Goal: Task Accomplishment & Management: Manage account settings

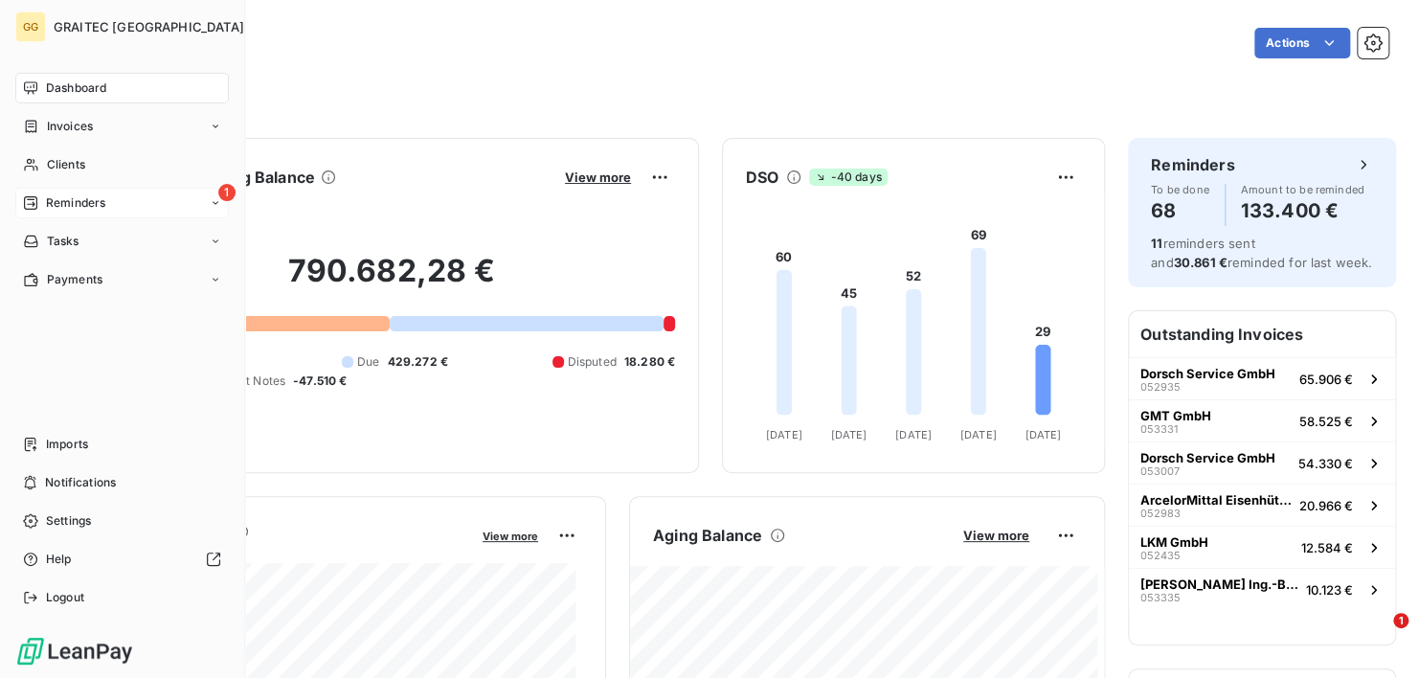
click at [83, 199] on span "Reminders" at bounding box center [75, 202] width 59 height 17
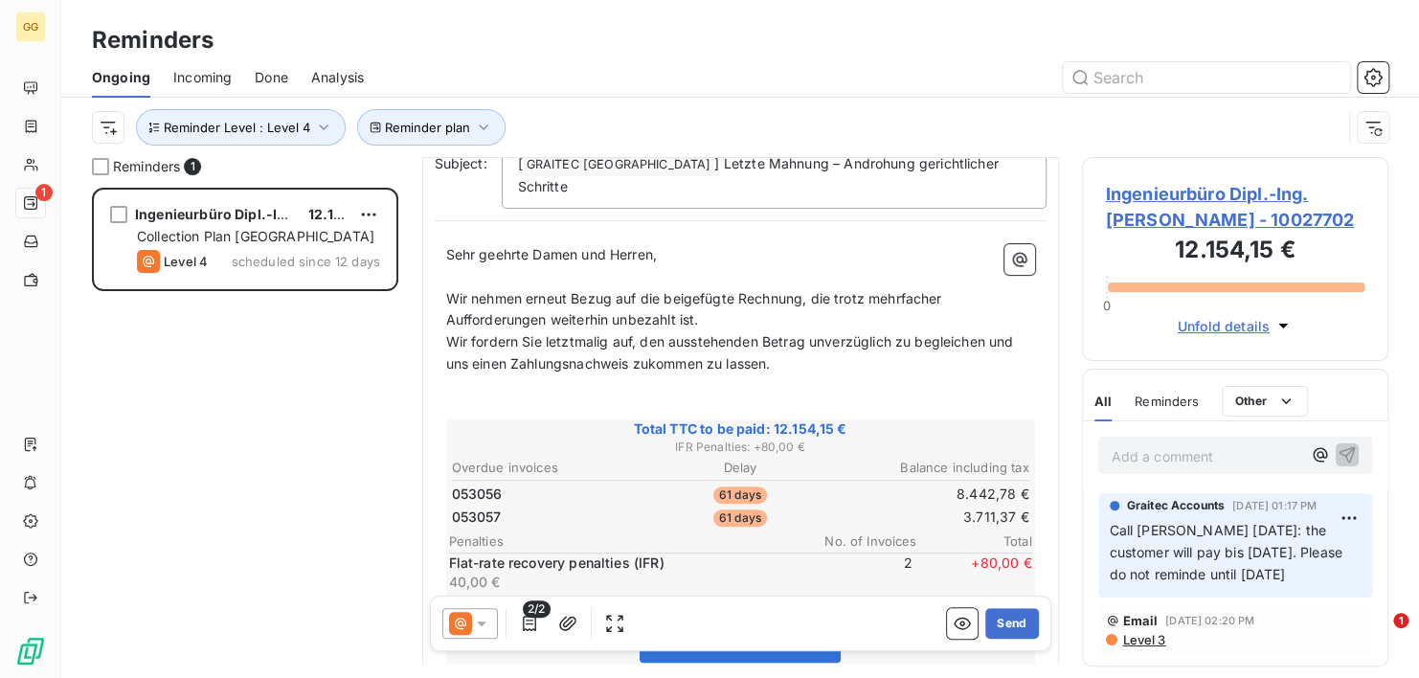
scroll to position [159, 0]
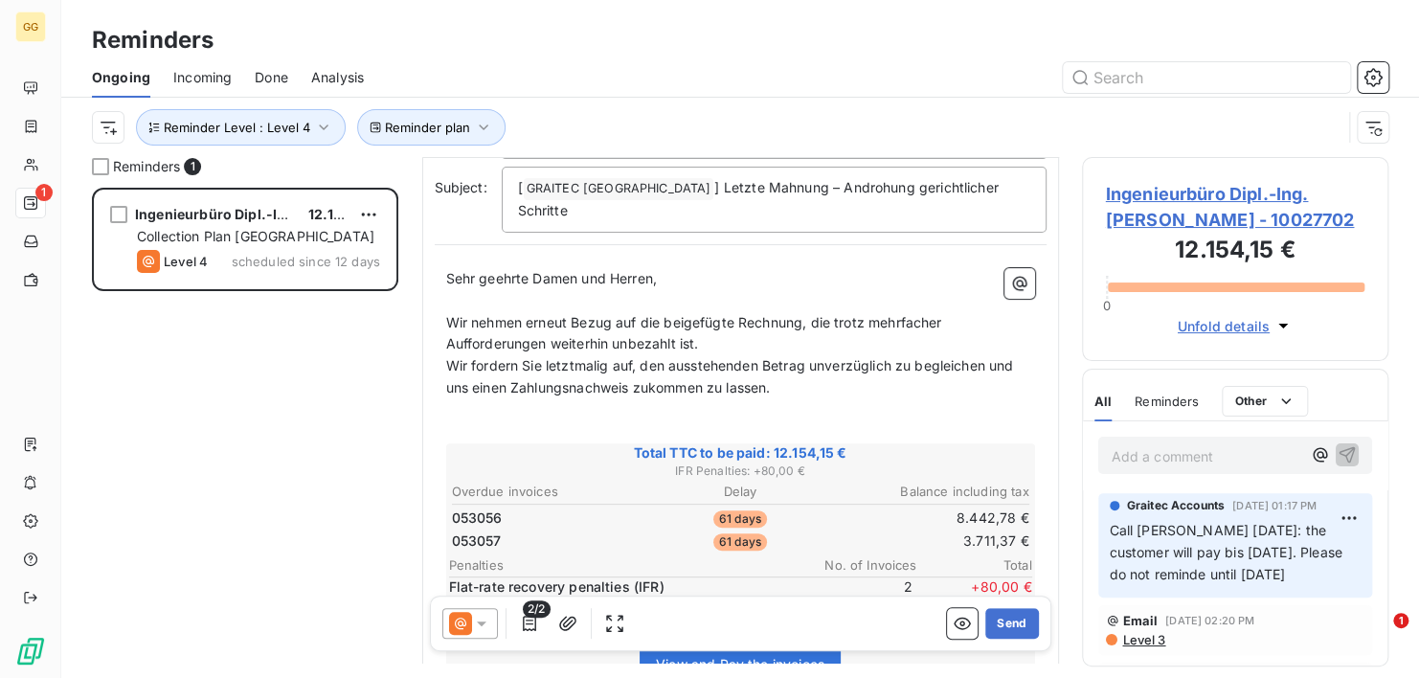
click at [1145, 186] on span "Ingenieurbüro Dipl.-Ing. [PERSON_NAME] - 10027702" at bounding box center [1235, 207] width 259 height 52
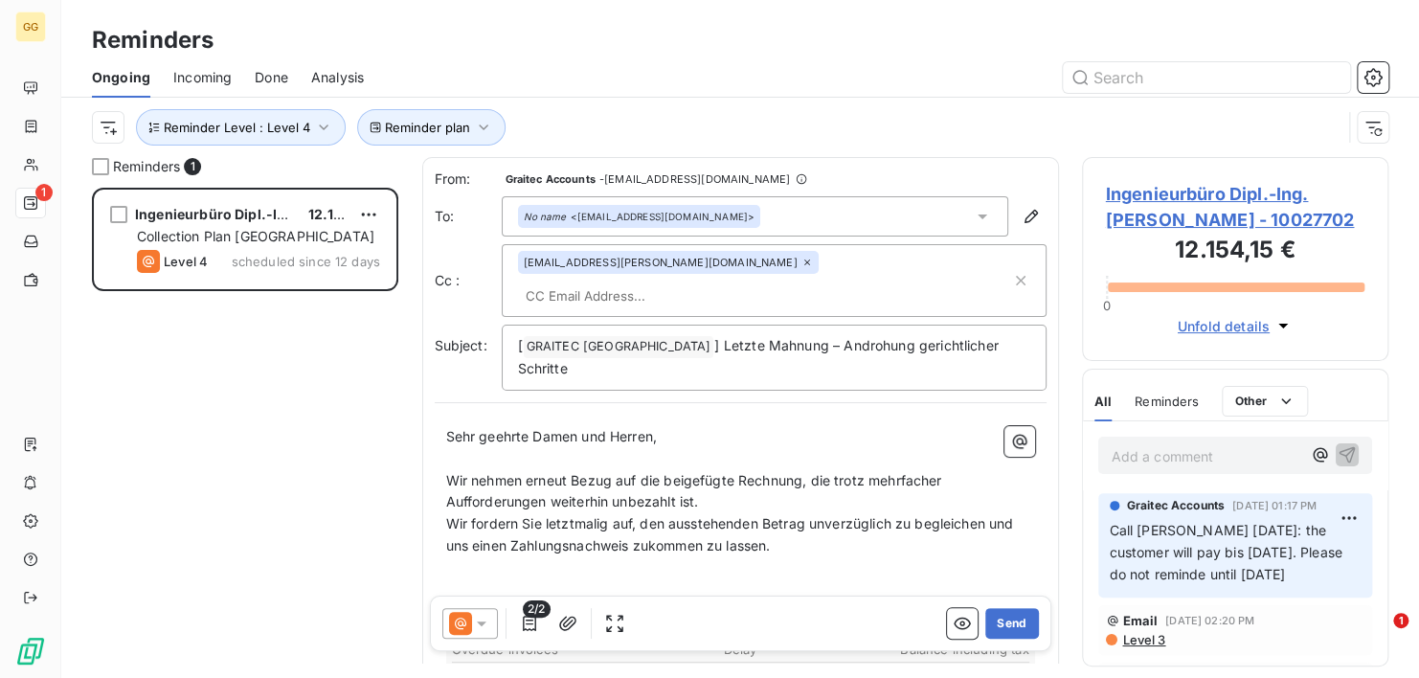
scroll to position [475, 291]
click at [1133, 189] on span "Ingenieurbüro Dipl.-Ing. [PERSON_NAME] - 10027702" at bounding box center [1235, 207] width 259 height 52
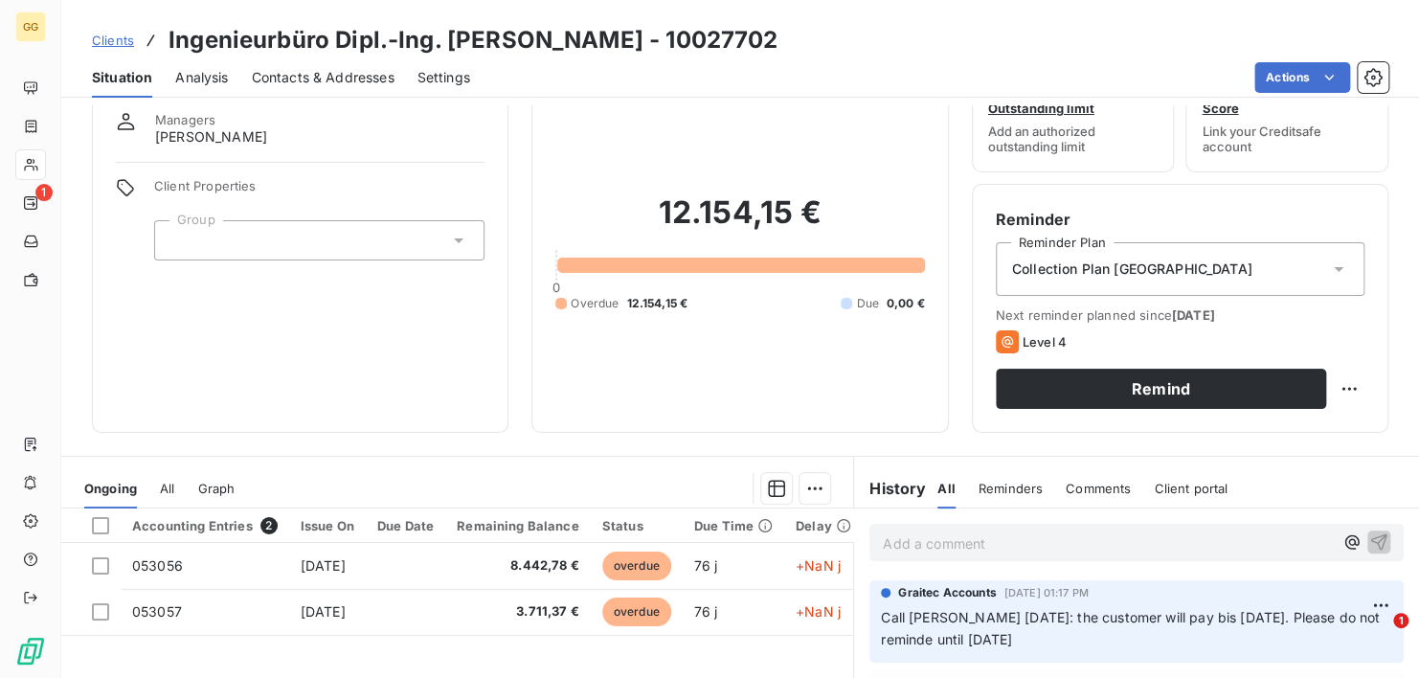
scroll to position [74, 0]
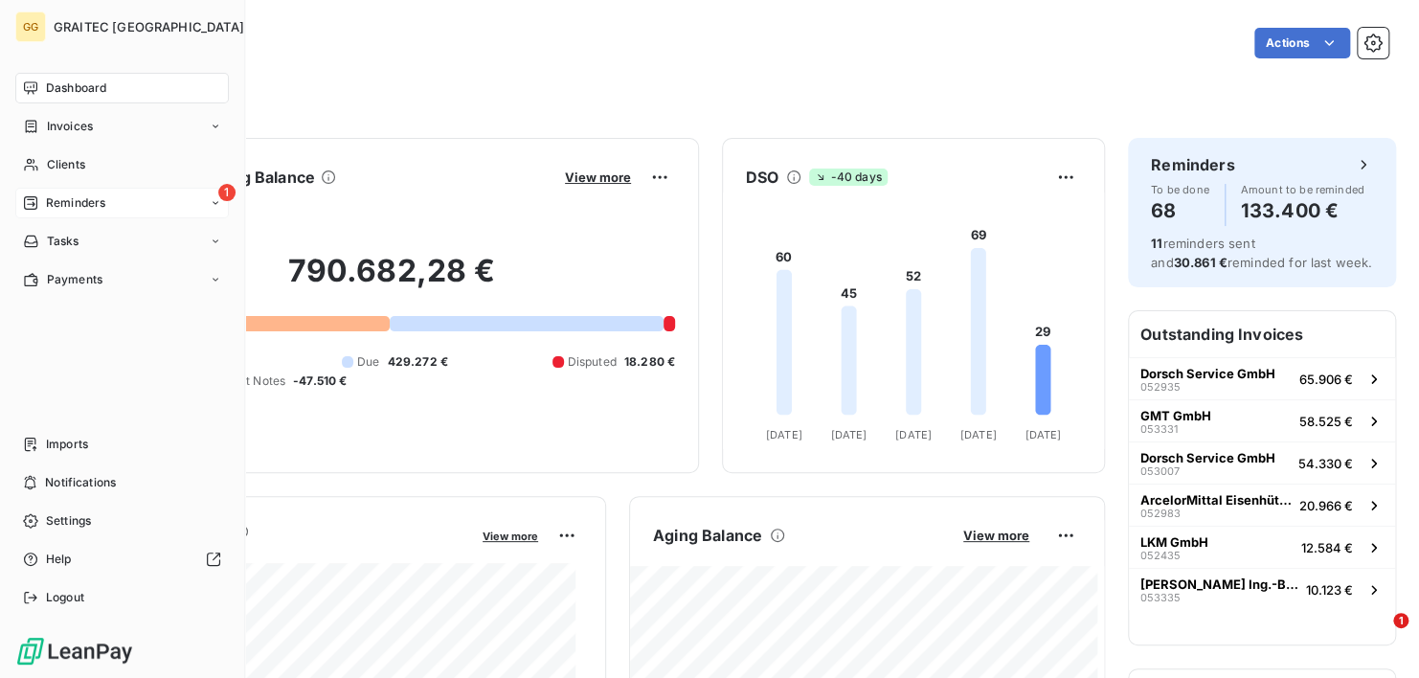
click at [67, 195] on span "Reminders" at bounding box center [75, 202] width 59 height 17
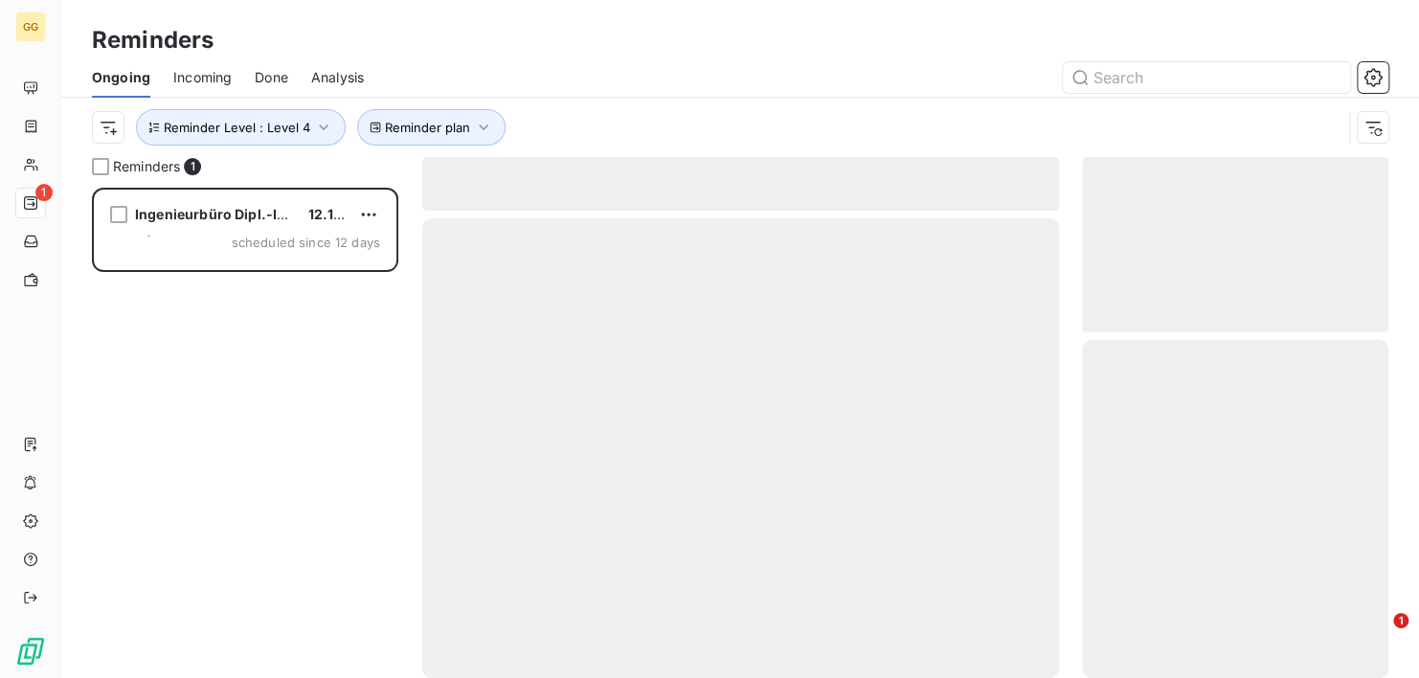
scroll to position [475, 291]
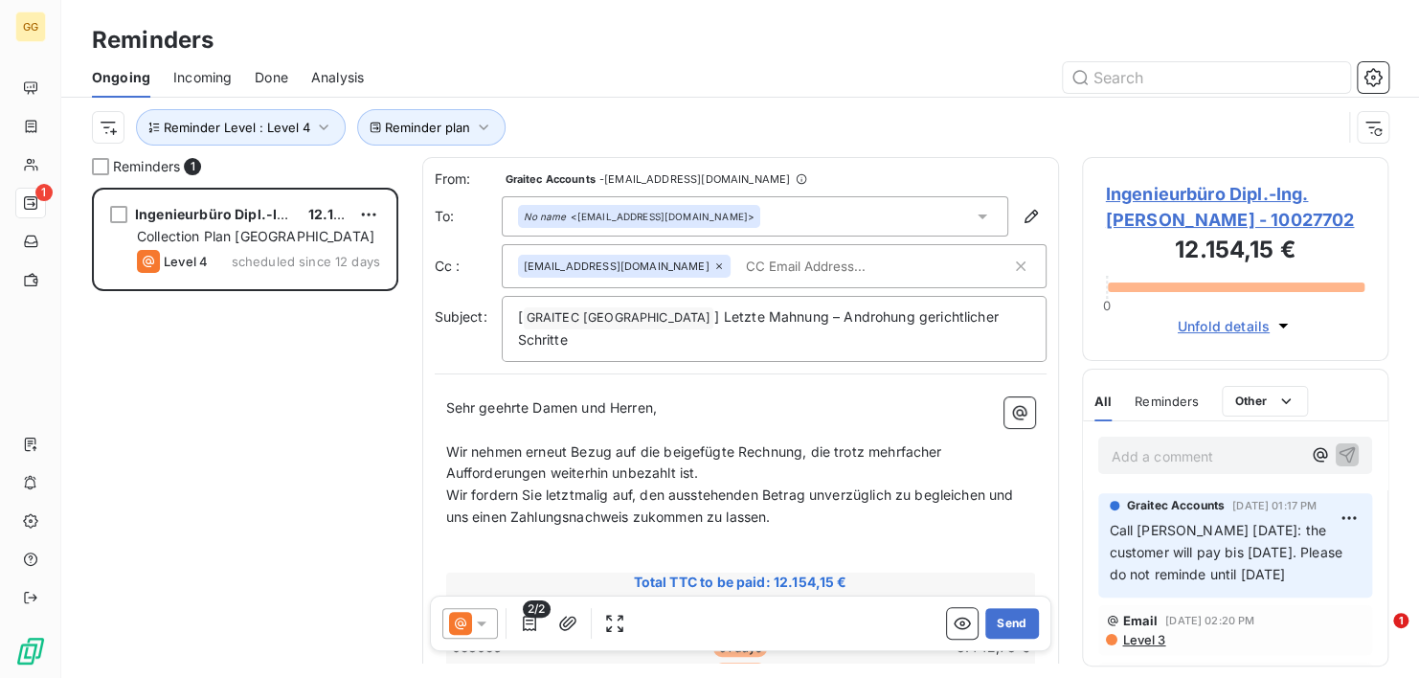
click at [272, 73] on span "Done" at bounding box center [272, 77] width 34 height 19
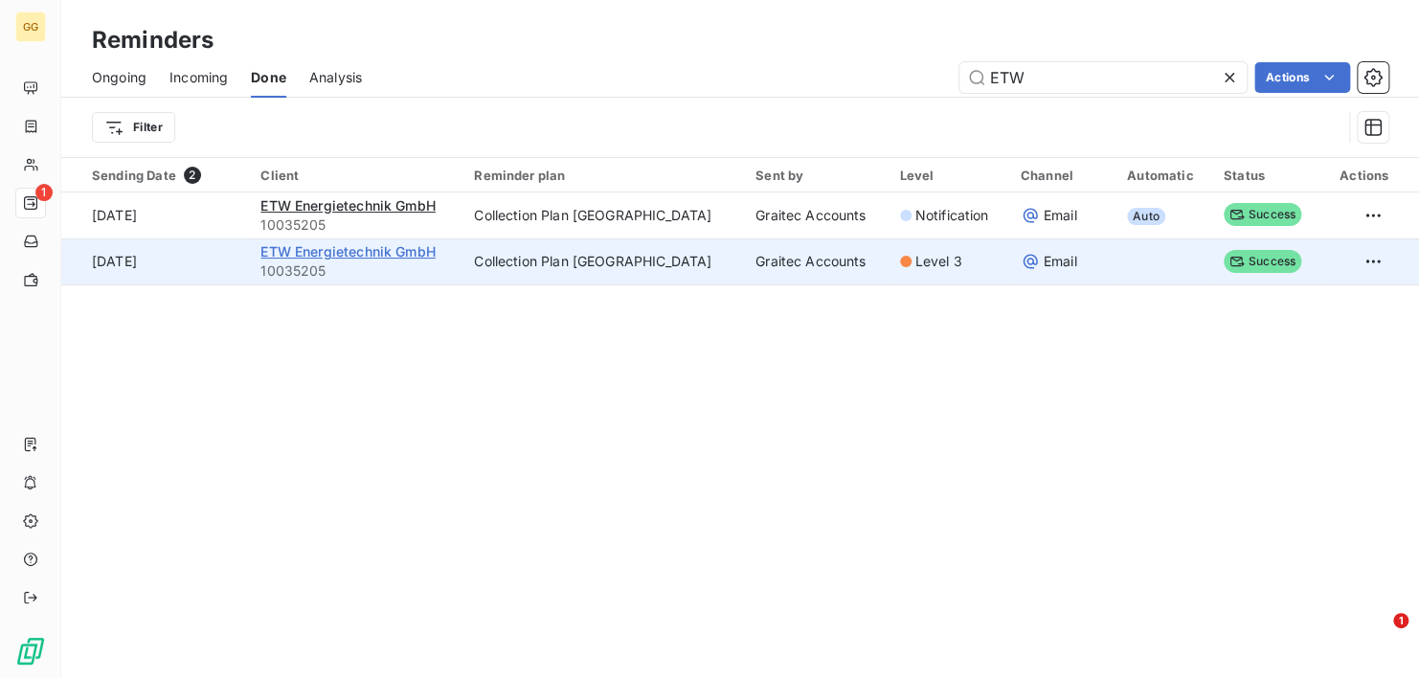
click at [407, 253] on span "ETW Energietechnik GmbH" at bounding box center [347, 251] width 174 height 16
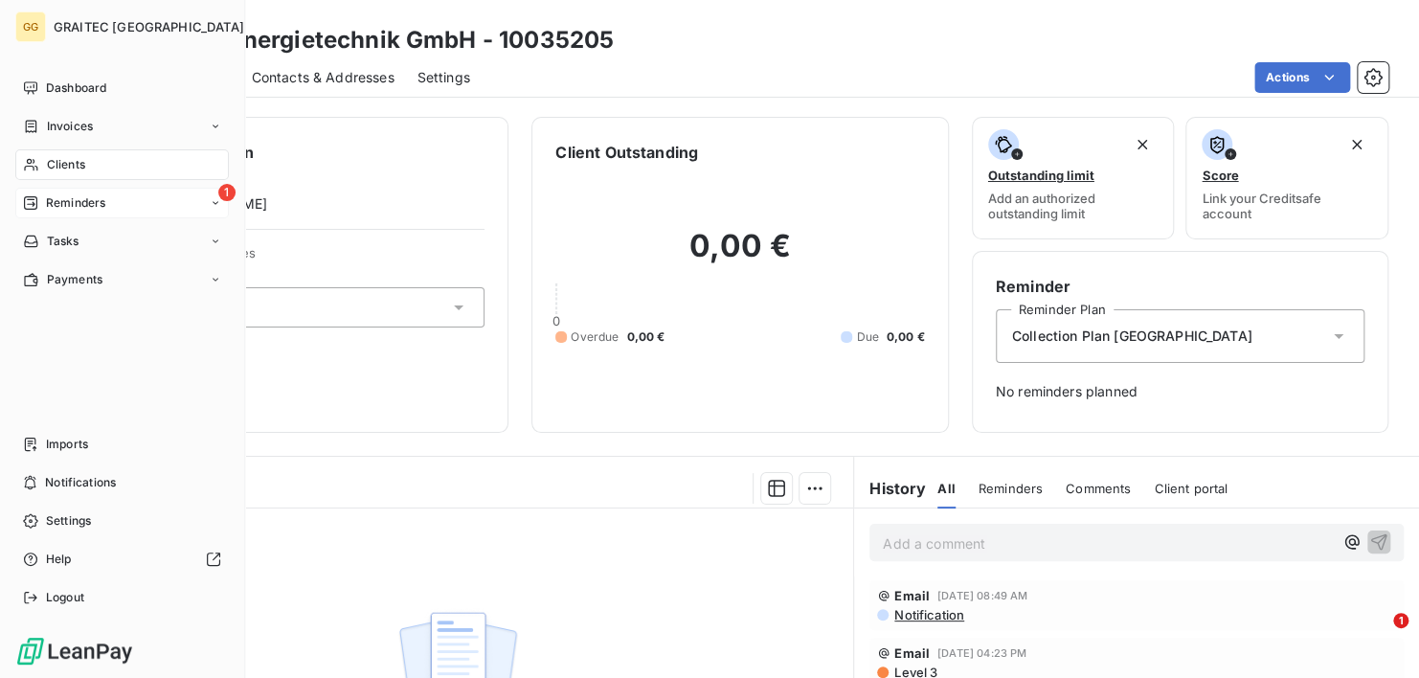
click at [50, 196] on span "Reminders" at bounding box center [75, 202] width 59 height 17
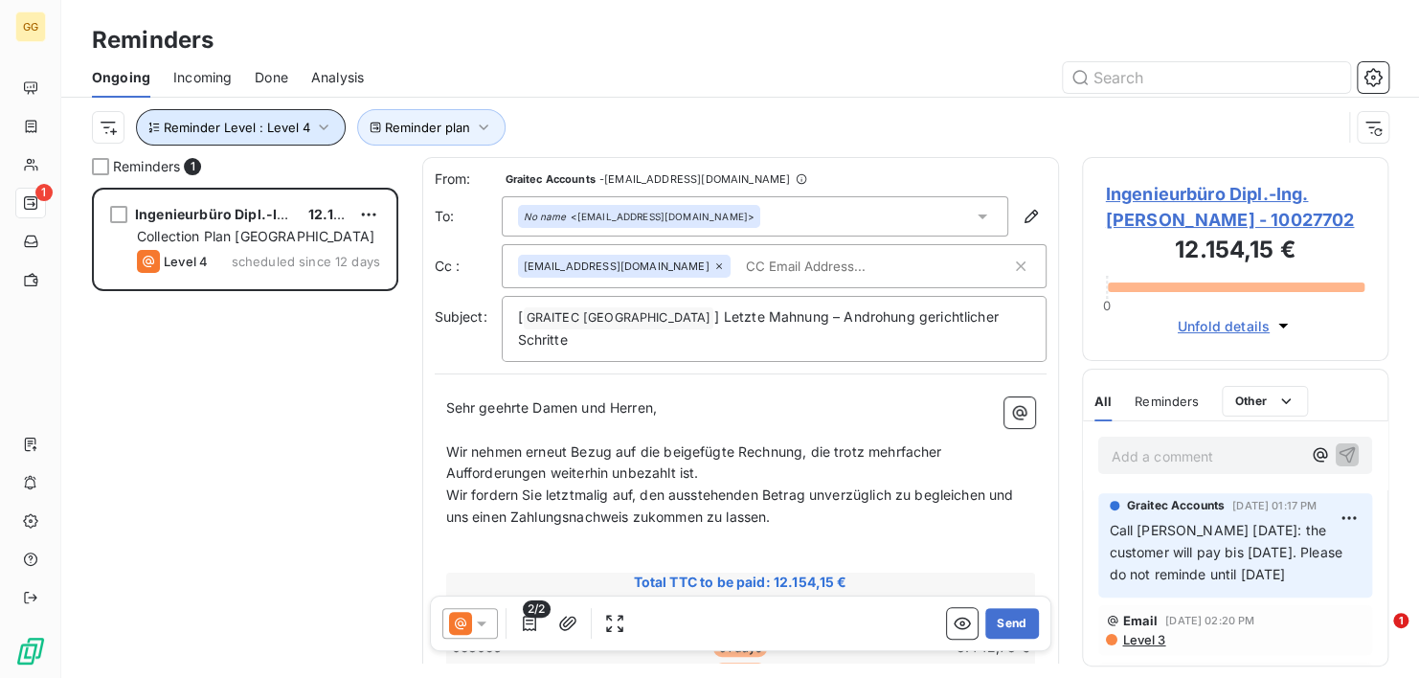
click at [327, 123] on icon "button" at bounding box center [323, 127] width 19 height 19
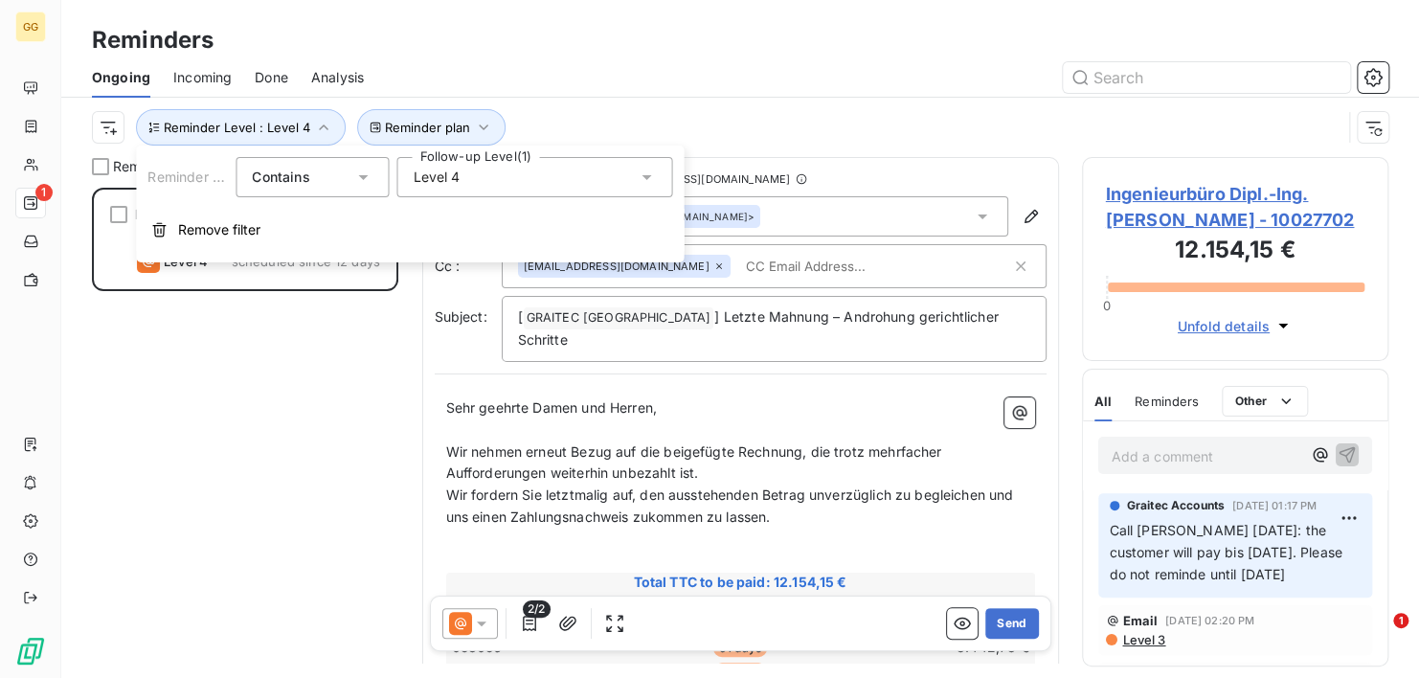
click at [645, 179] on icon at bounding box center [646, 177] width 19 height 19
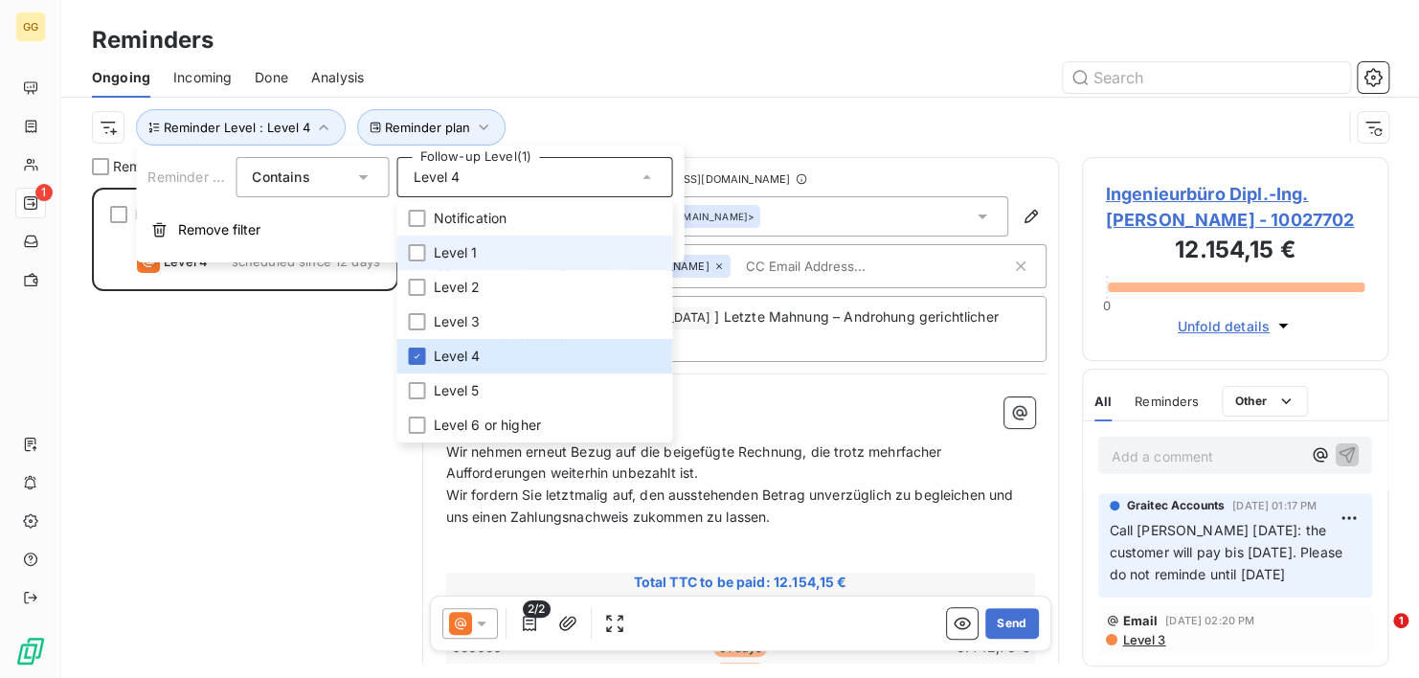
click at [491, 251] on li "Level 1" at bounding box center [534, 252] width 276 height 34
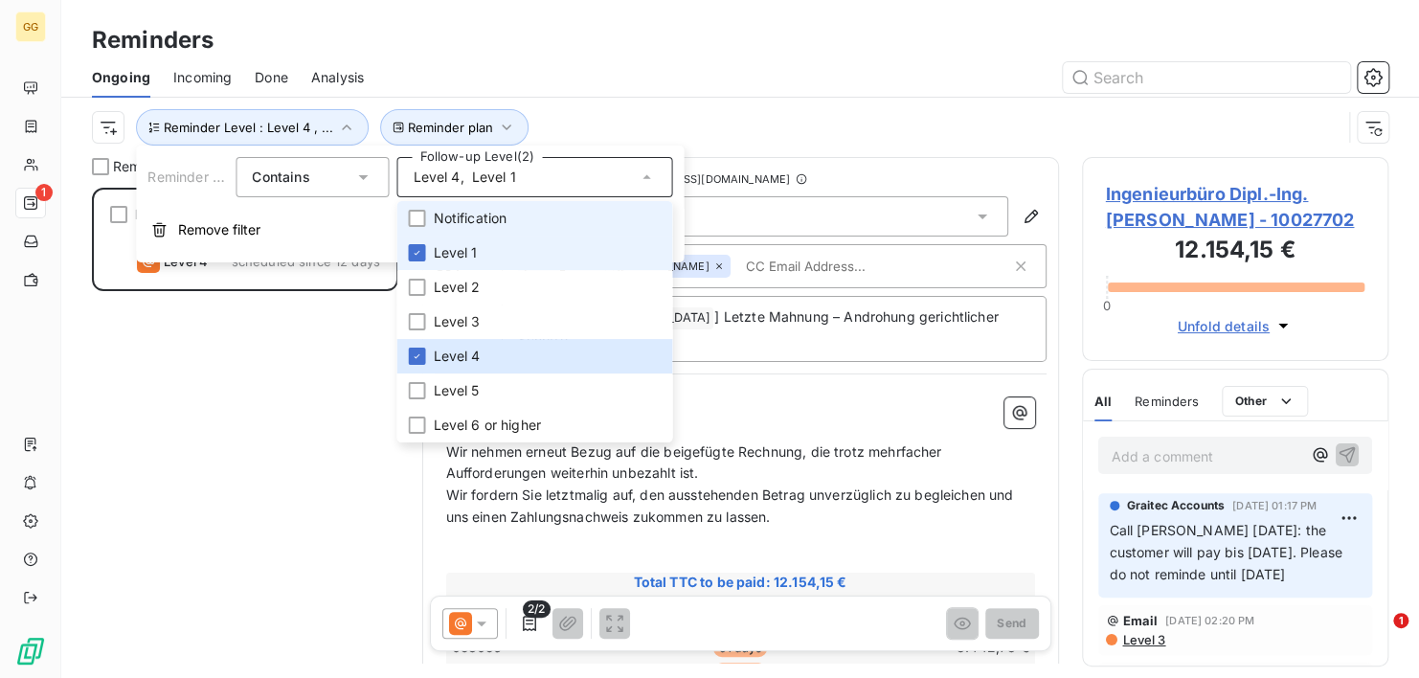
scroll to position [475, 291]
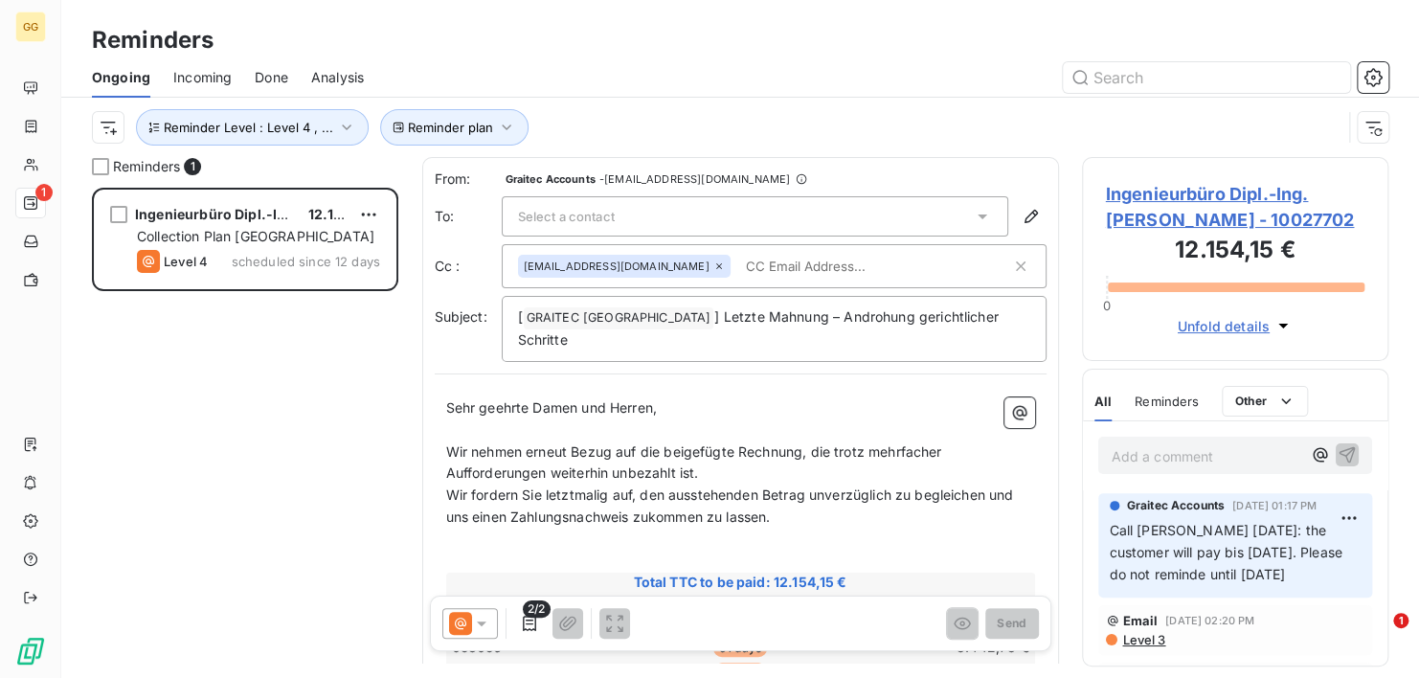
click at [261, 349] on div "Ingenieurbüro Dipl.-Ing. [PERSON_NAME] 12.154,15 € Collection Plan Germany Leve…" at bounding box center [245, 433] width 306 height 490
click at [274, 75] on span "Done" at bounding box center [272, 77] width 34 height 19
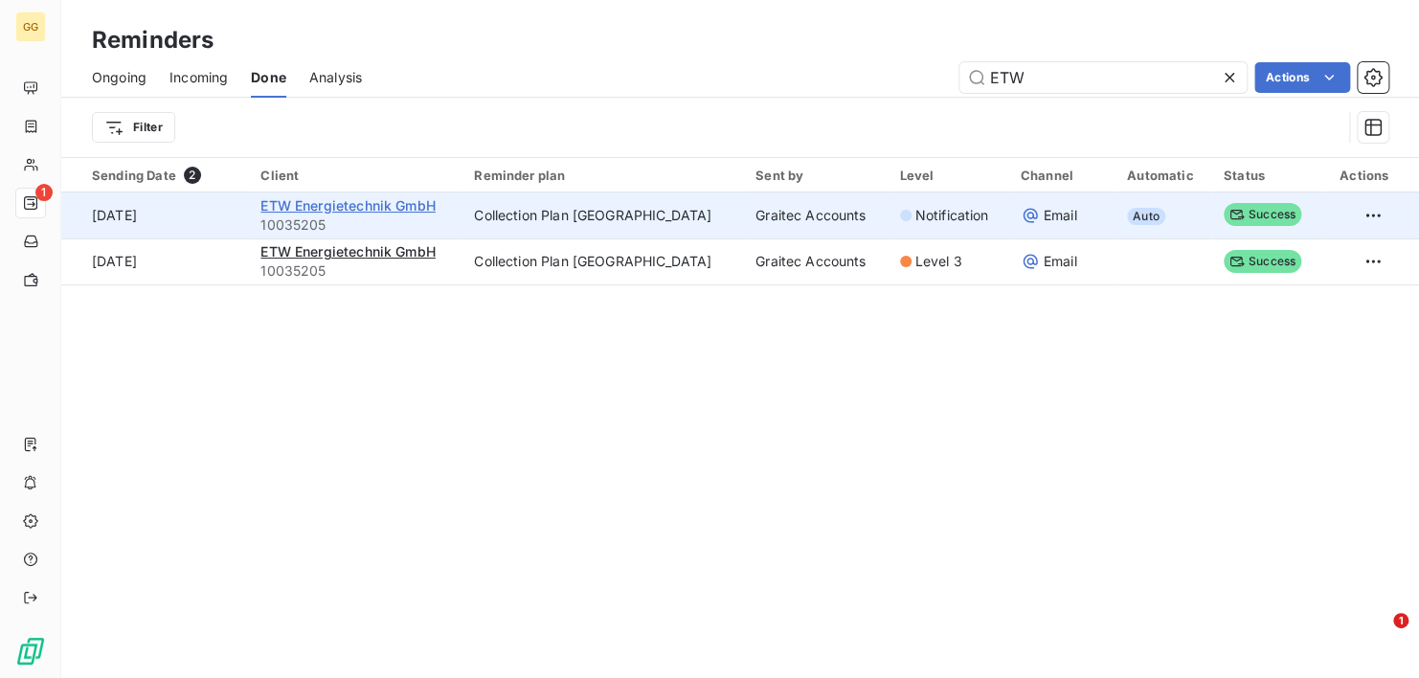
click at [338, 201] on span "ETW Energietechnik GmbH" at bounding box center [347, 205] width 174 height 16
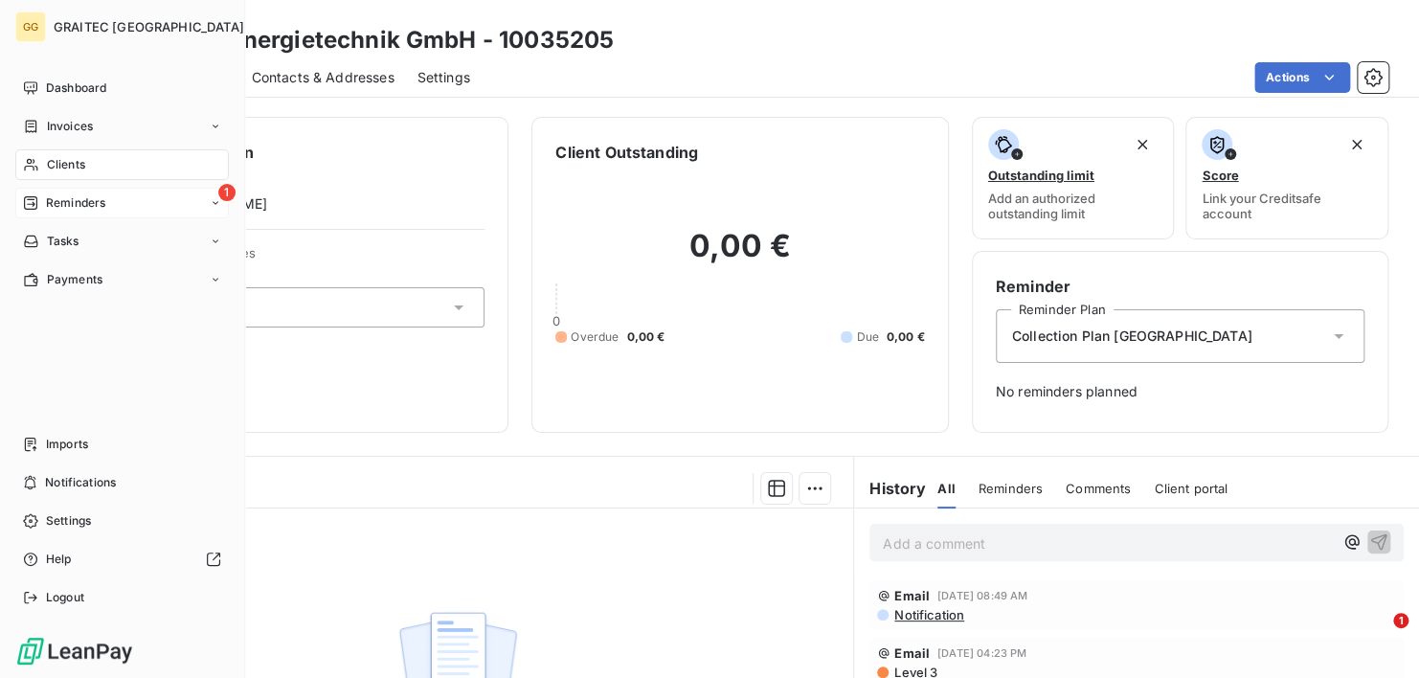
click at [86, 201] on span "Reminders" at bounding box center [75, 202] width 59 height 17
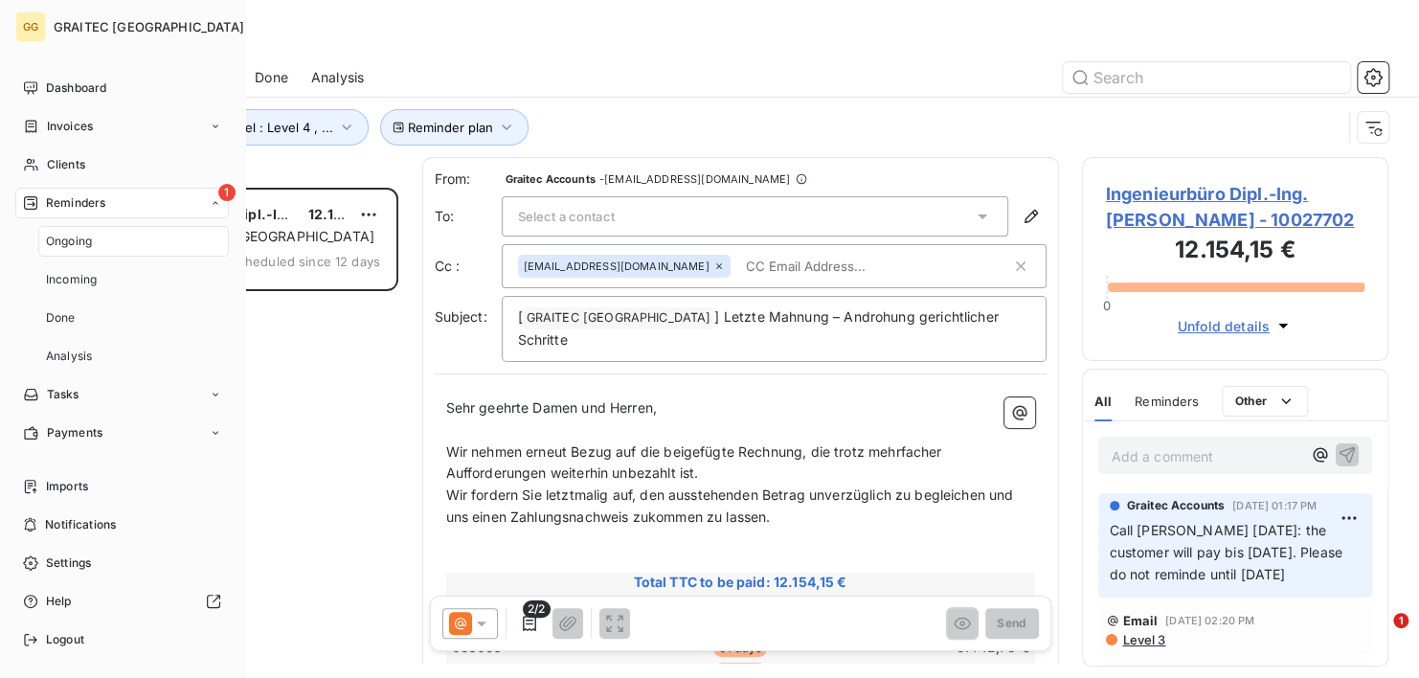
scroll to position [475, 291]
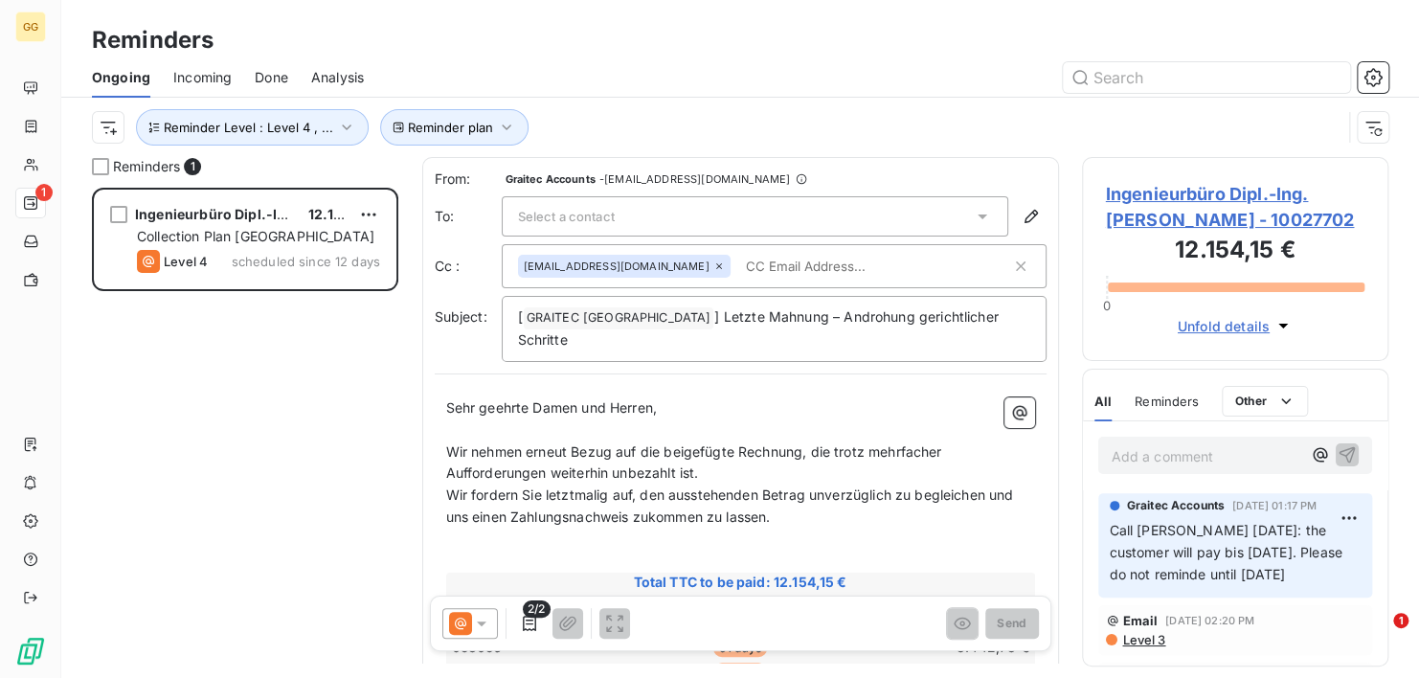
click at [280, 71] on span "Done" at bounding box center [272, 77] width 34 height 19
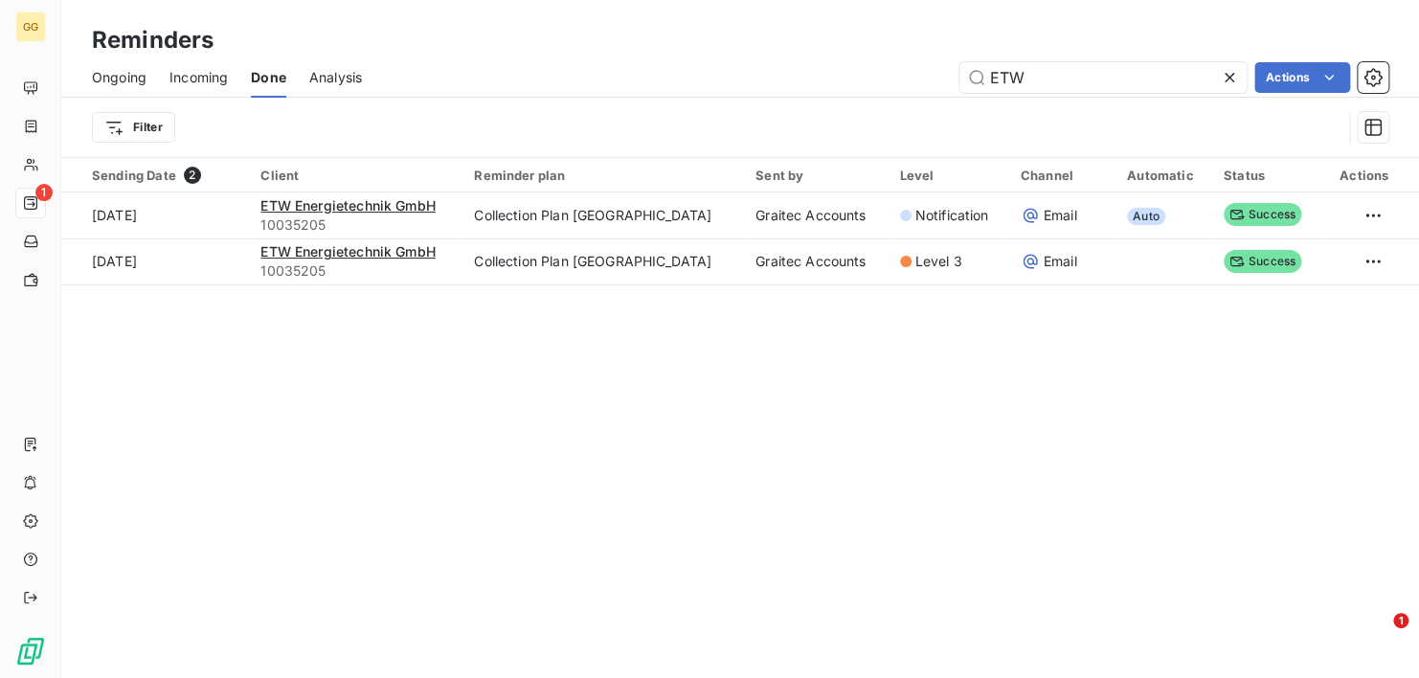
click at [1232, 76] on icon at bounding box center [1229, 77] width 19 height 19
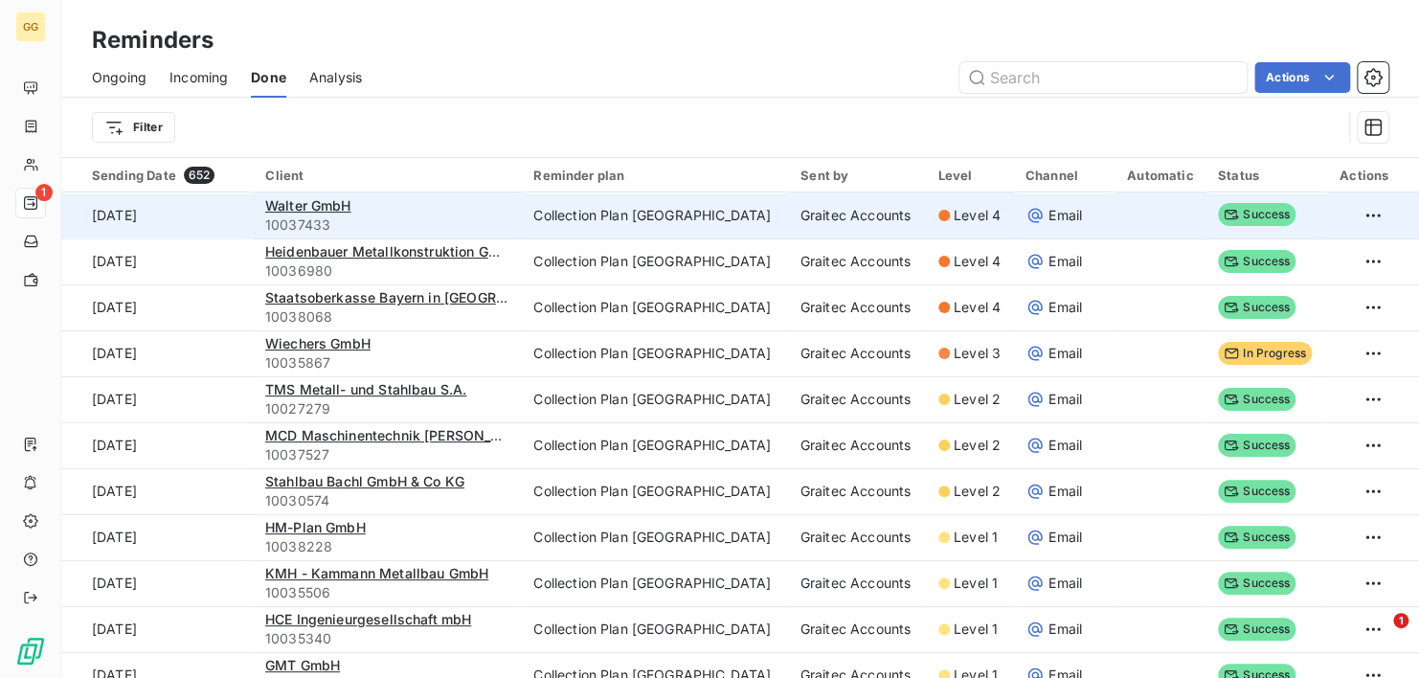
click at [409, 206] on div "Walter GmbH" at bounding box center [387, 205] width 245 height 19
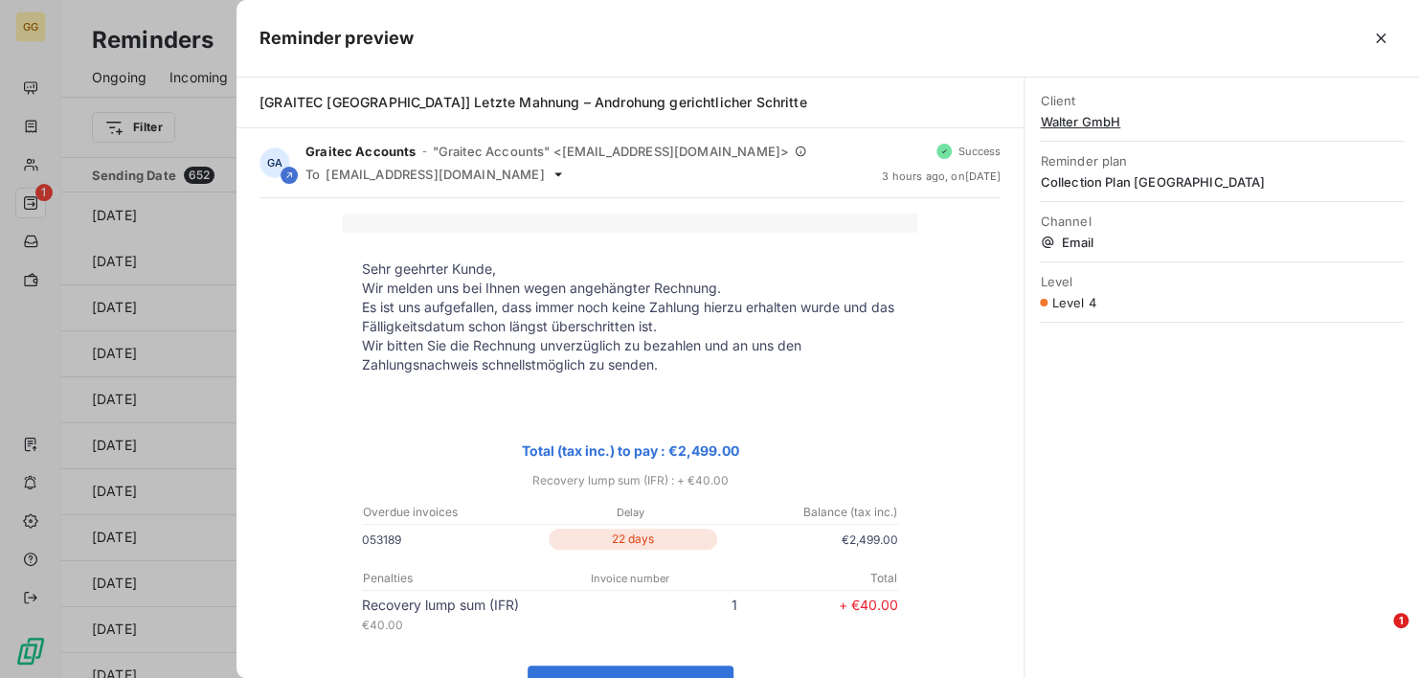
drag, startPoint x: 1374, startPoint y: 37, endPoint x: 1365, endPoint y: 51, distance: 15.9
click at [1375, 37] on icon "button" at bounding box center [1380, 38] width 19 height 19
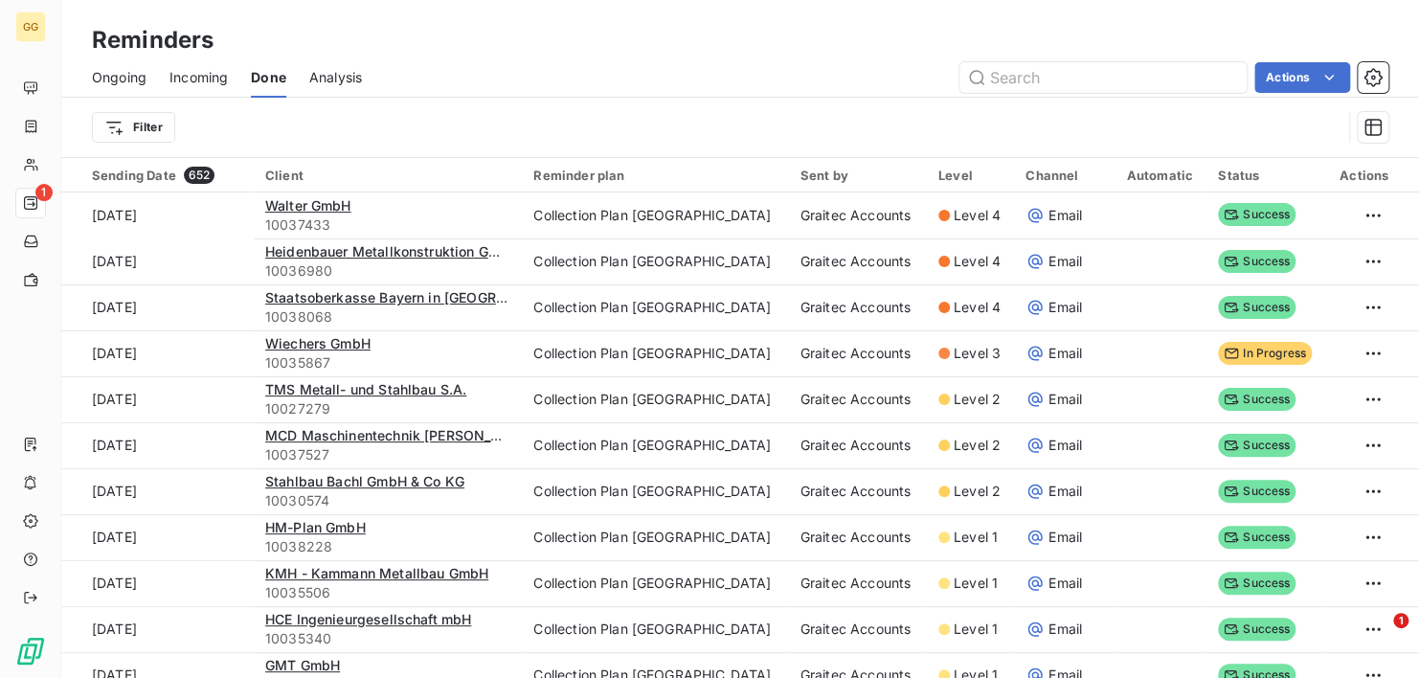
scroll to position [25, 0]
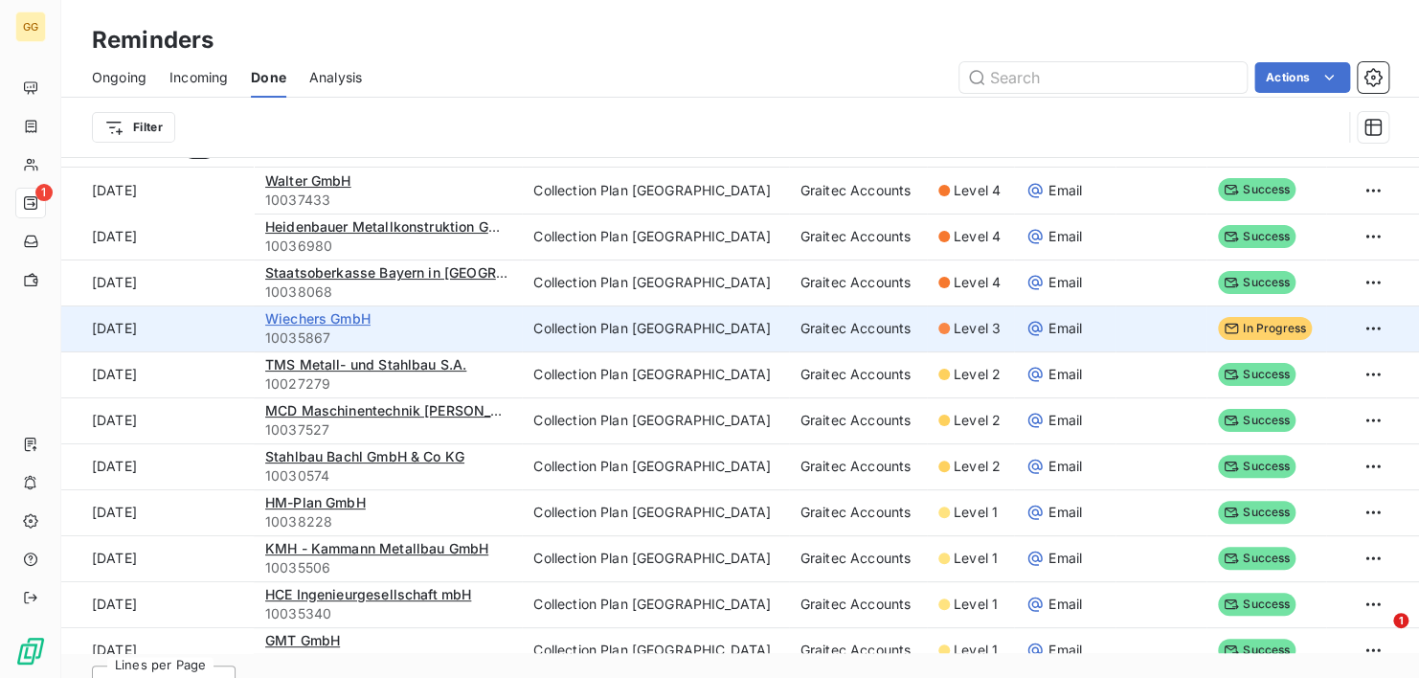
click at [302, 311] on span "Wiechers GmbH" at bounding box center [317, 318] width 105 height 16
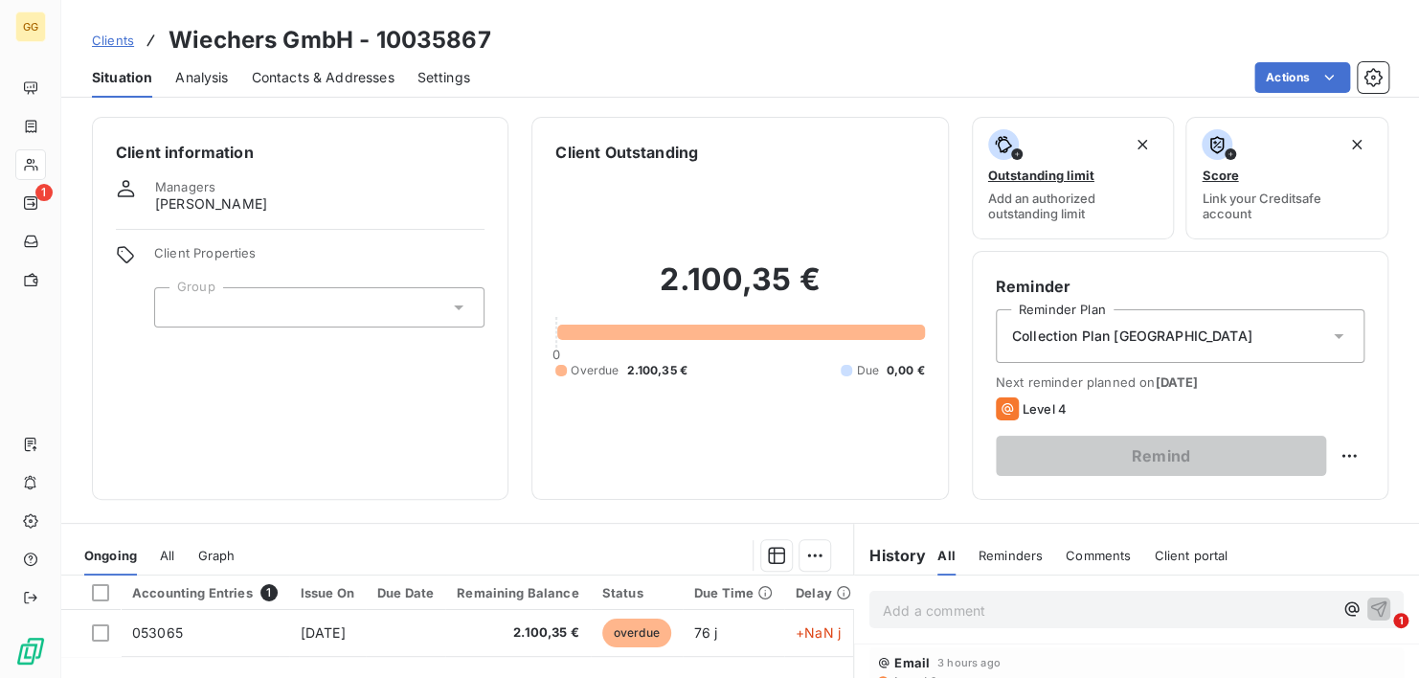
click at [123, 38] on span "Clients" at bounding box center [113, 40] width 42 height 15
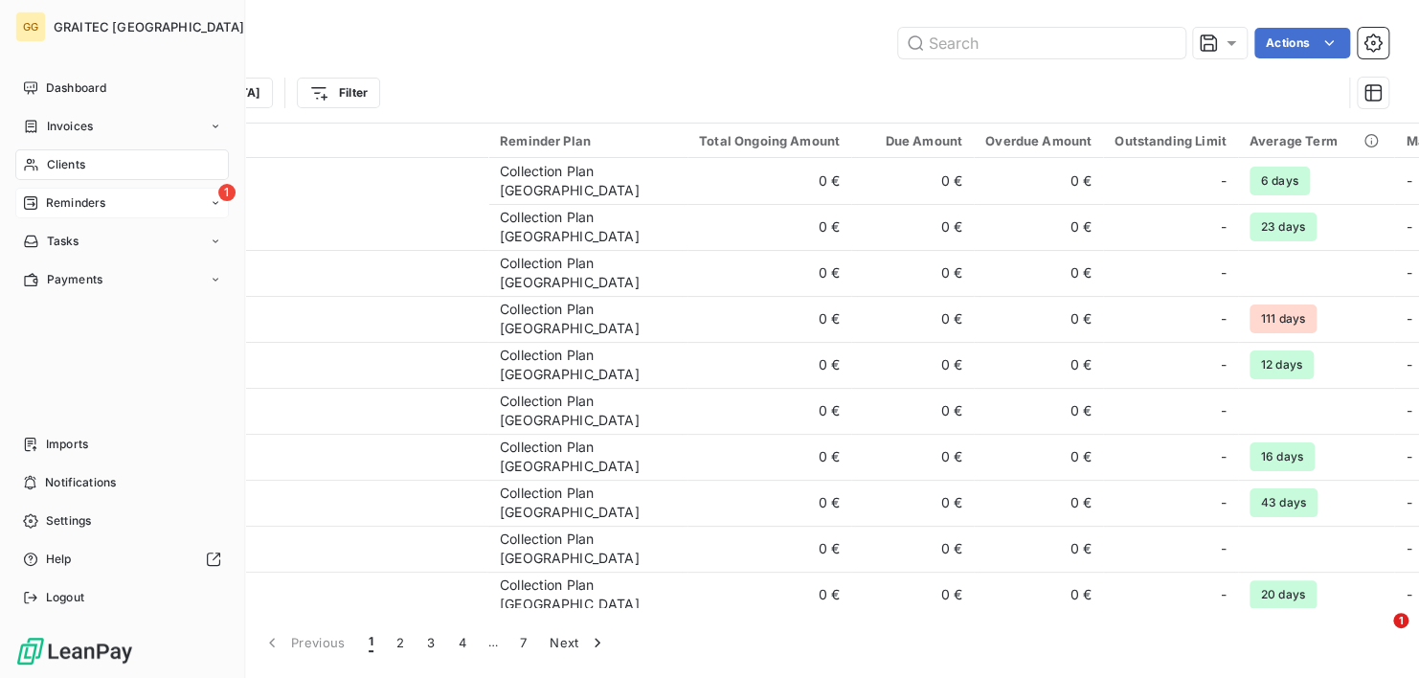
click at [42, 198] on div "Reminders" at bounding box center [64, 202] width 82 height 17
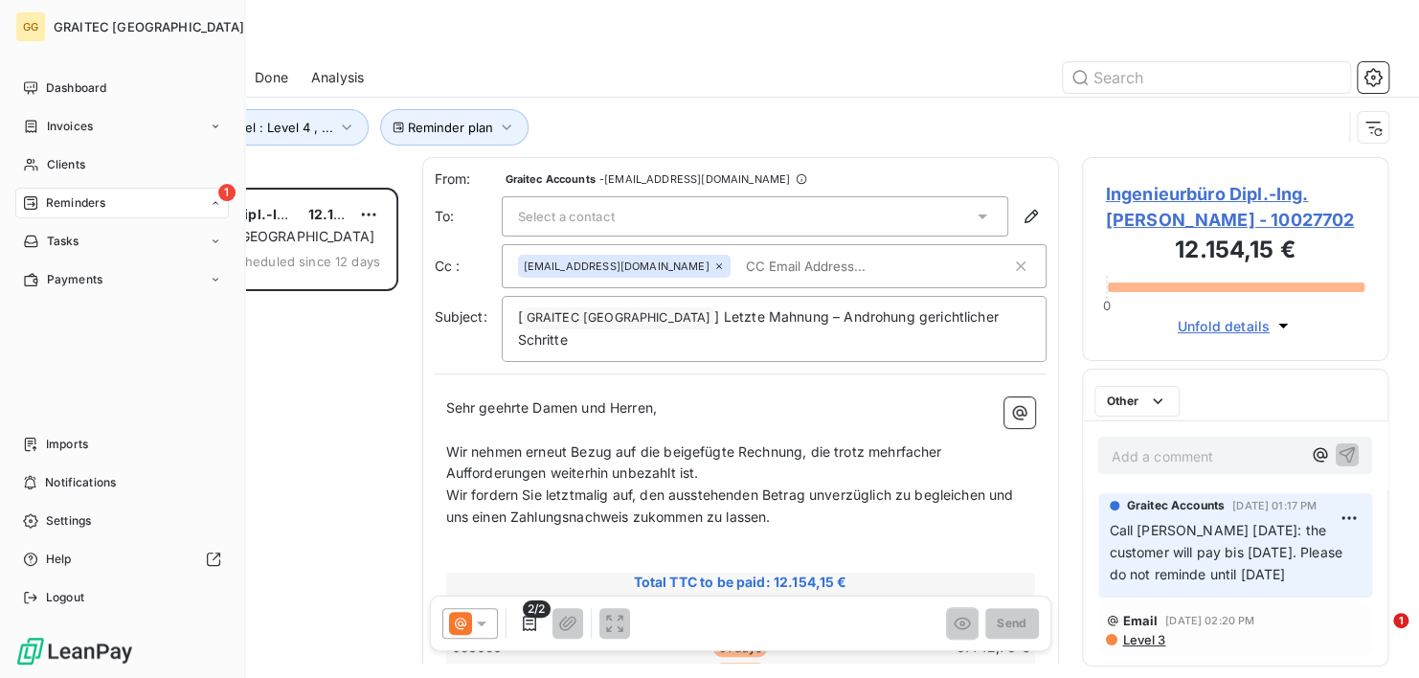
scroll to position [475, 291]
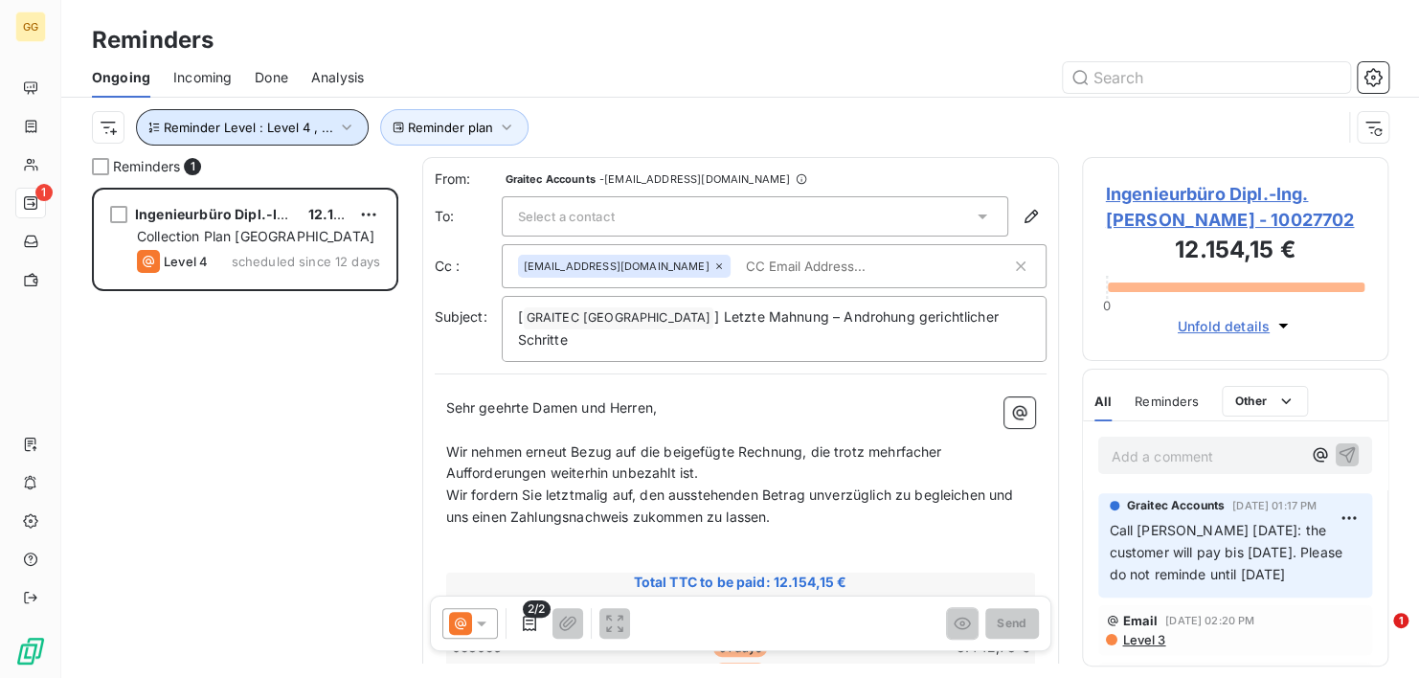
click at [349, 123] on icon "button" at bounding box center [346, 127] width 19 height 19
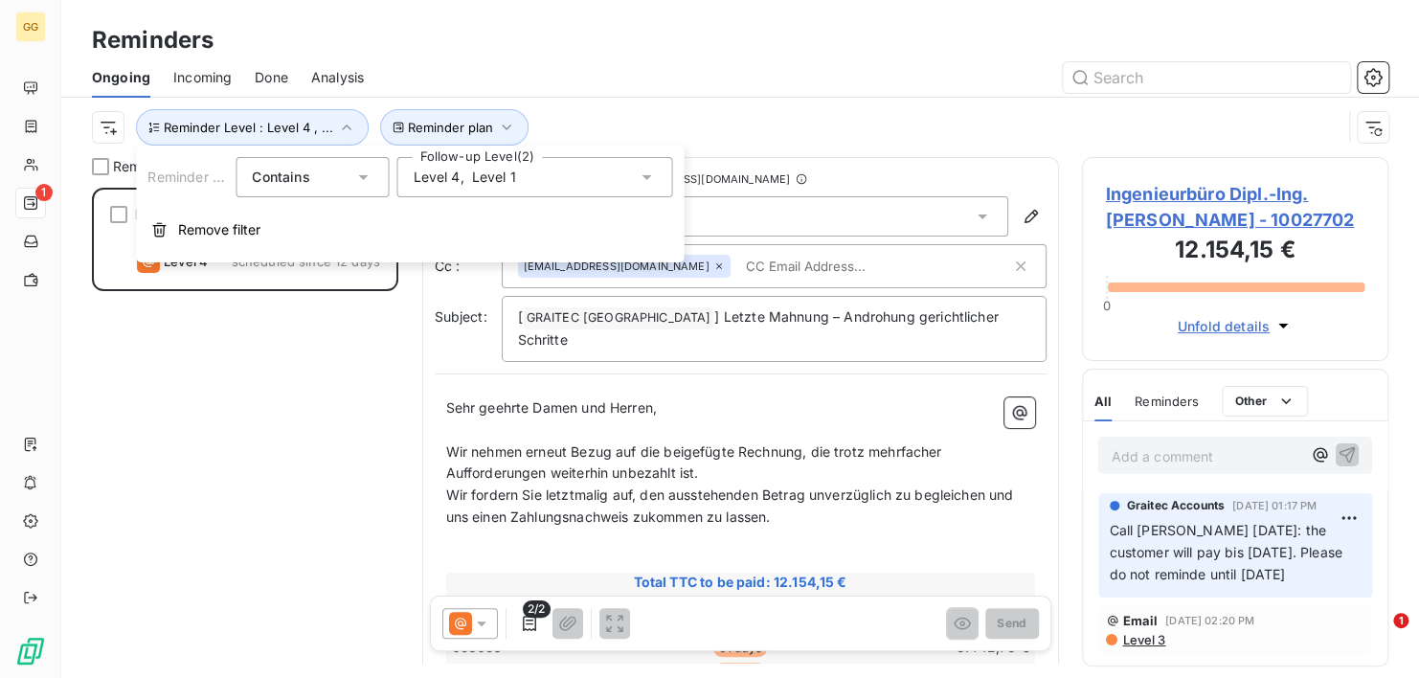
click at [658, 173] on div "Level 4 , Level 1" at bounding box center [534, 177] width 276 height 40
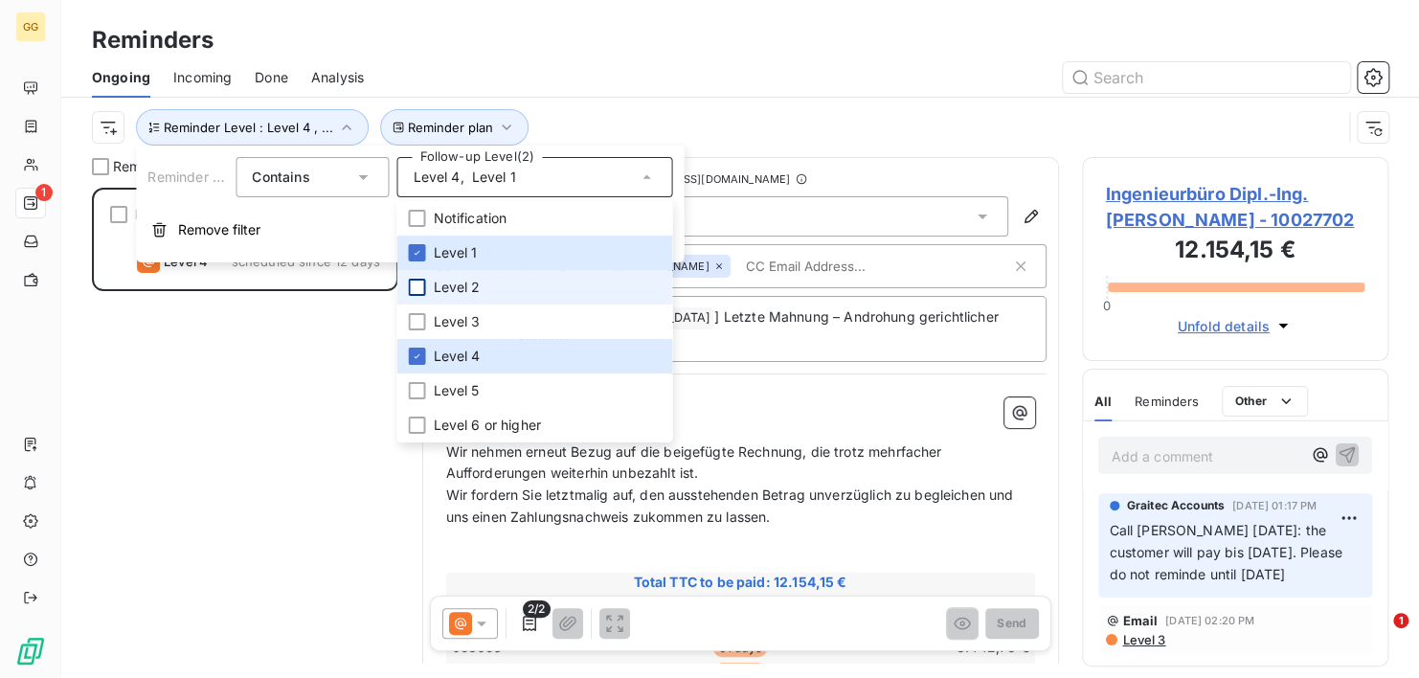
click at [418, 284] on div at bounding box center [416, 287] width 17 height 17
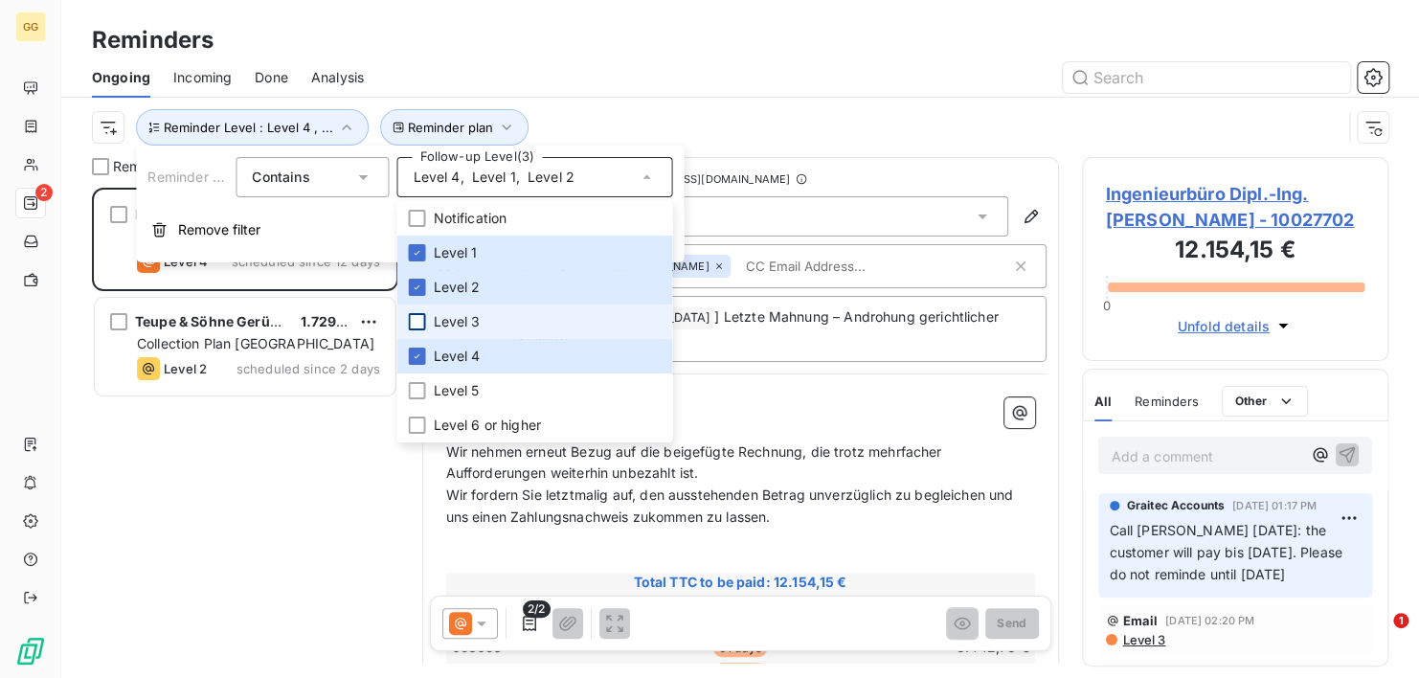
click at [416, 317] on div at bounding box center [416, 321] width 17 height 17
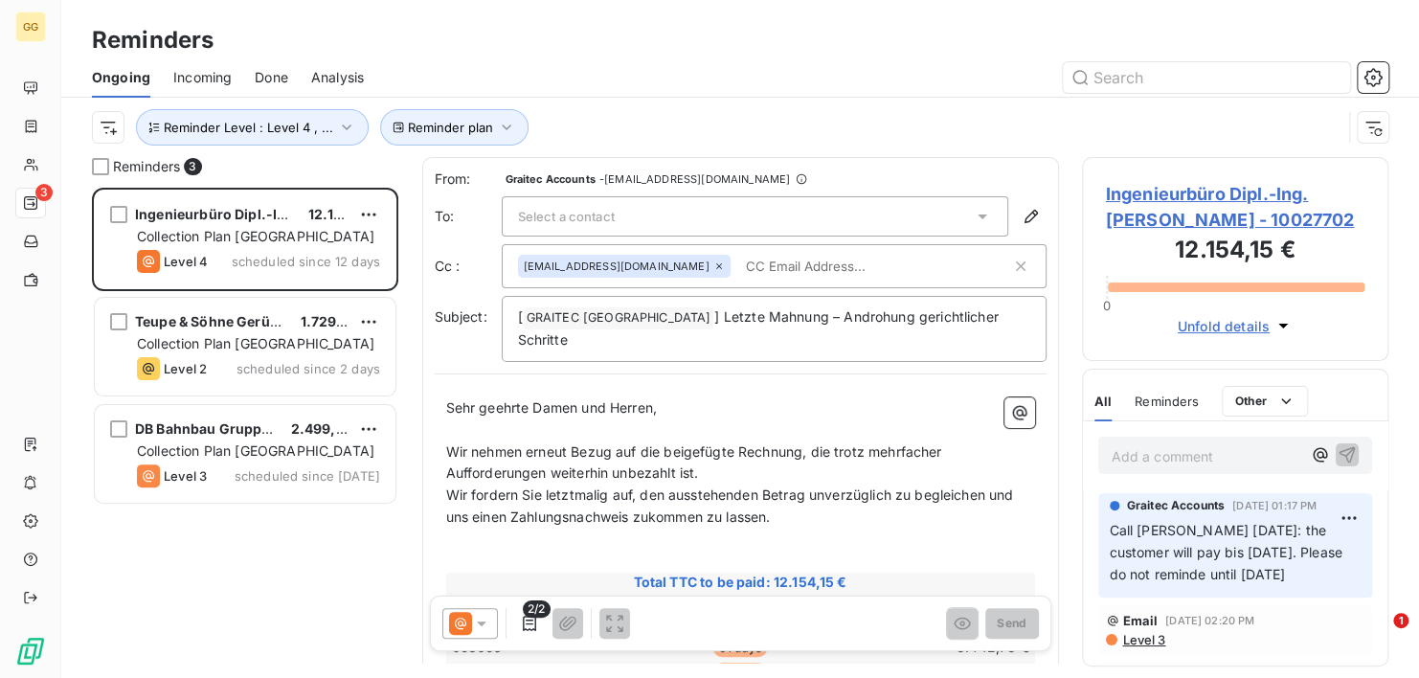
click at [187, 563] on div "Ingenieurbüro Dipl.-Ing. [PERSON_NAME] 12.154,15 € Collection Plan [GEOGRAPHIC_…" at bounding box center [245, 433] width 306 height 490
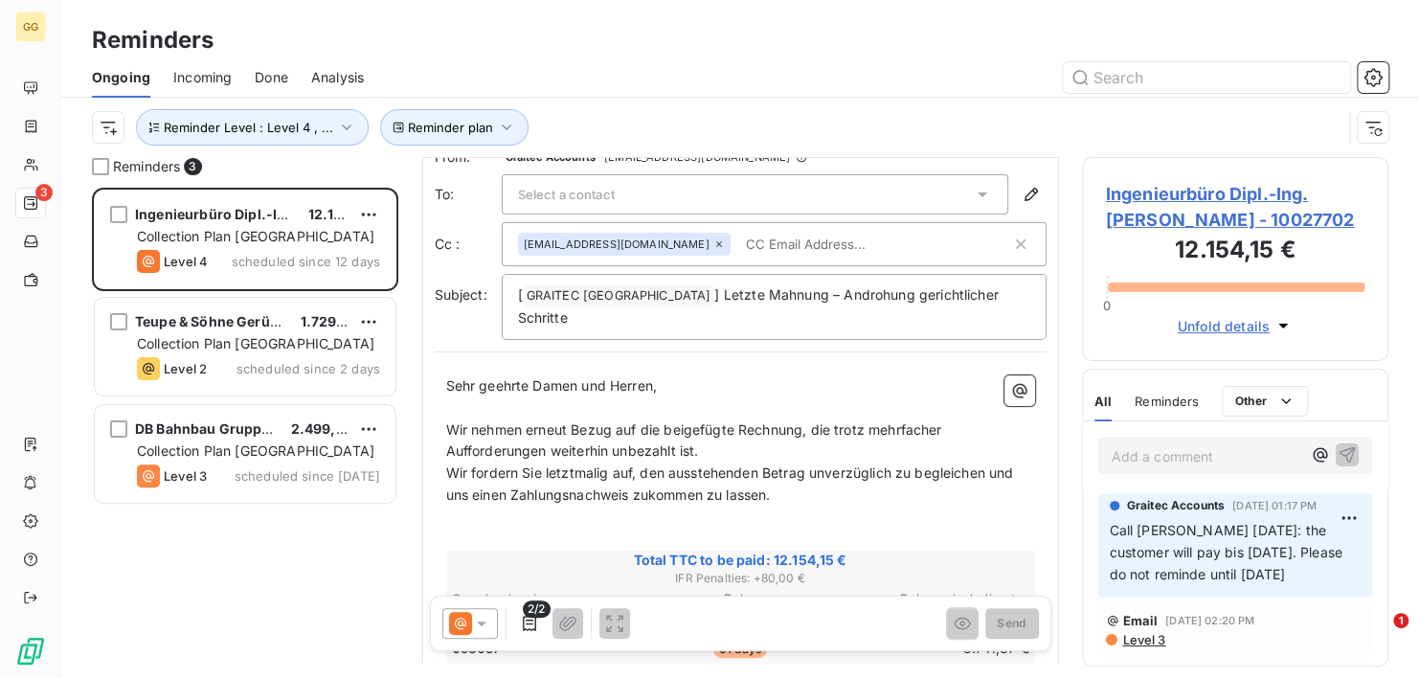
scroll to position [37, 0]
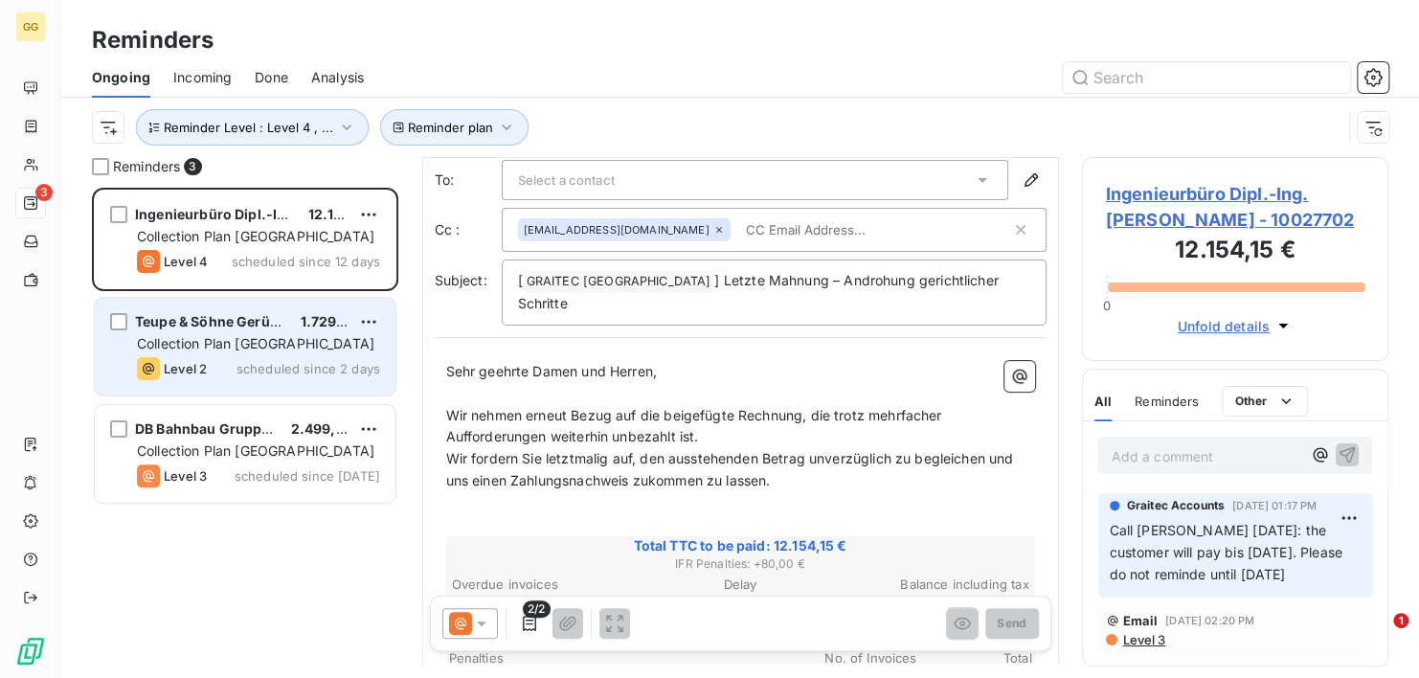
click at [227, 341] on span "Collection Plan [GEOGRAPHIC_DATA]" at bounding box center [255, 343] width 237 height 16
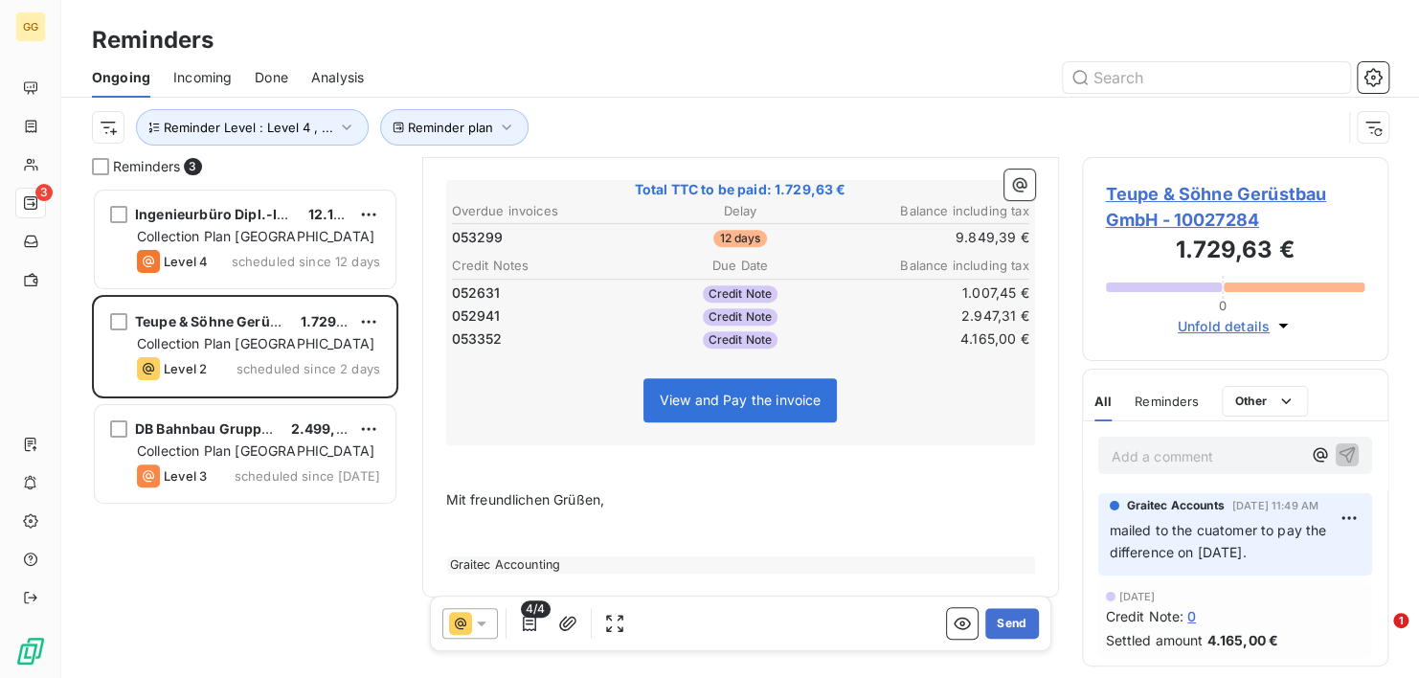
scroll to position [423, 0]
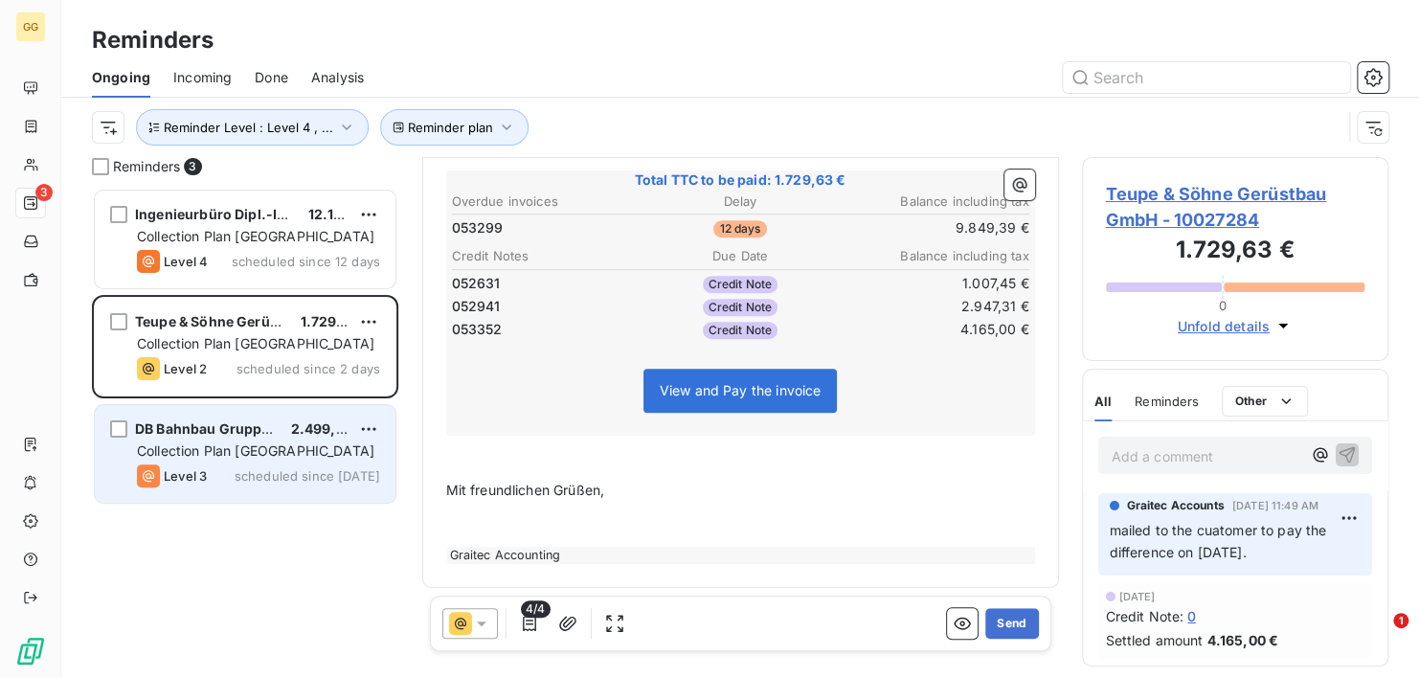
click at [235, 469] on span "scheduled since [DATE]" at bounding box center [308, 475] width 146 height 15
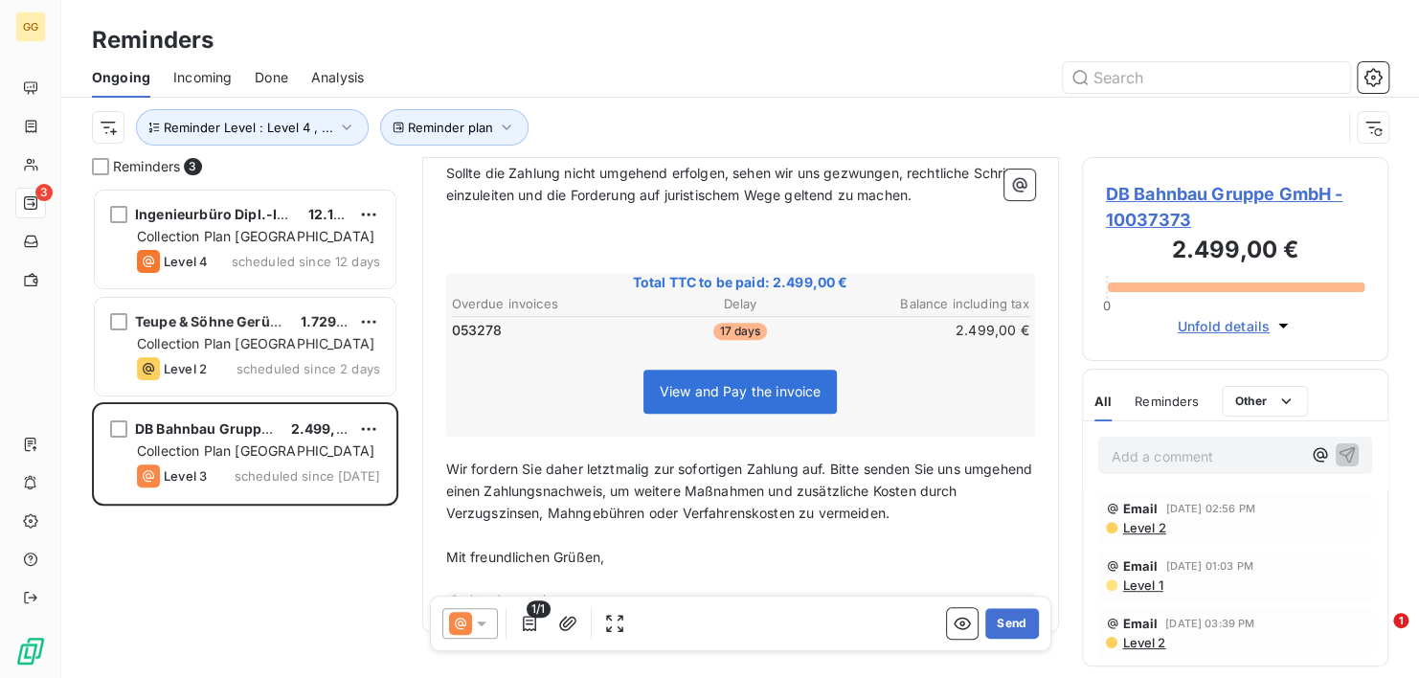
scroll to position [337, 0]
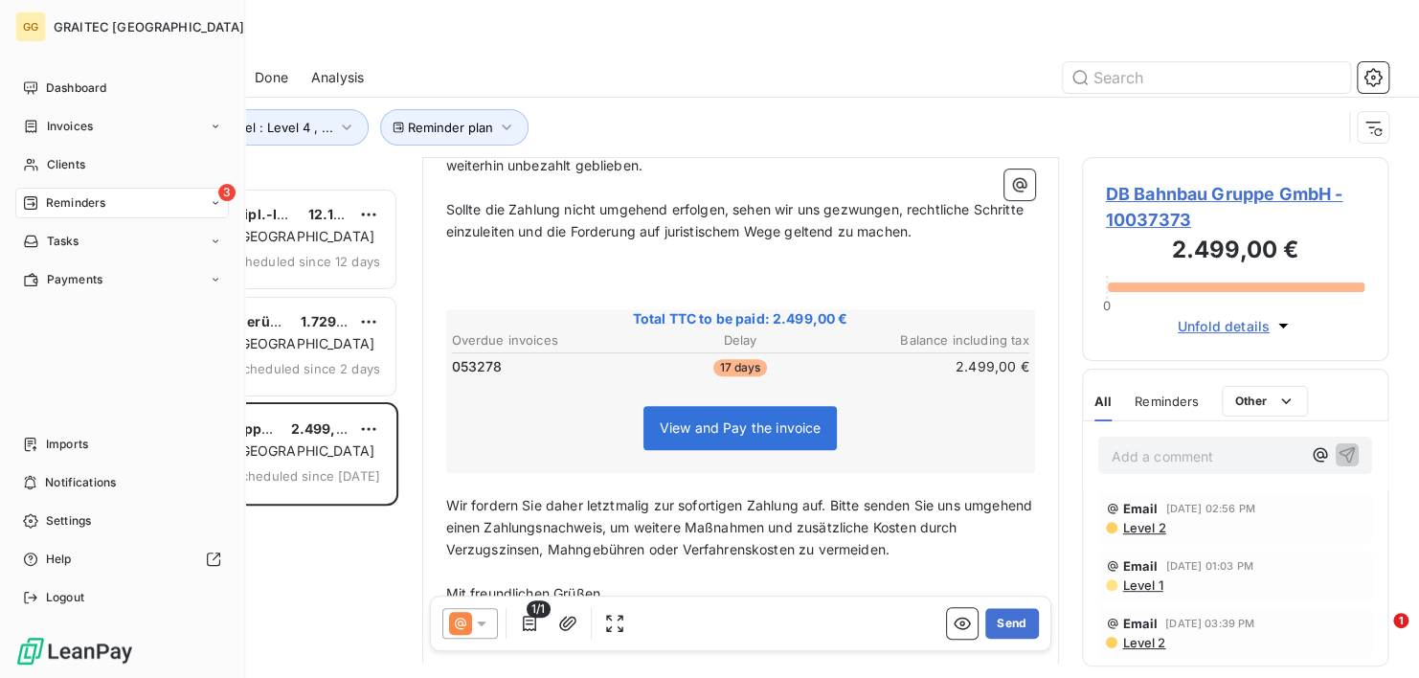
click at [209, 203] on div "3 Reminders" at bounding box center [121, 203] width 213 height 31
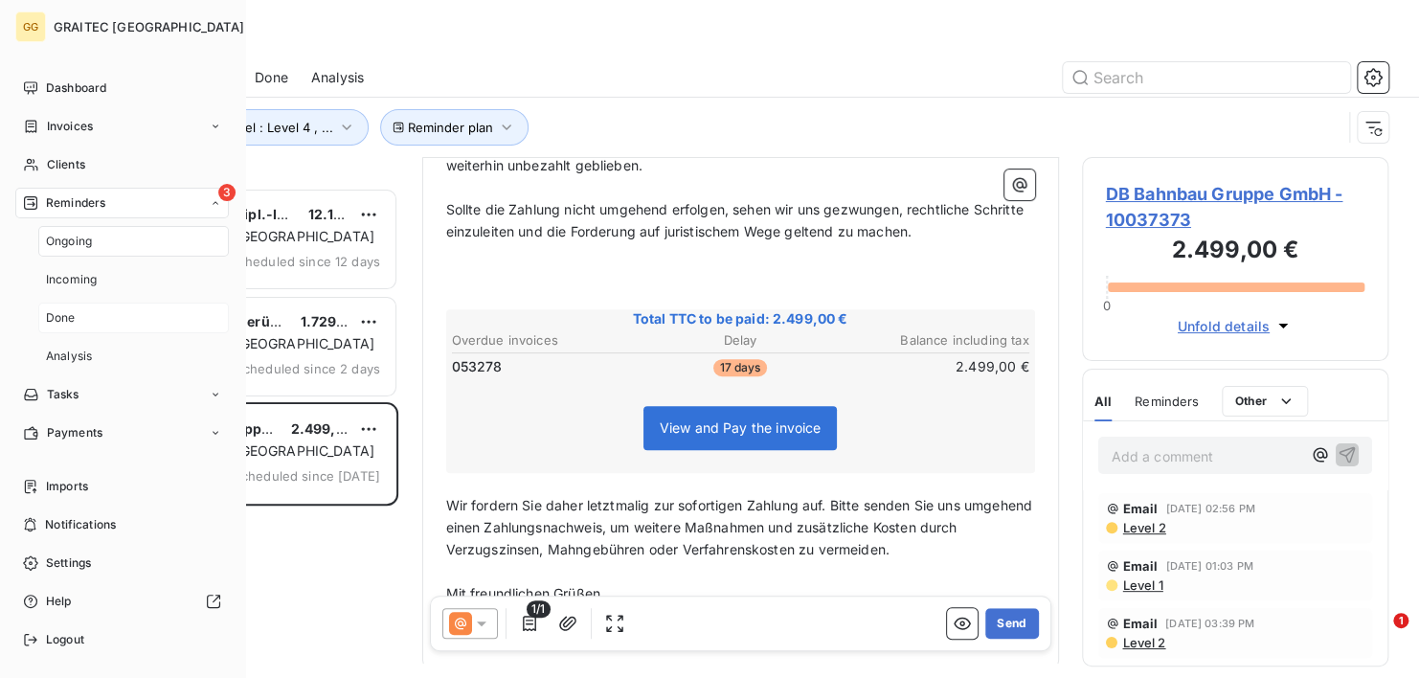
click at [99, 315] on div "Done" at bounding box center [133, 317] width 190 height 31
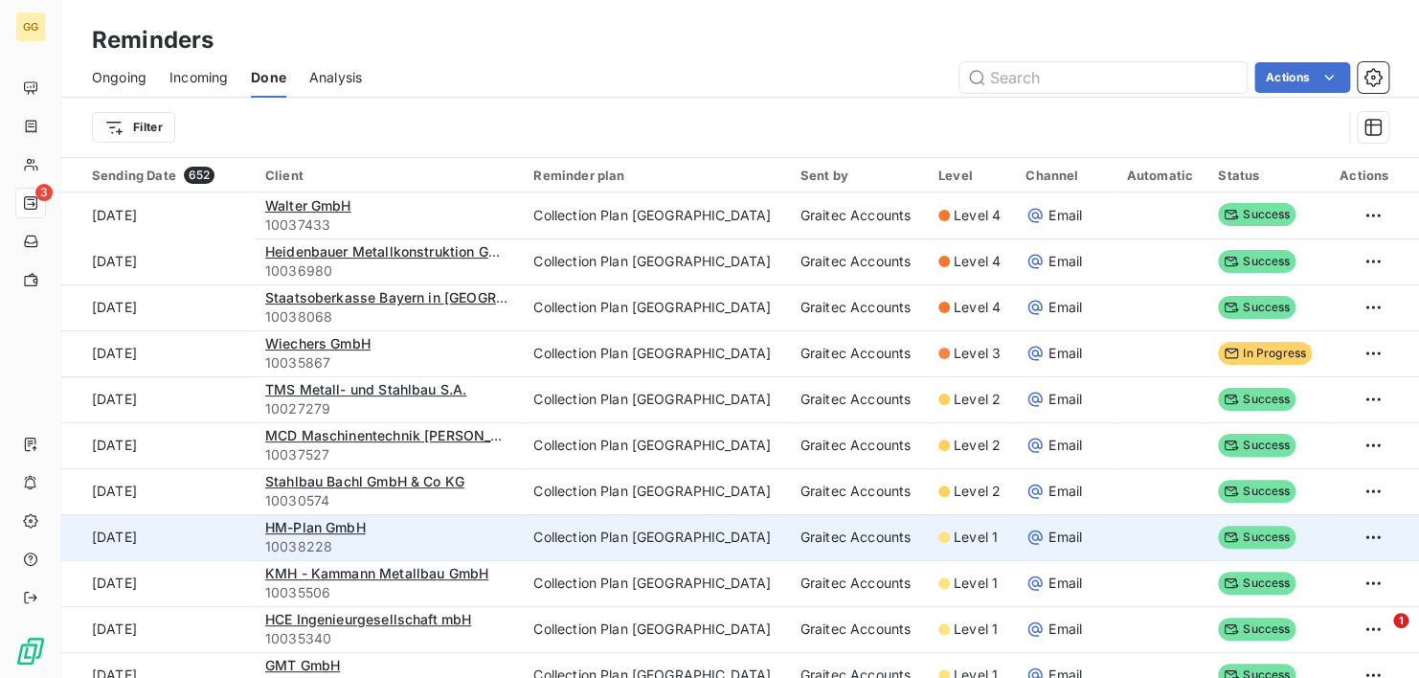
click at [310, 544] on span "10038228" at bounding box center [387, 546] width 245 height 19
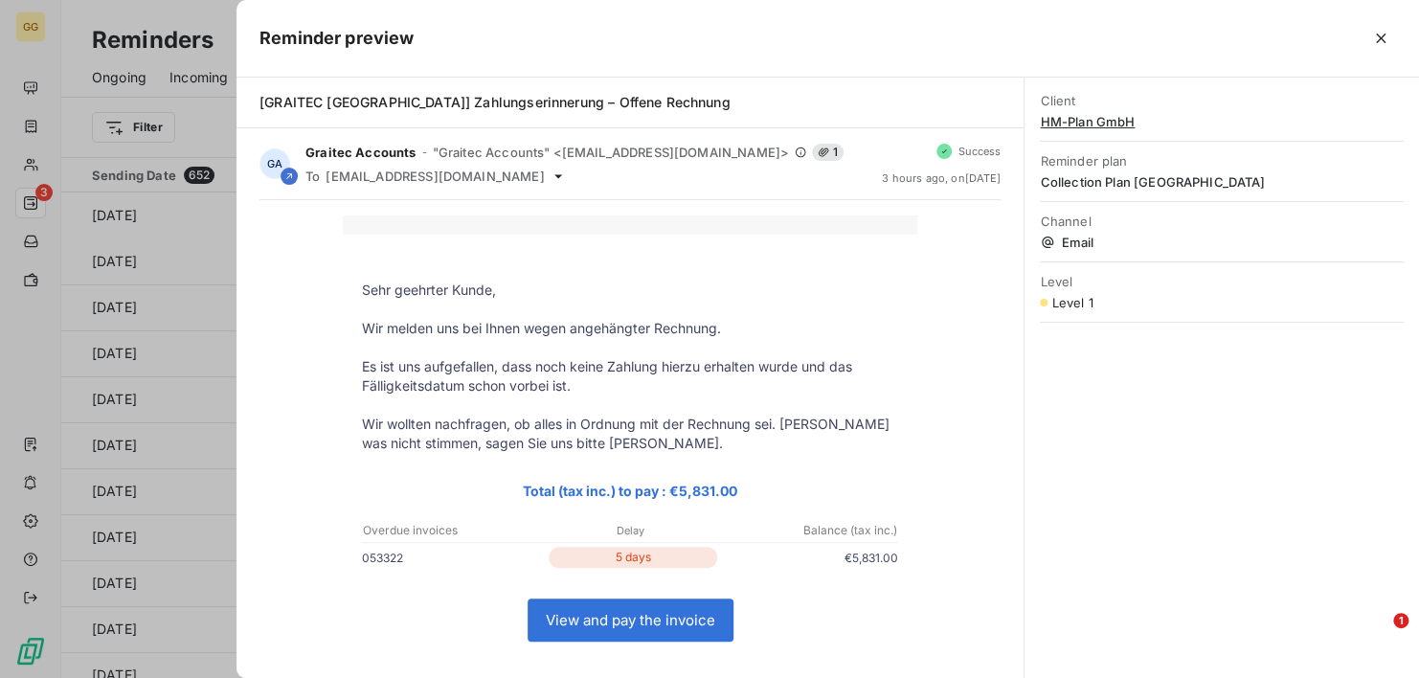
click at [190, 443] on div at bounding box center [709, 339] width 1419 height 678
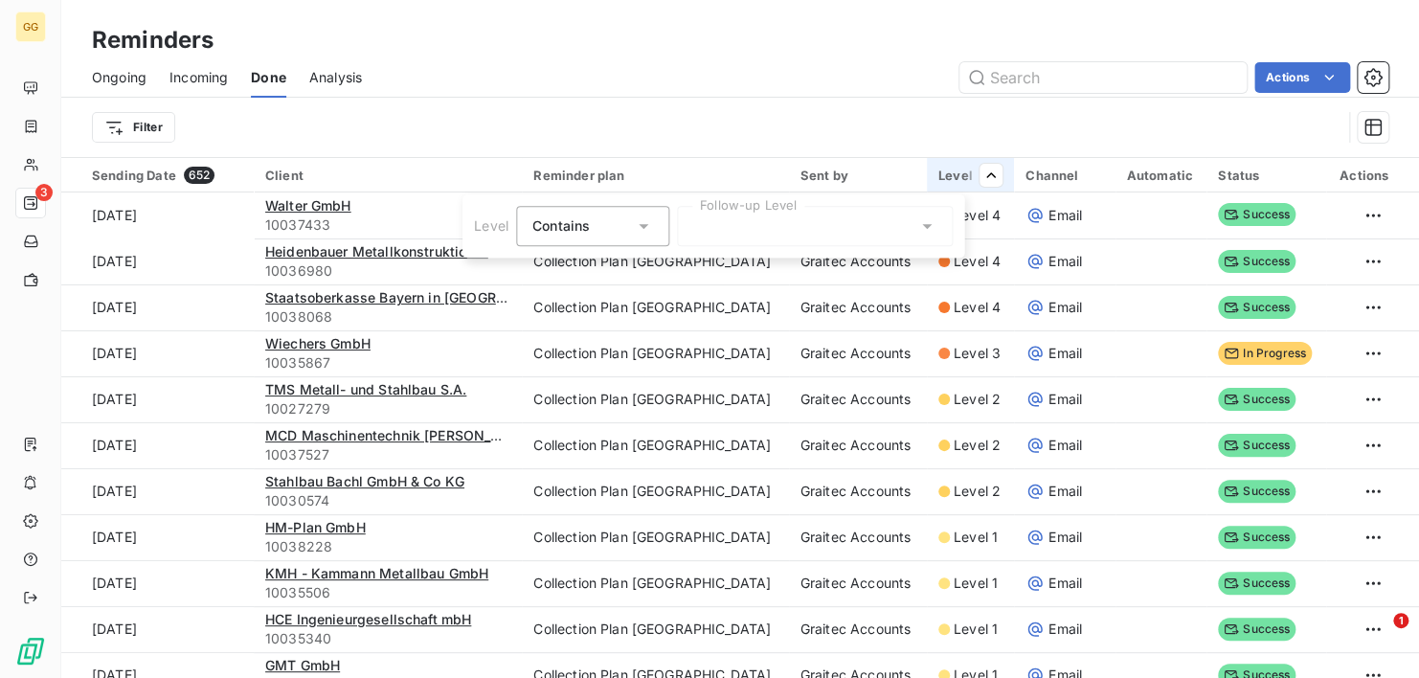
click at [920, 225] on icon at bounding box center [926, 225] width 19 height 19
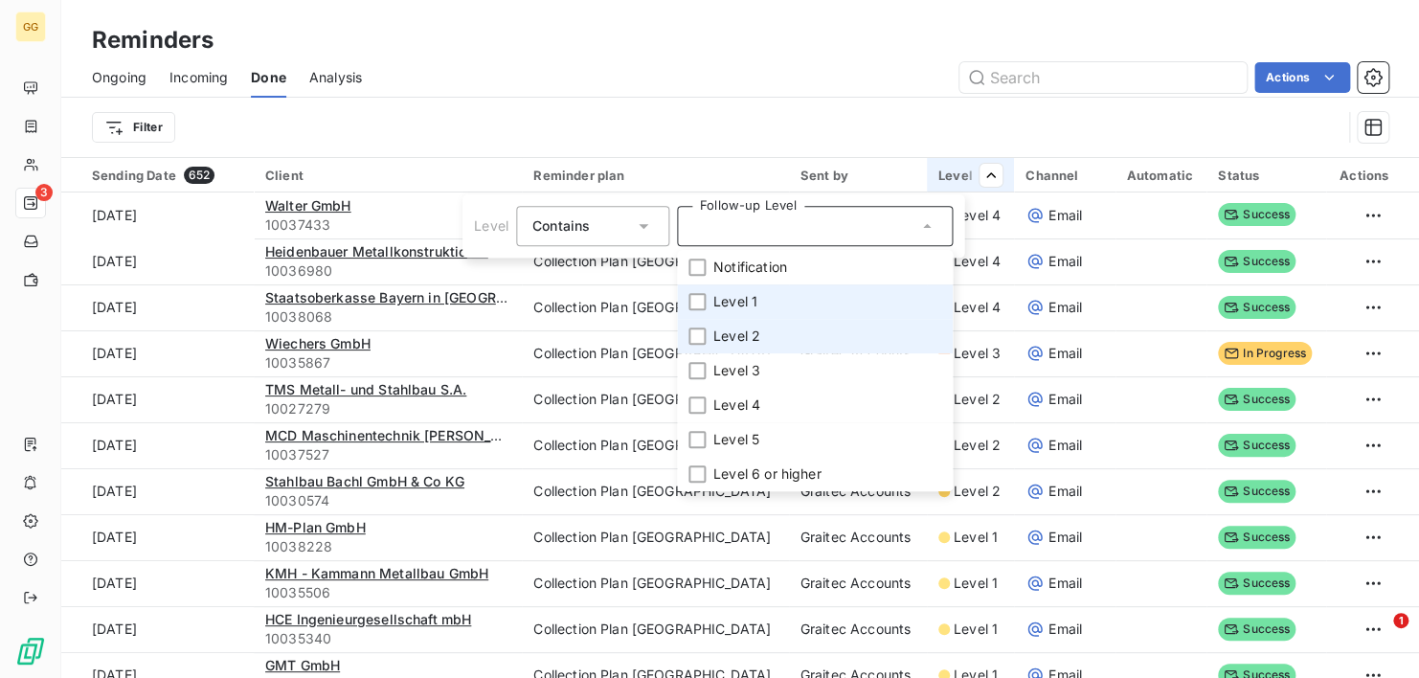
drag, startPoint x: 694, startPoint y: 302, endPoint x: 731, endPoint y: 340, distance: 52.8
click at [695, 302] on div at bounding box center [696, 301] width 17 height 17
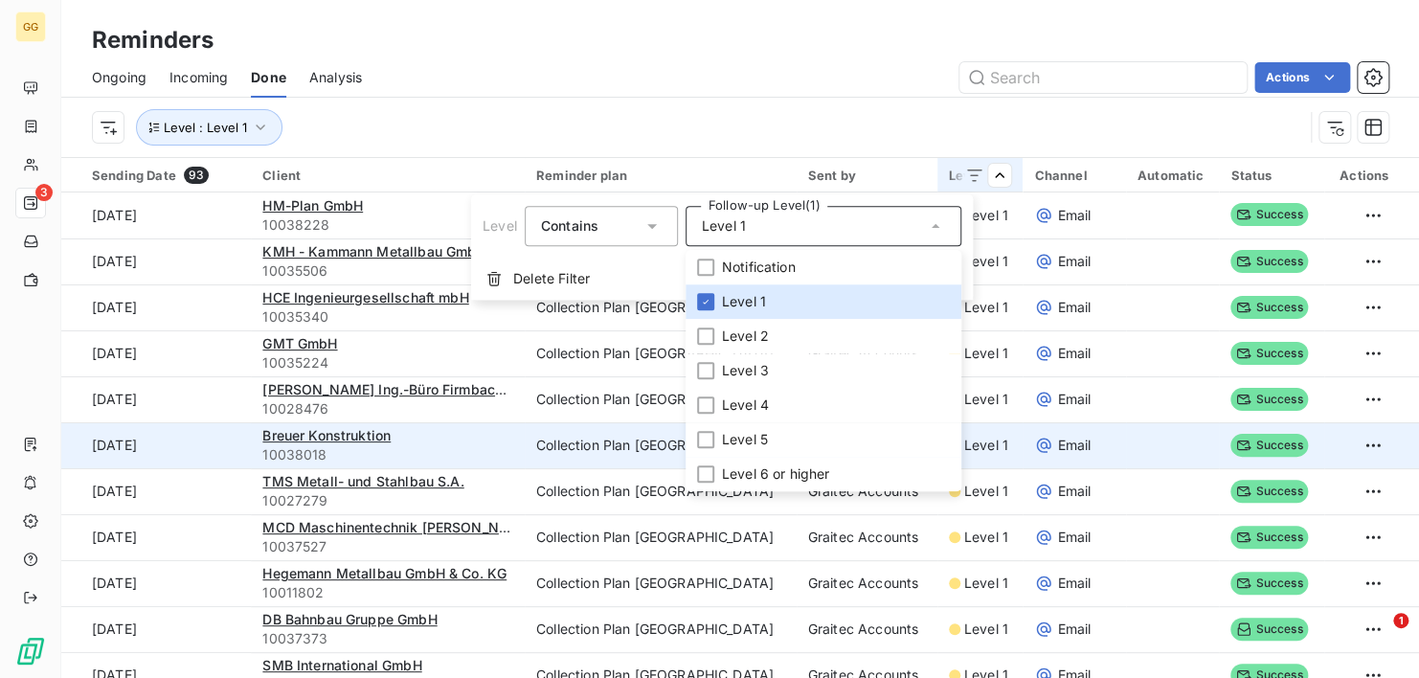
click at [600, 425] on html "GG 3 Reminders Ongoing Incoming Done Analysis Actions Level : Level 1 Sending D…" at bounding box center [709, 339] width 1419 height 678
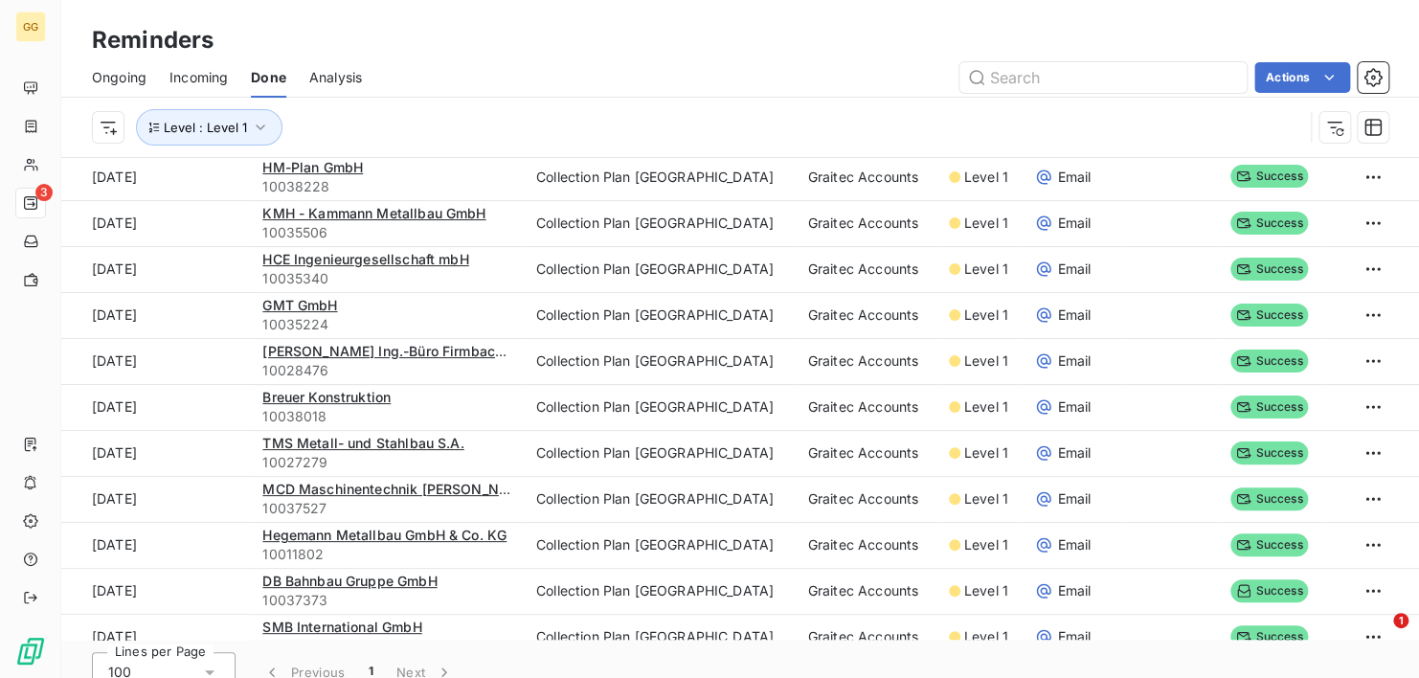
scroll to position [65, 0]
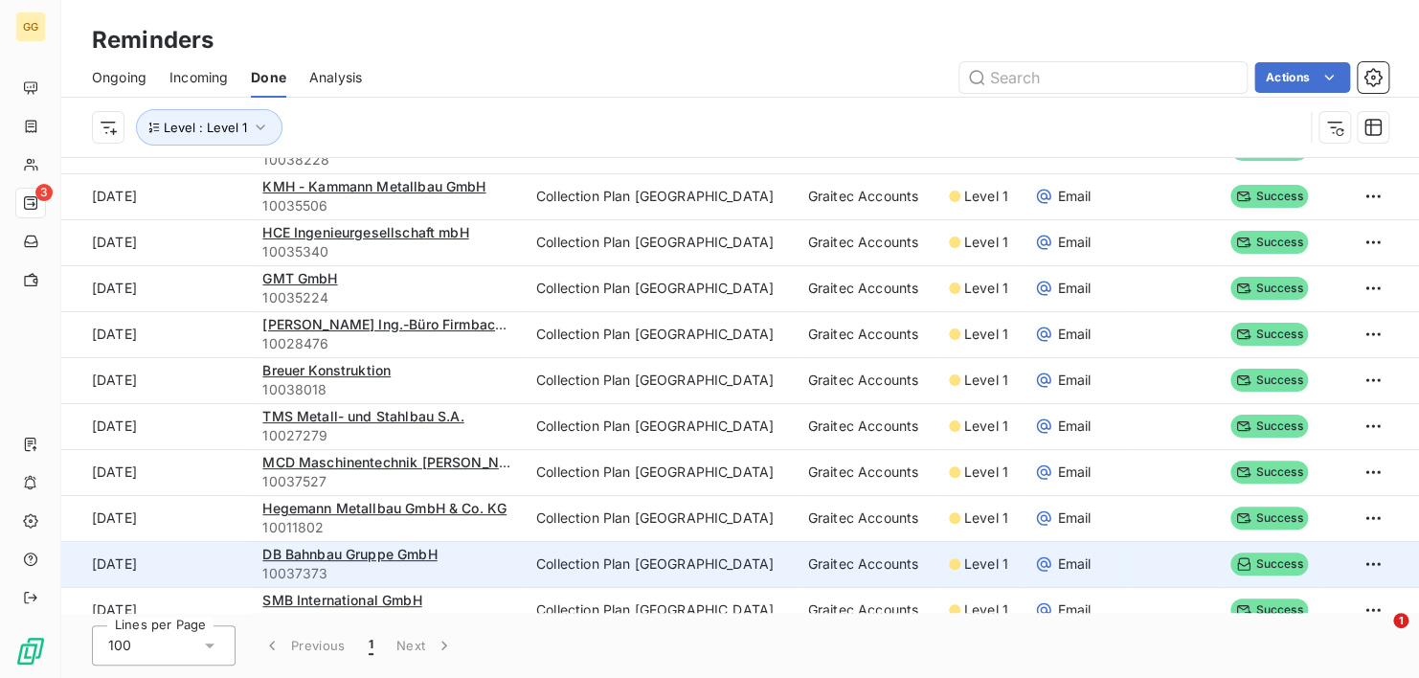
click at [609, 556] on td "Collection Plan [GEOGRAPHIC_DATA]" at bounding box center [661, 564] width 272 height 46
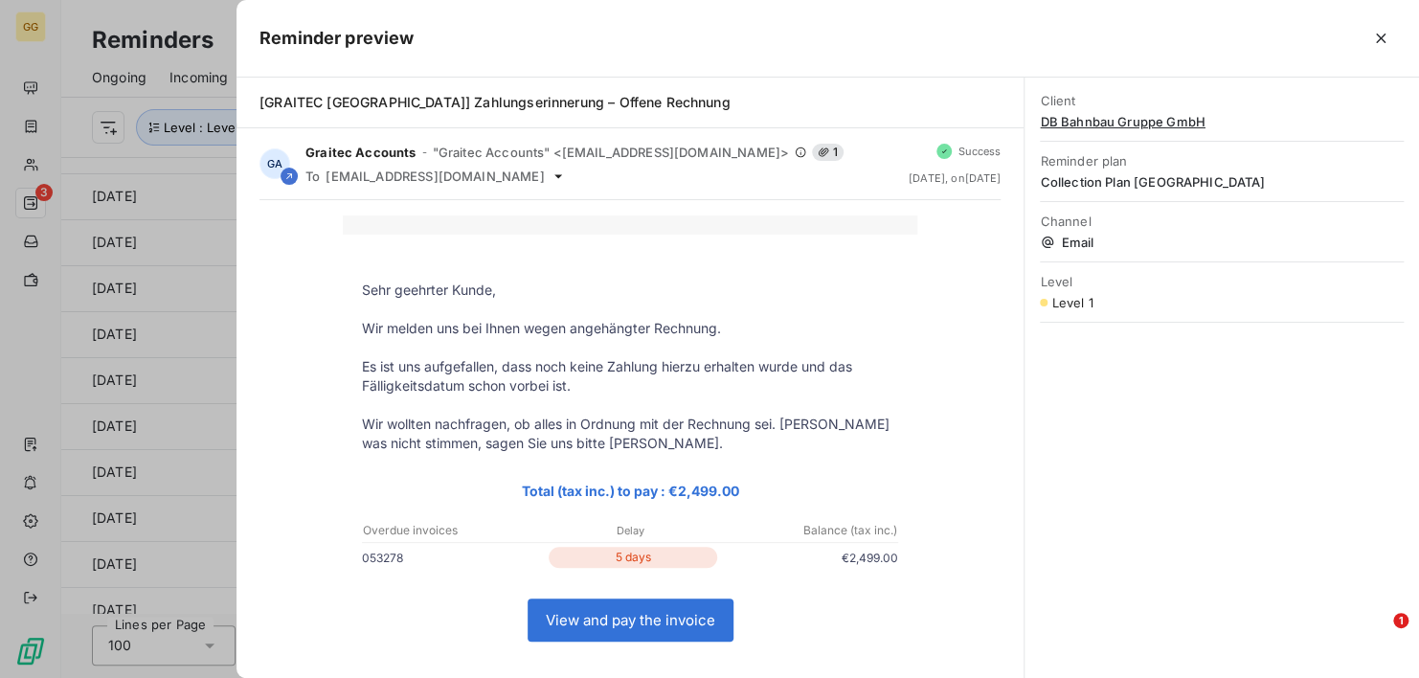
click at [189, 325] on div at bounding box center [709, 339] width 1419 height 678
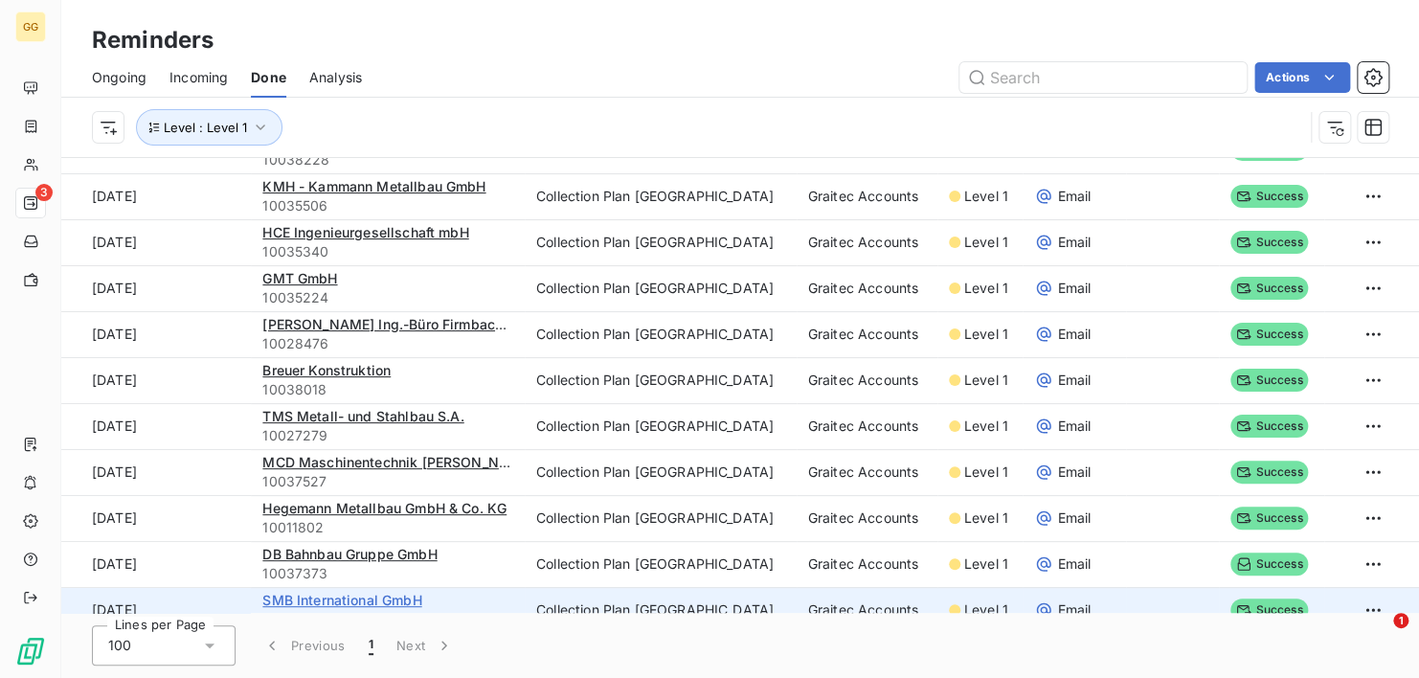
click at [374, 603] on span "SMB International GmbH" at bounding box center [341, 600] width 159 height 16
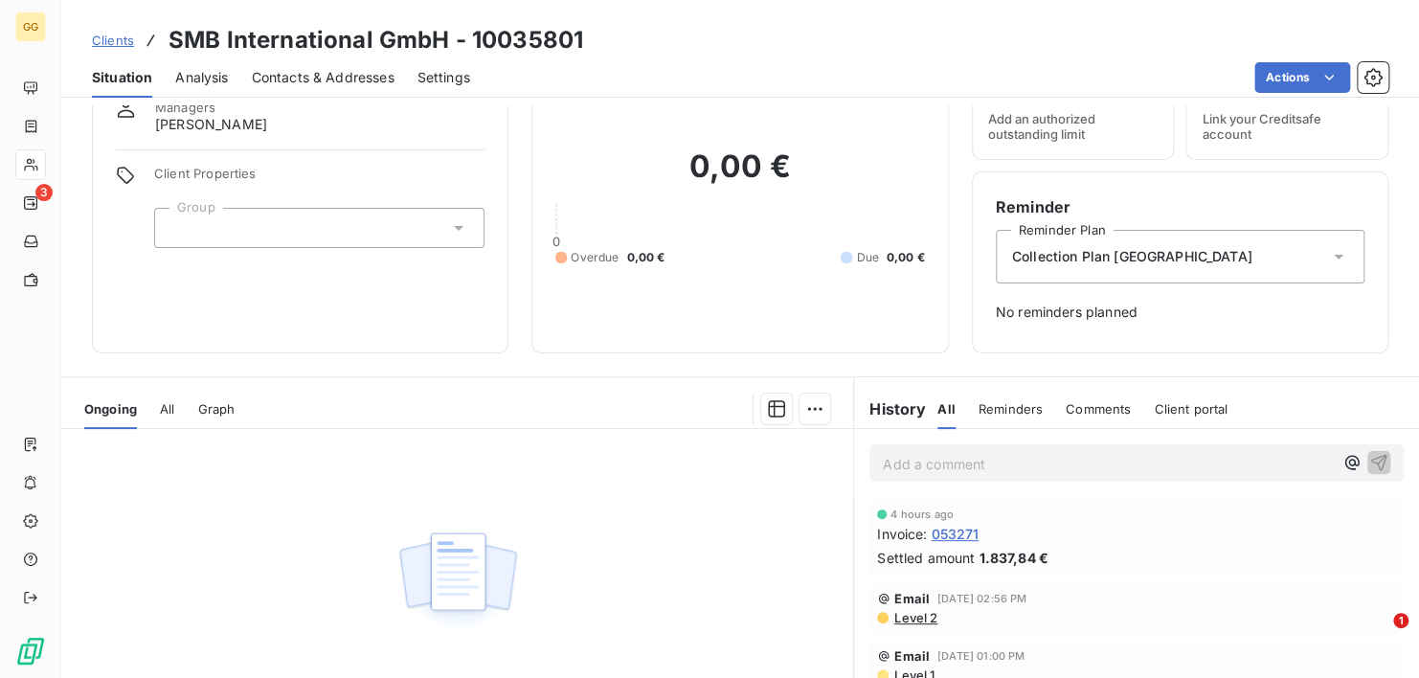
scroll to position [85, 0]
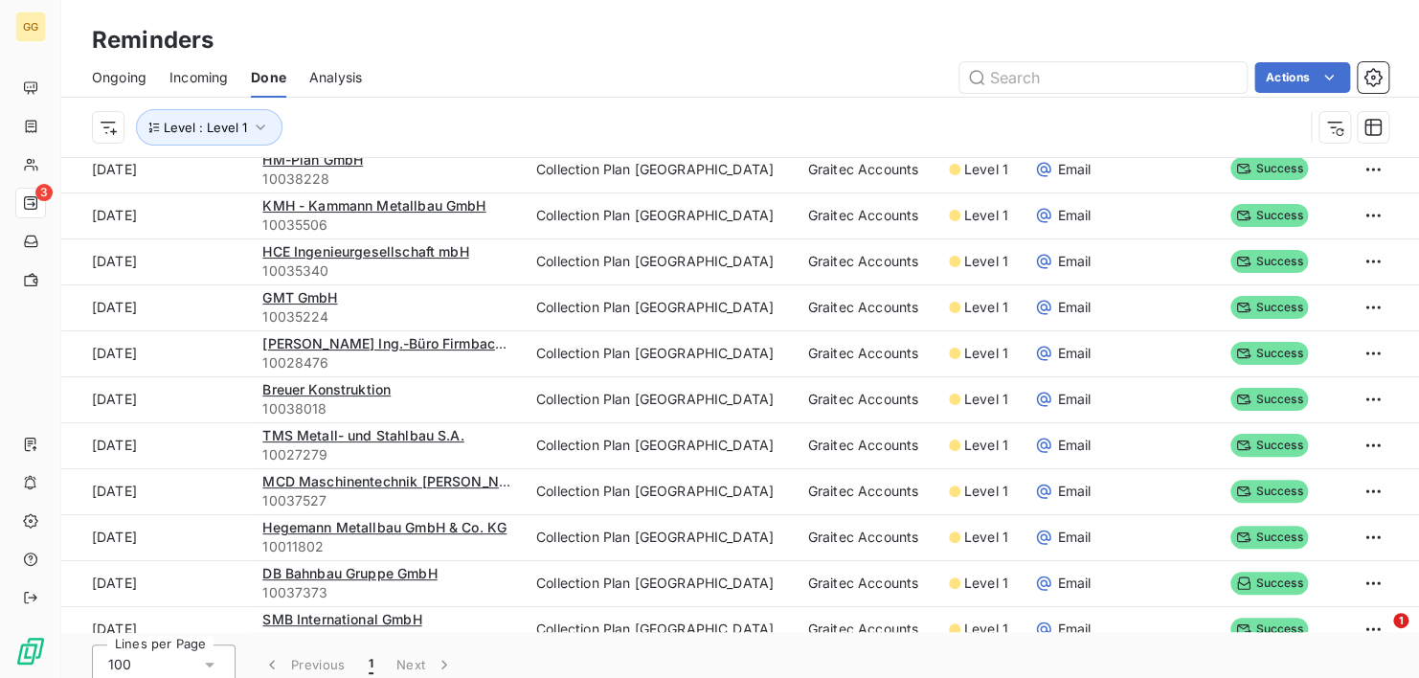
scroll to position [65, 0]
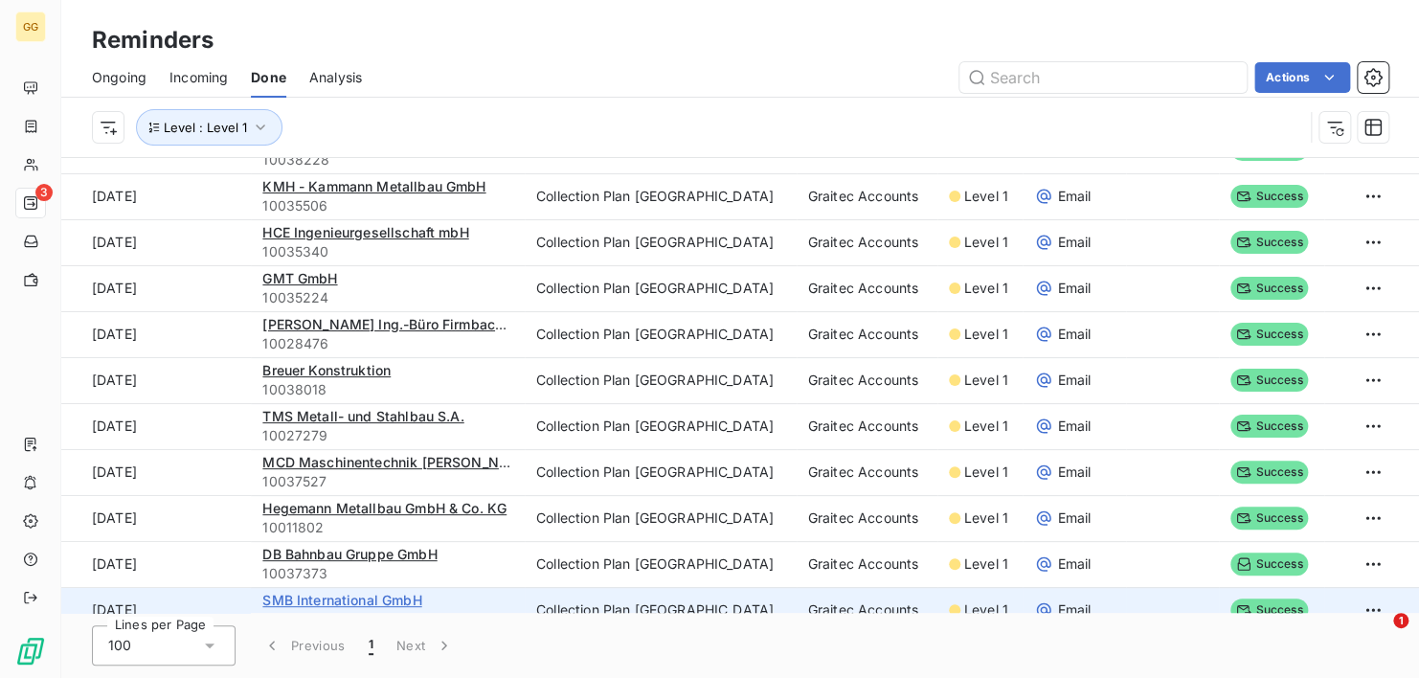
click at [419, 603] on span "SMB International GmbH" at bounding box center [341, 600] width 159 height 16
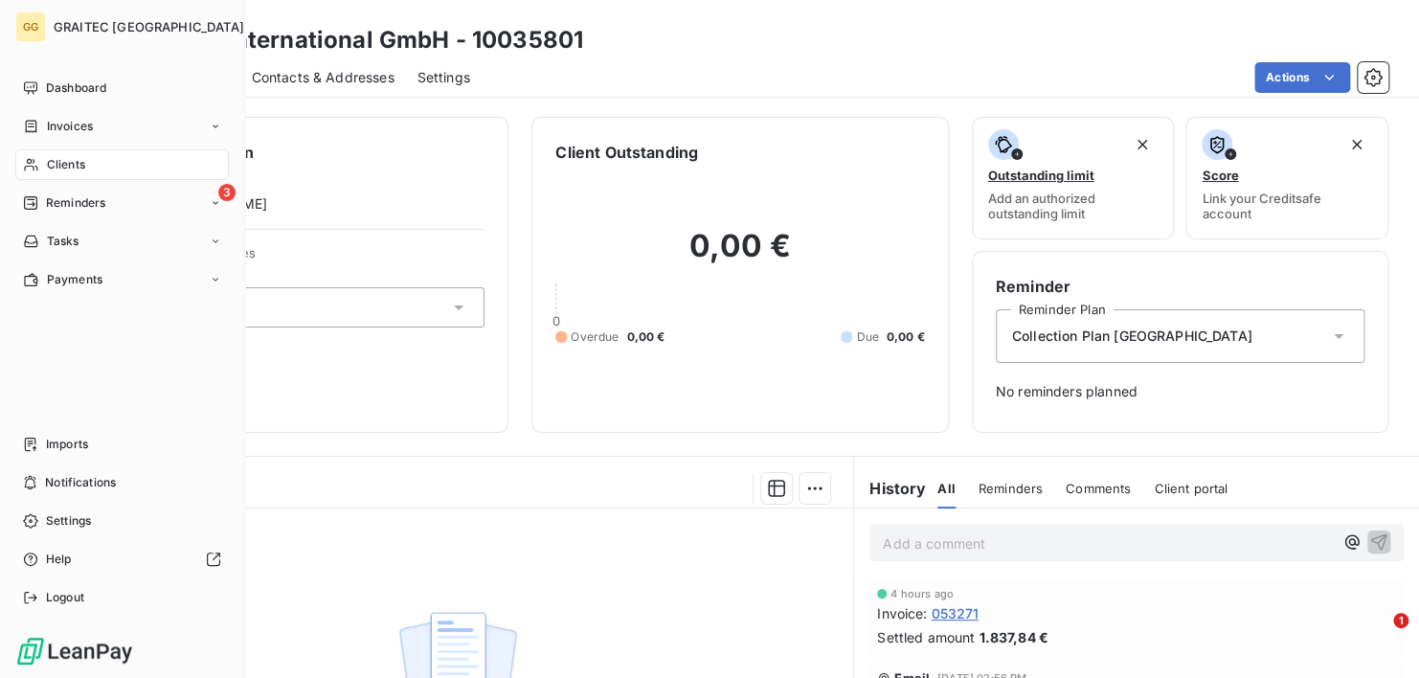
click at [75, 201] on span "Reminders" at bounding box center [75, 202] width 59 height 17
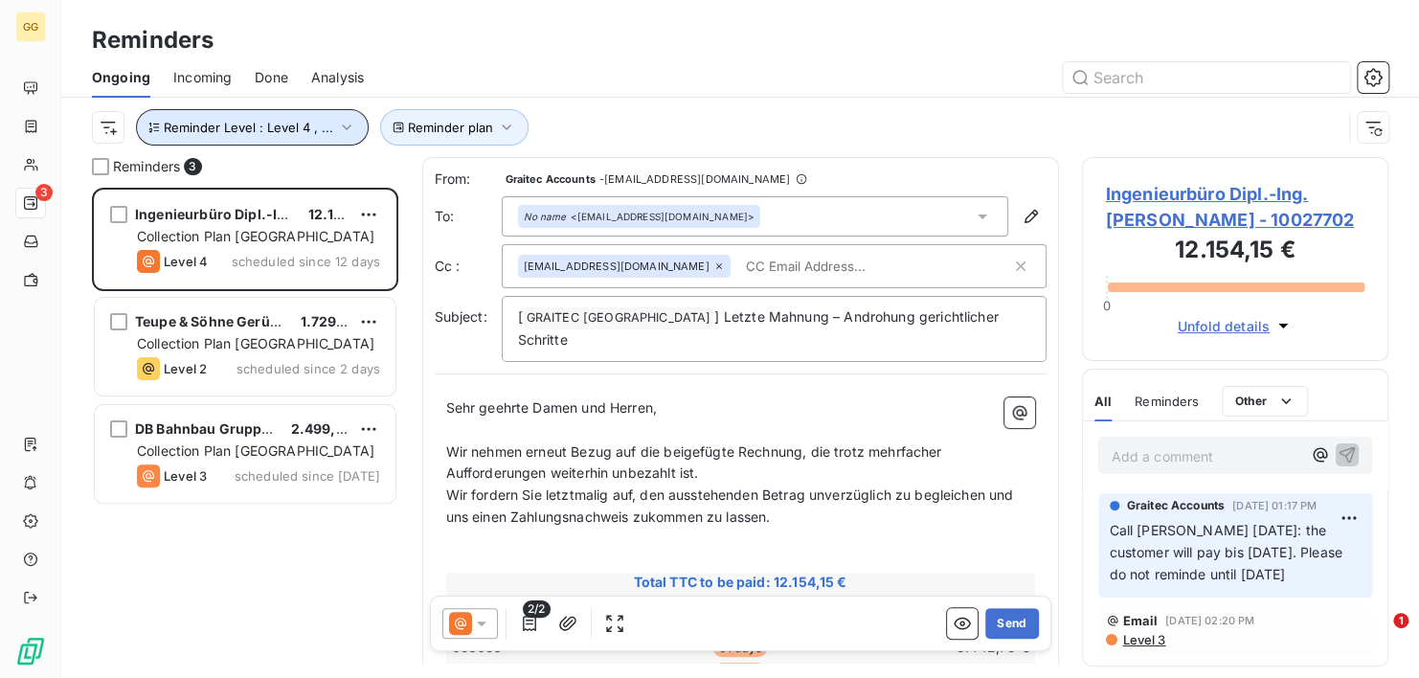
click at [337, 126] on icon "button" at bounding box center [346, 127] width 19 height 19
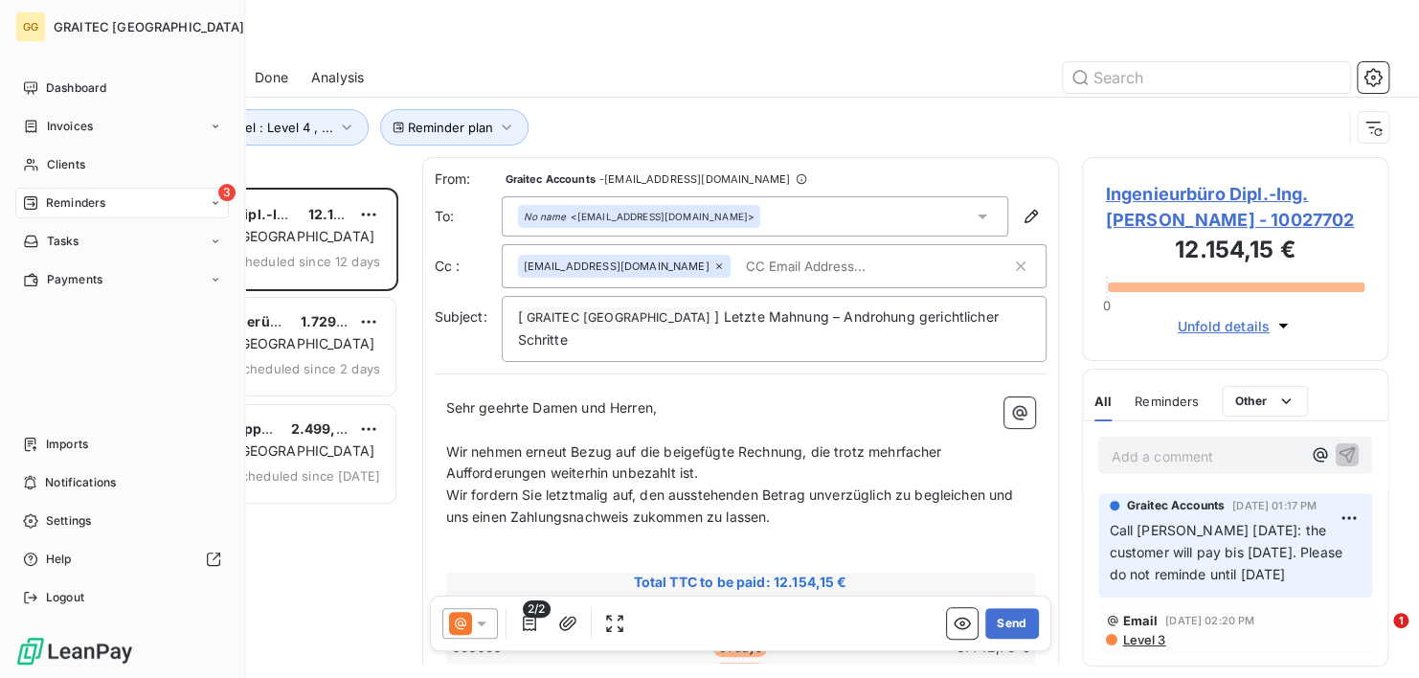
click at [151, 358] on div "Dashboard Invoices Clients 3 Reminders Tasks Payments Imports Notifications Set…" at bounding box center [121, 343] width 213 height 540
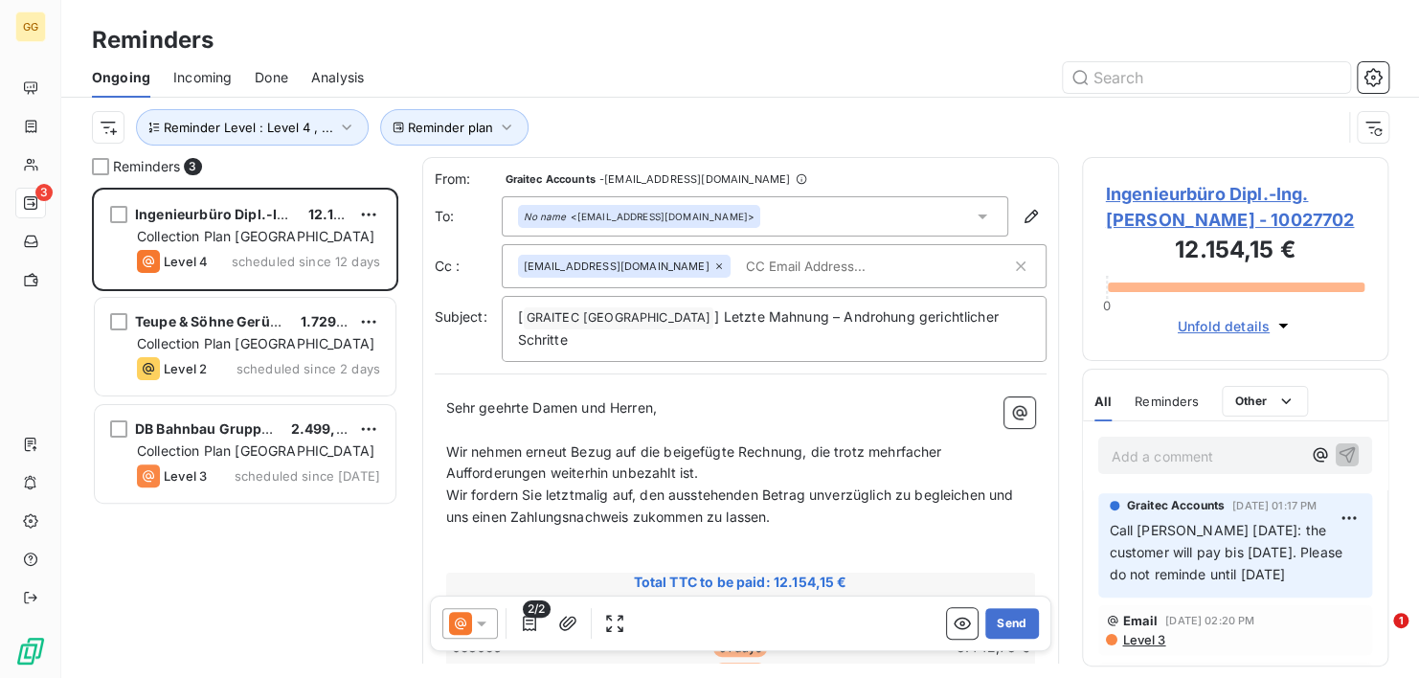
click at [272, 80] on span "Done" at bounding box center [272, 77] width 34 height 19
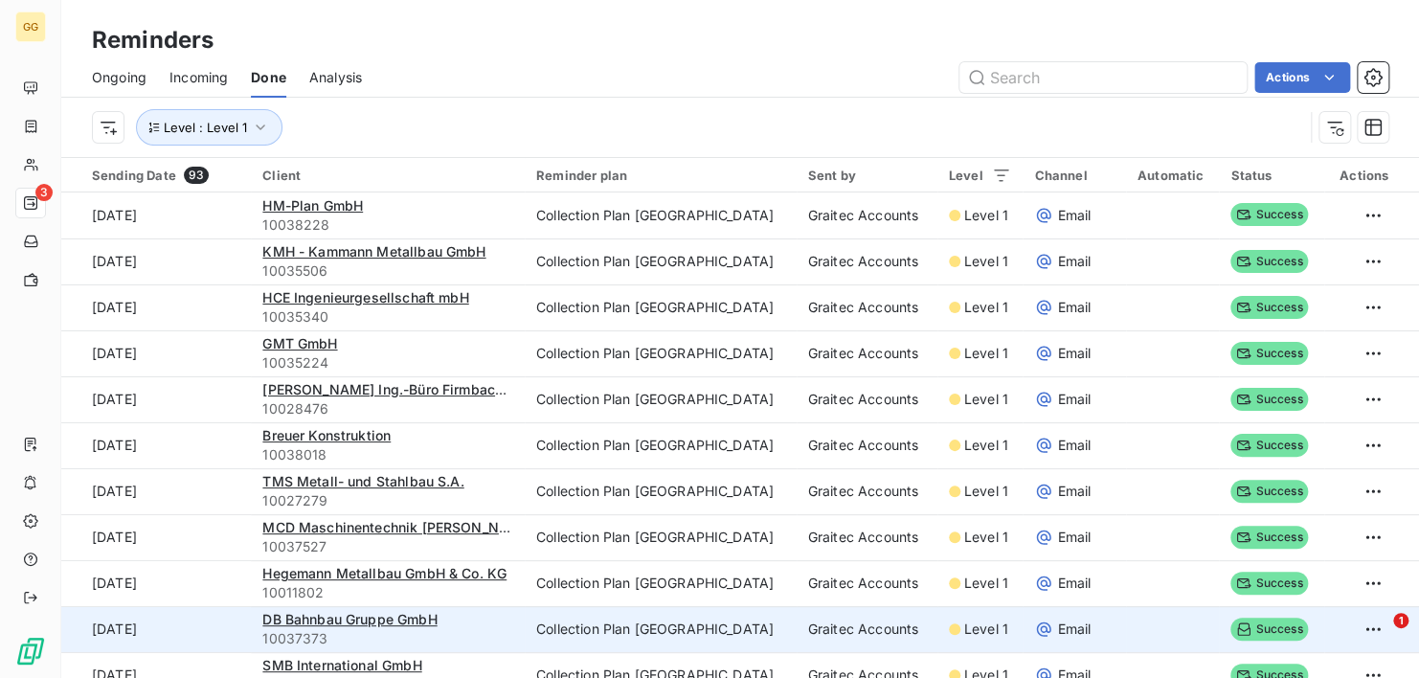
click at [680, 629] on td "Collection Plan [GEOGRAPHIC_DATA]" at bounding box center [661, 629] width 272 height 46
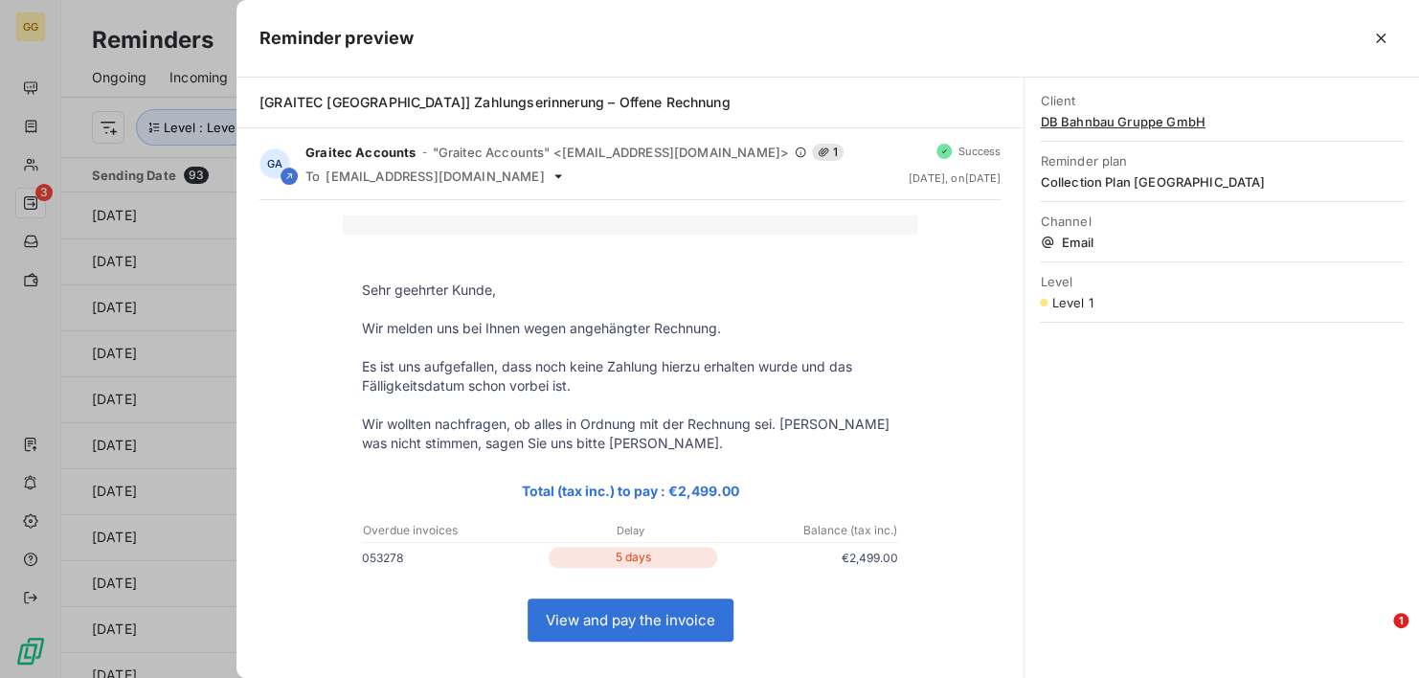
click at [5, 343] on div at bounding box center [709, 339] width 1419 height 678
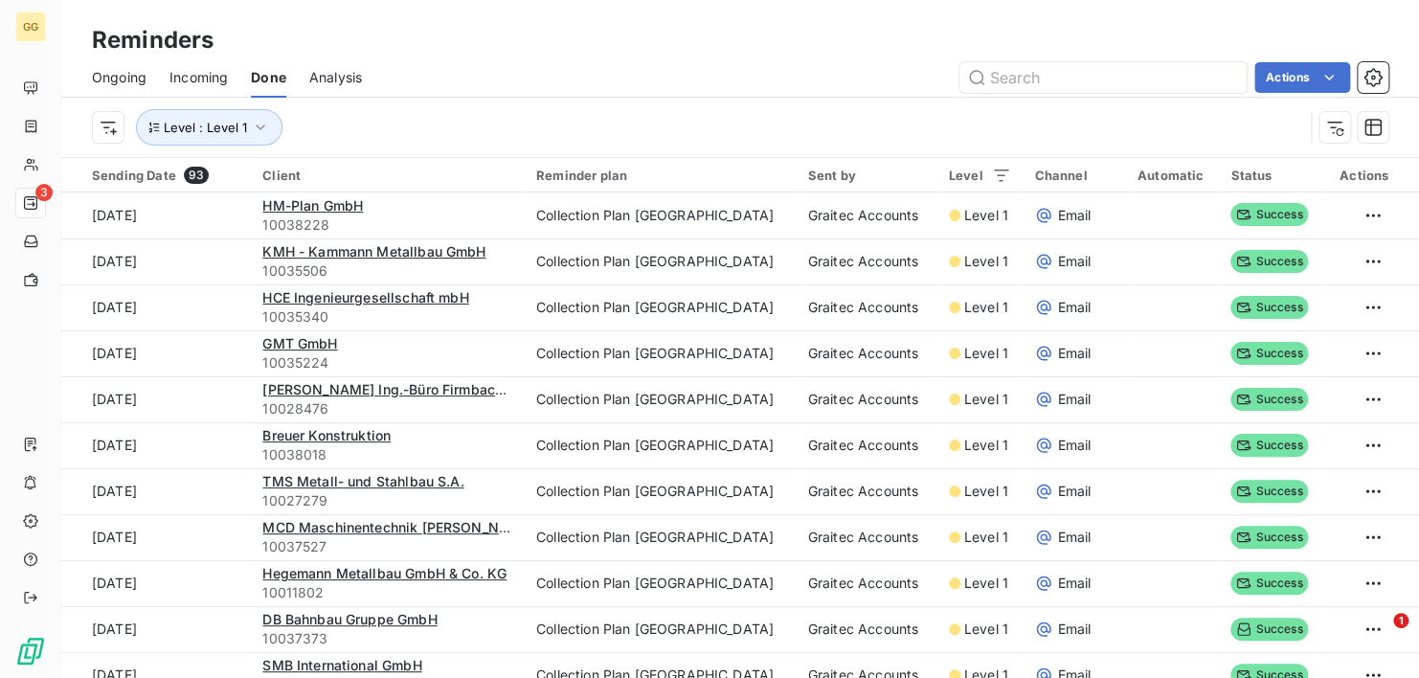
scroll to position [65, 0]
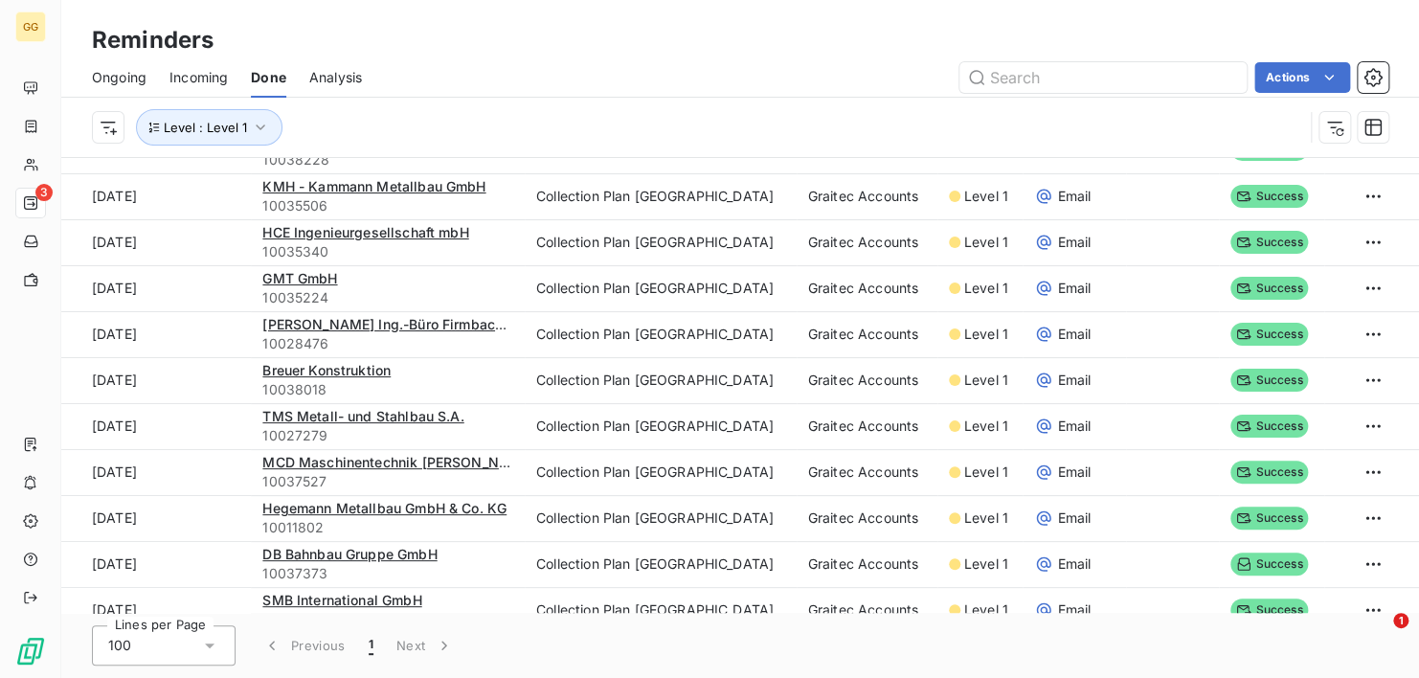
click at [215, 649] on icon at bounding box center [209, 645] width 19 height 19
click at [136, 538] on span "25" at bounding box center [138, 535] width 16 height 19
click at [464, 643] on button "4" at bounding box center [462, 645] width 31 height 40
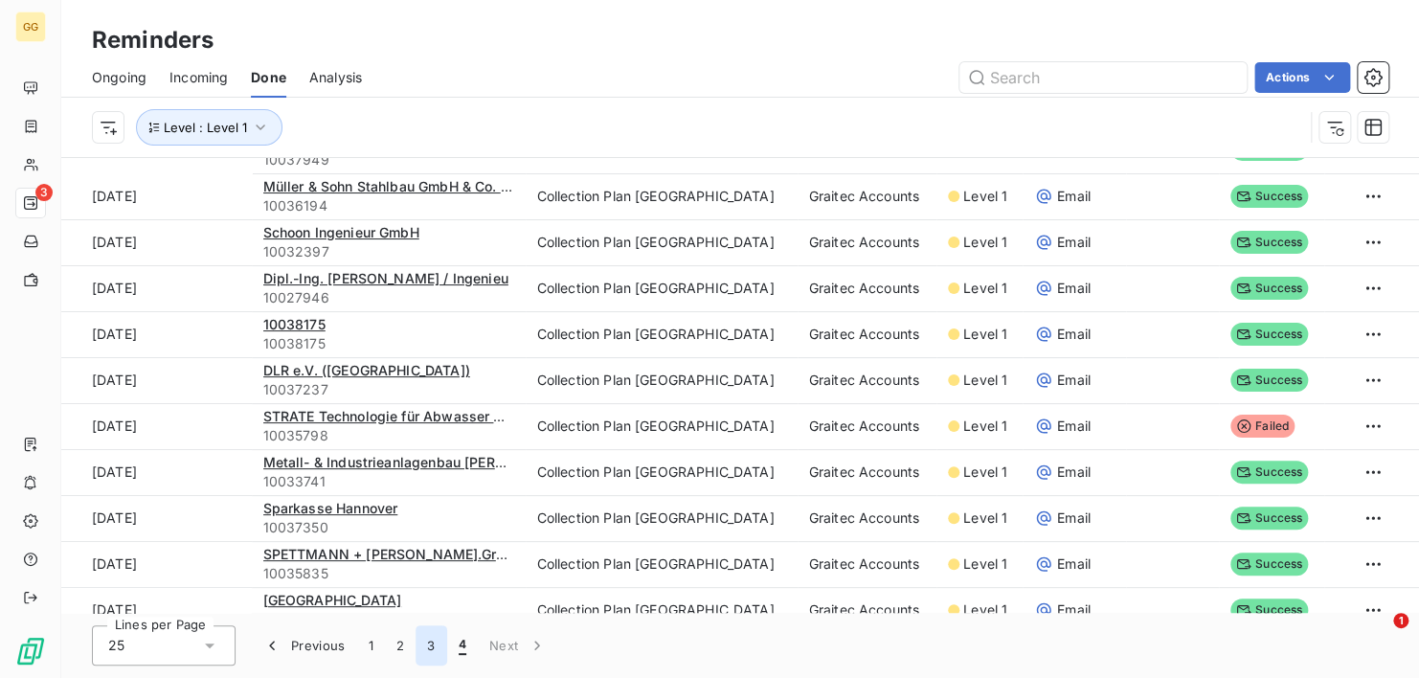
click at [429, 643] on button "3" at bounding box center [430, 645] width 31 height 40
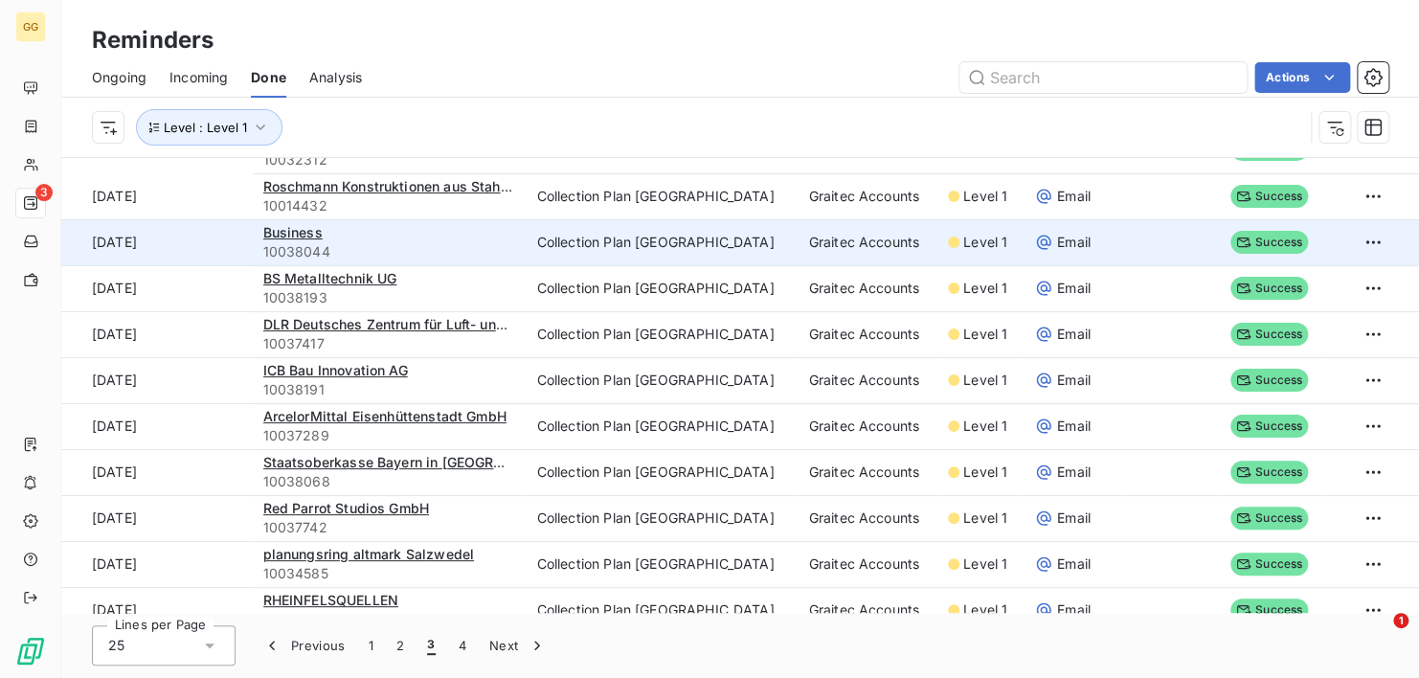
click at [307, 247] on span "10038044" at bounding box center [388, 251] width 251 height 19
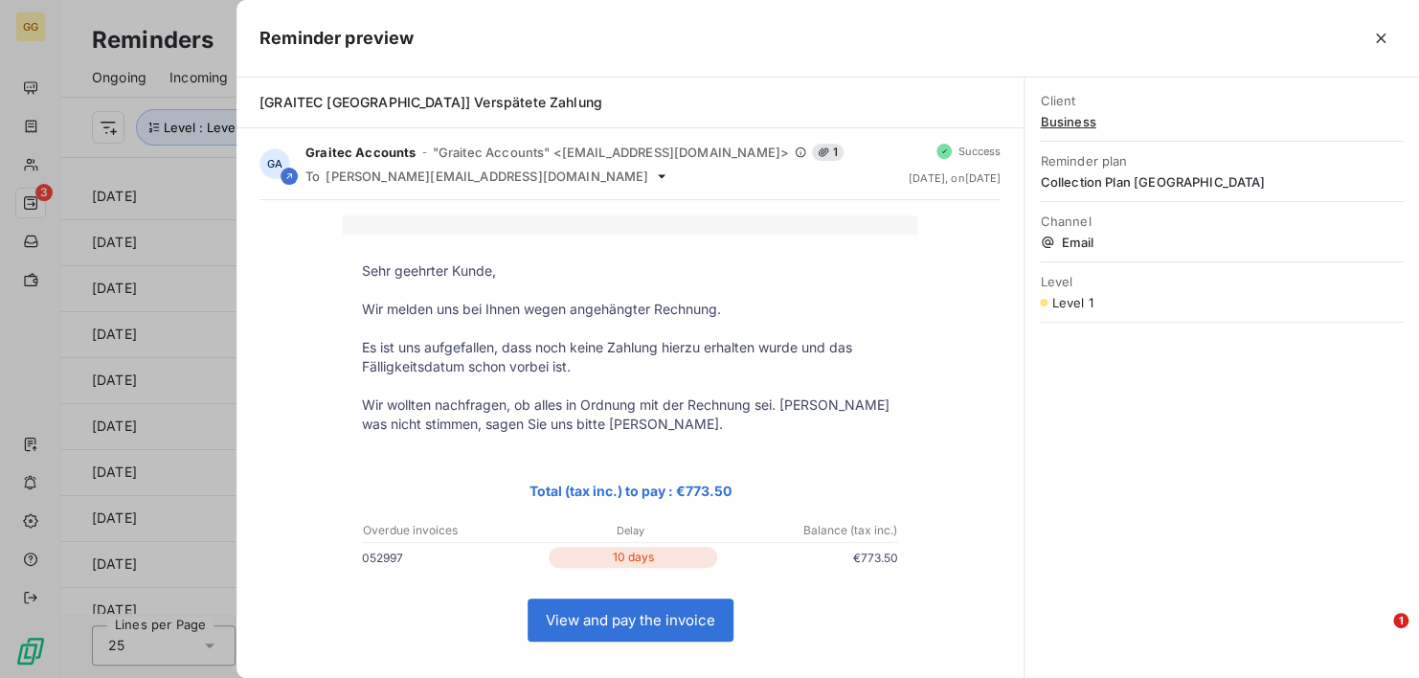
click at [200, 264] on div at bounding box center [709, 339] width 1419 height 678
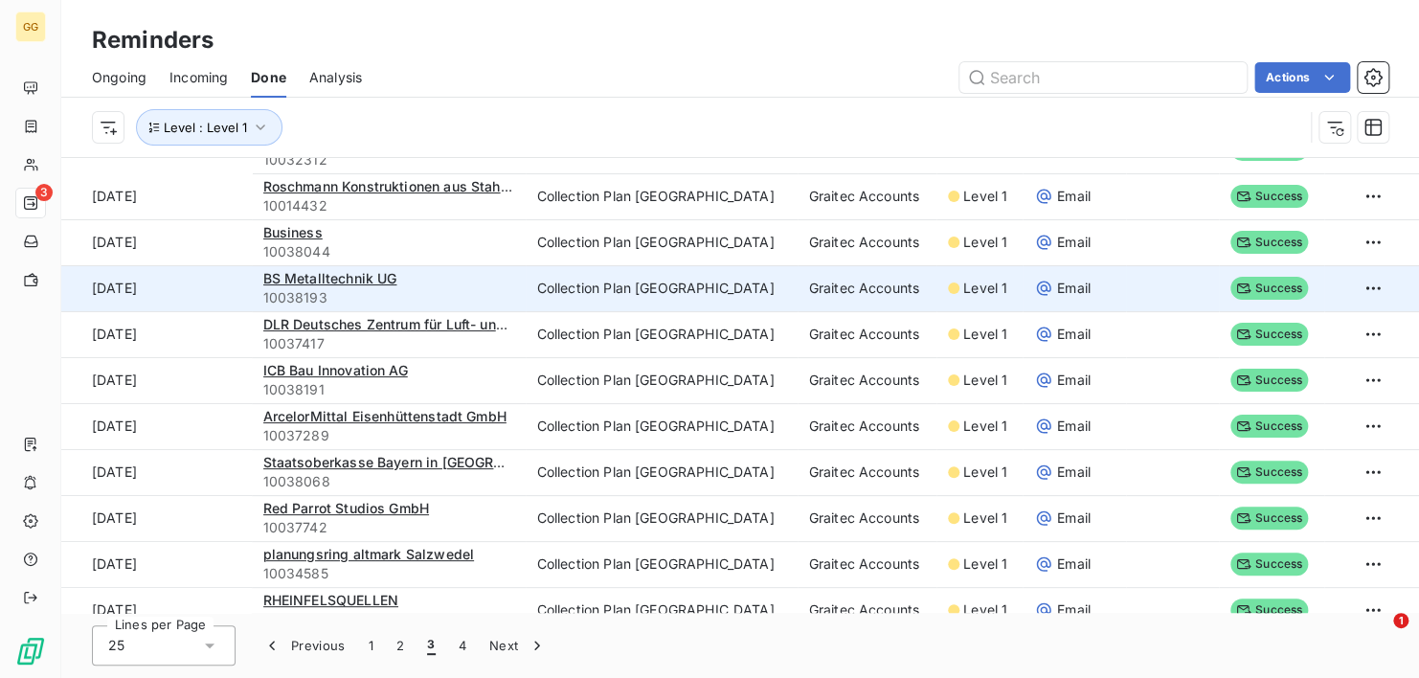
click at [316, 300] on span "10038193" at bounding box center [388, 297] width 251 height 19
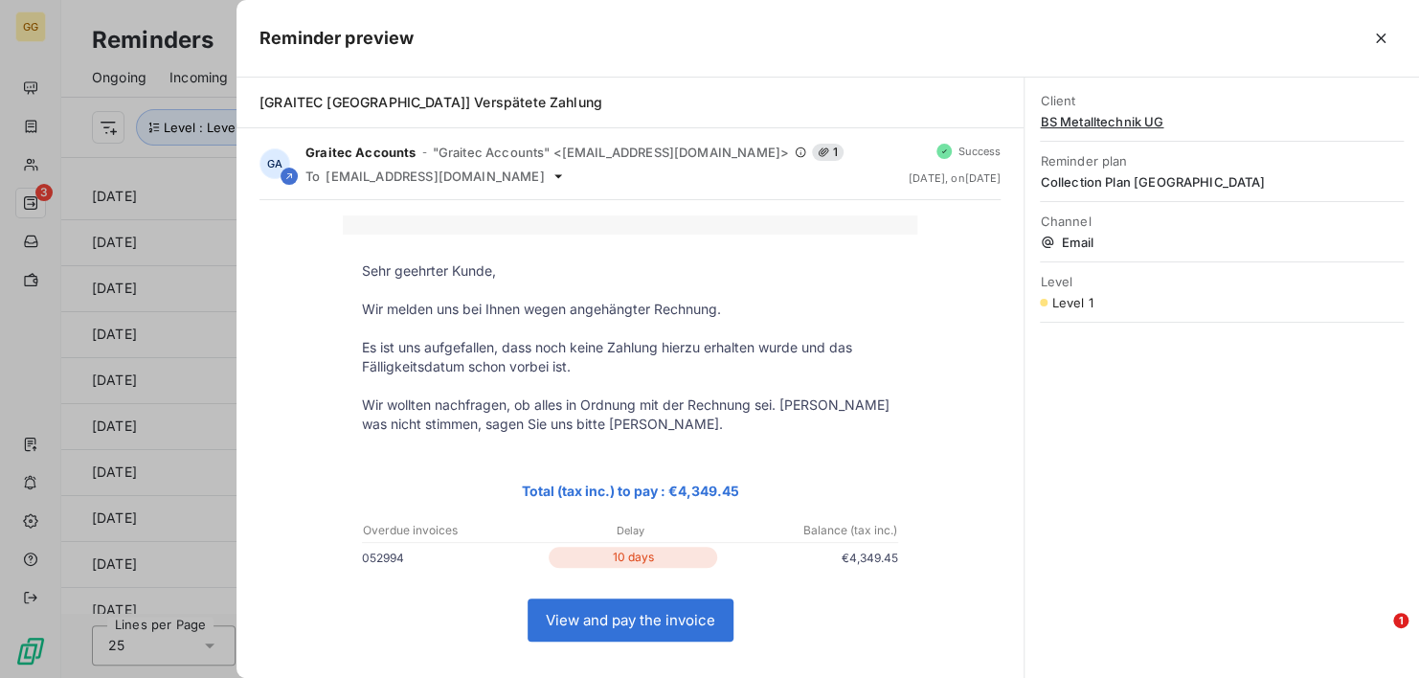
click at [154, 311] on div at bounding box center [709, 339] width 1419 height 678
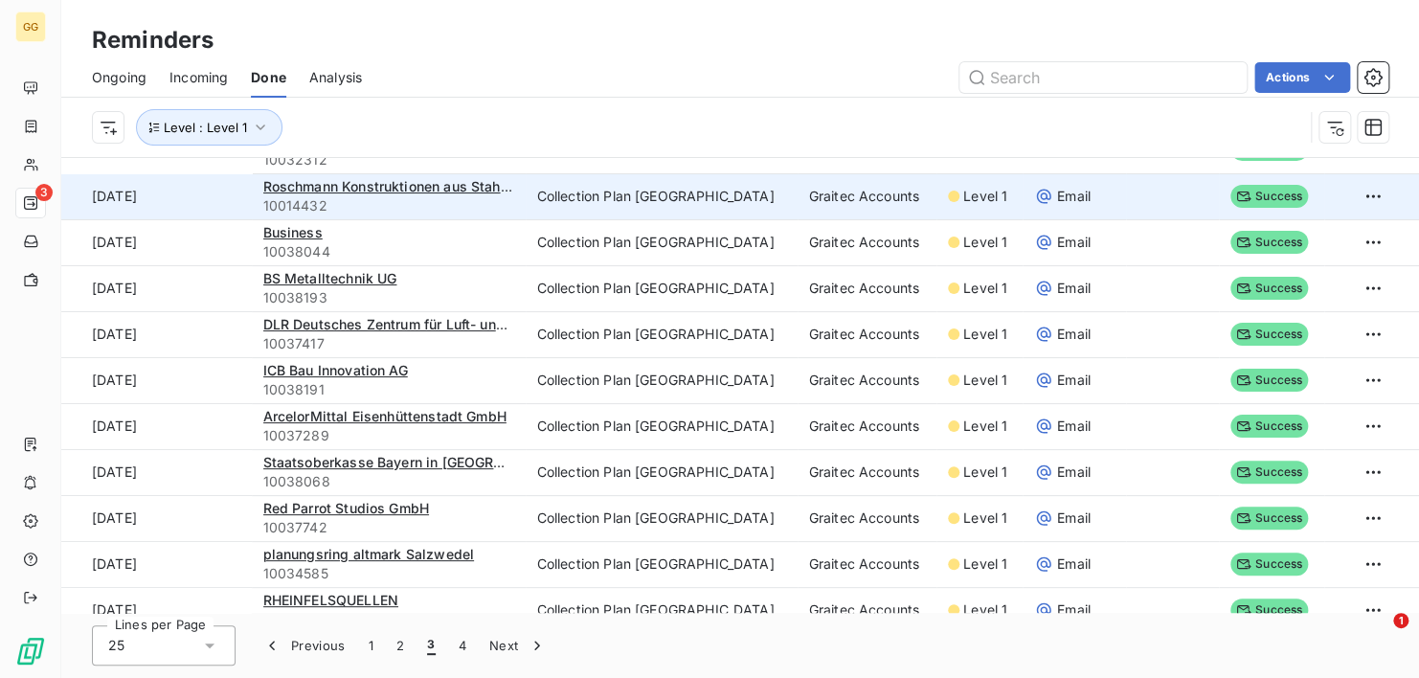
click at [357, 204] on span "10014432" at bounding box center [388, 205] width 251 height 19
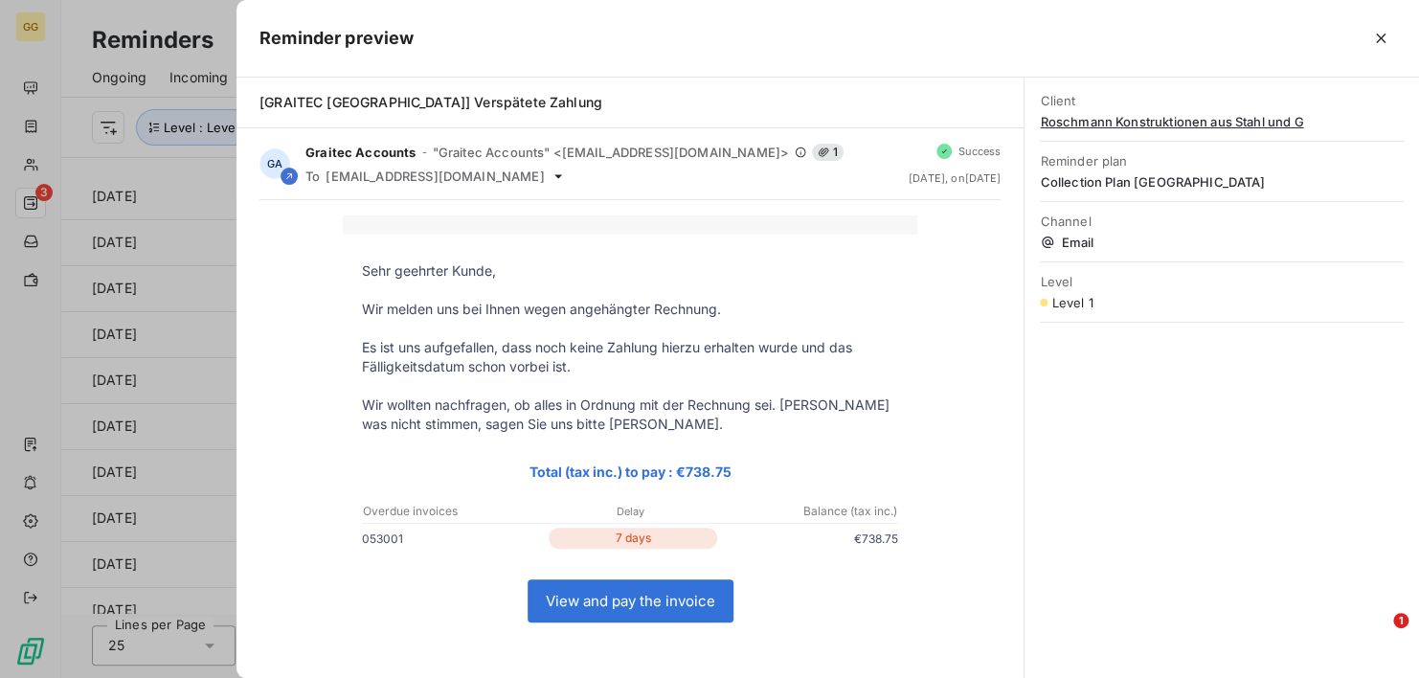
click at [146, 324] on div at bounding box center [709, 339] width 1419 height 678
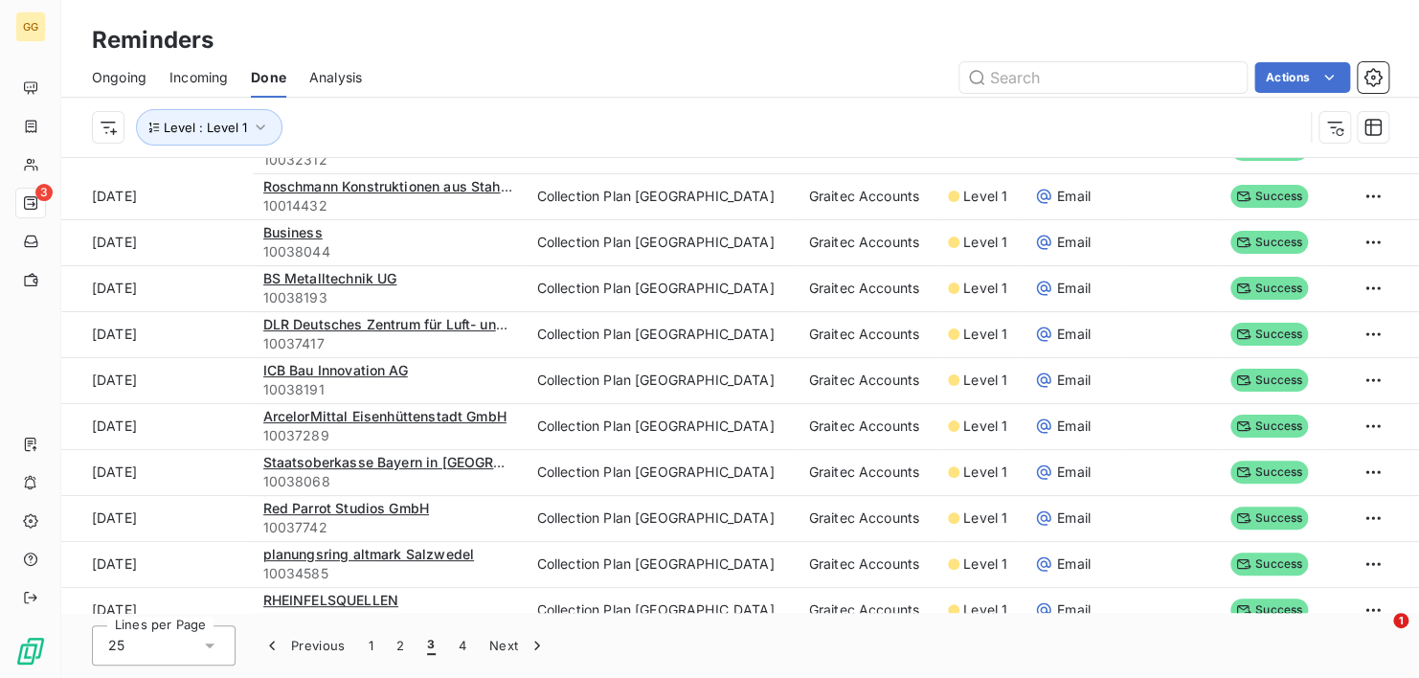
scroll to position [0, 0]
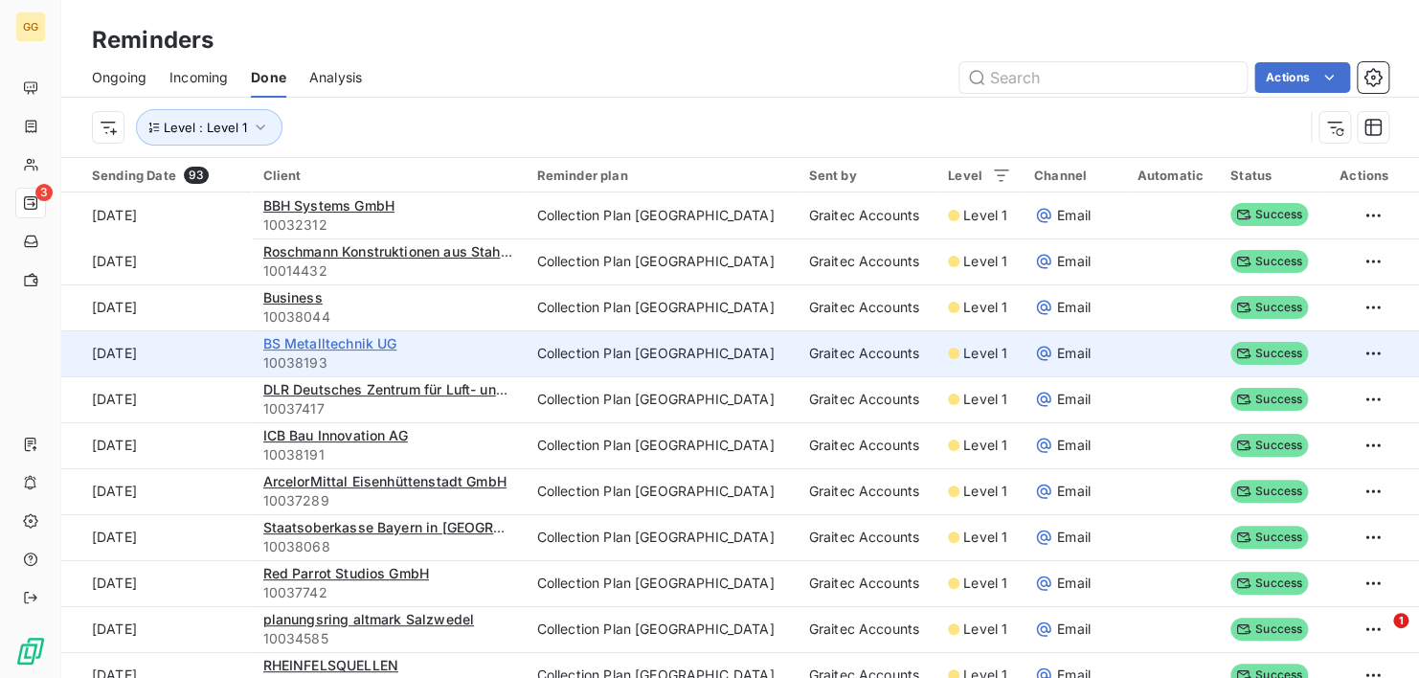
click at [365, 347] on span "BS Metalltechnik UG" at bounding box center [330, 343] width 134 height 16
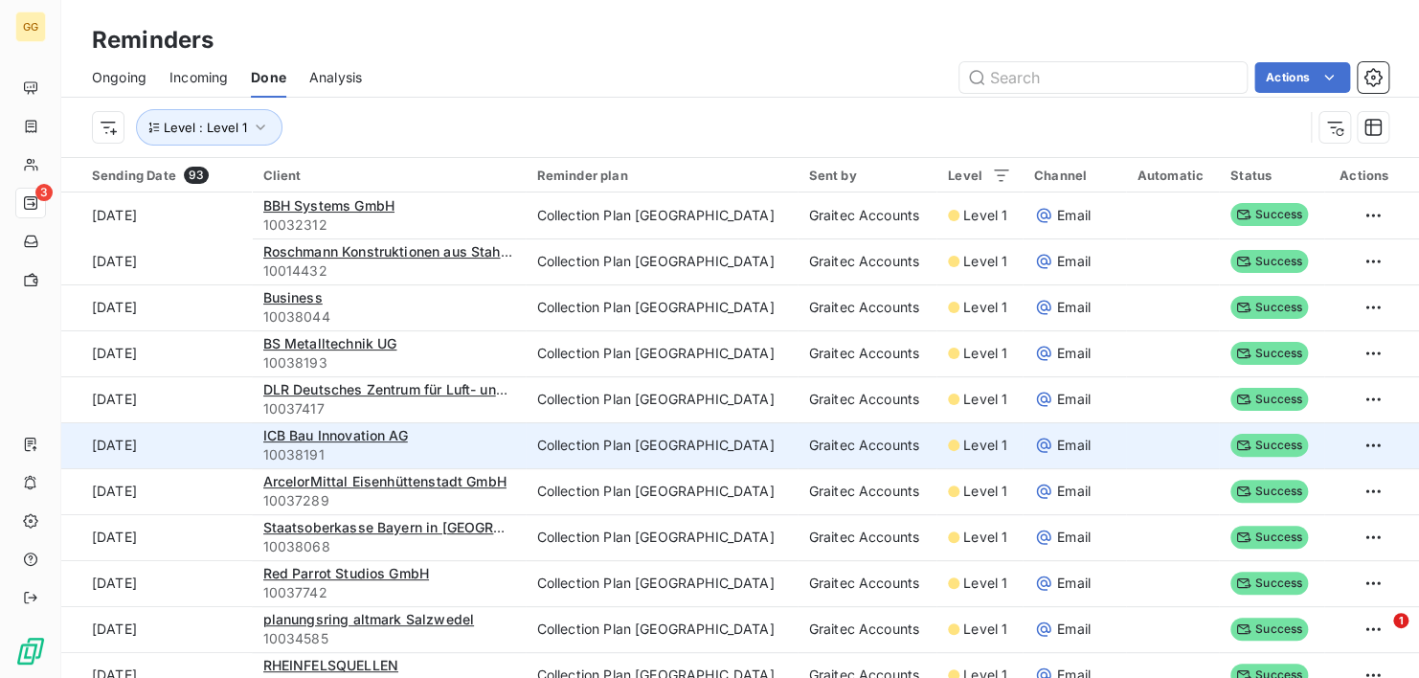
click at [628, 458] on td "Collection Plan [GEOGRAPHIC_DATA]" at bounding box center [662, 445] width 272 height 46
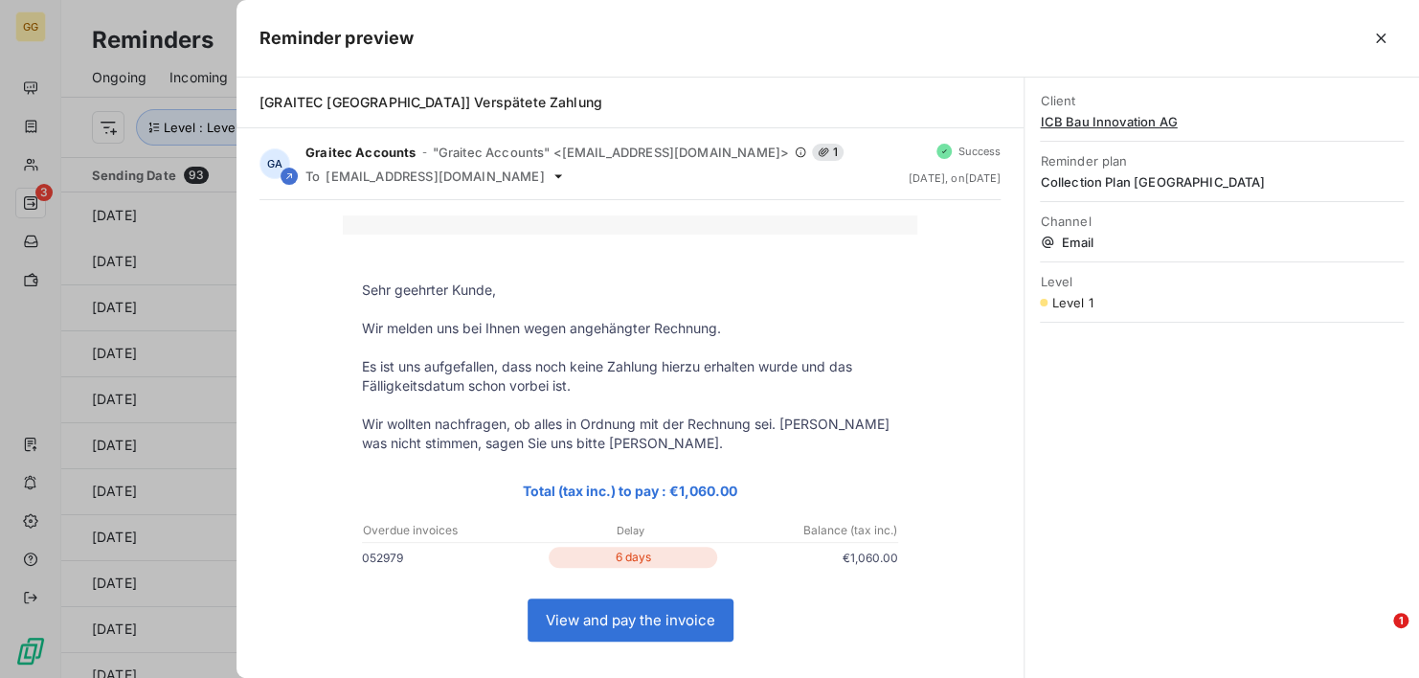
click at [202, 347] on div at bounding box center [709, 339] width 1419 height 678
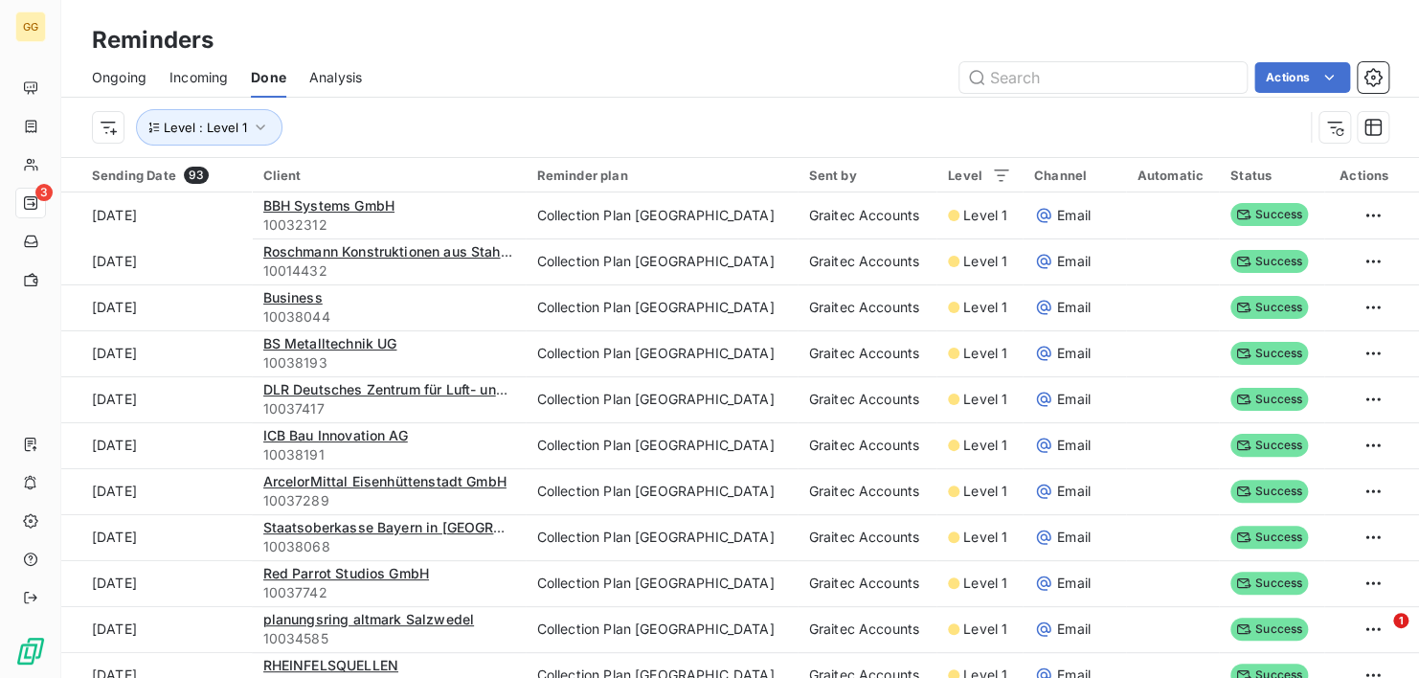
scroll to position [65, 0]
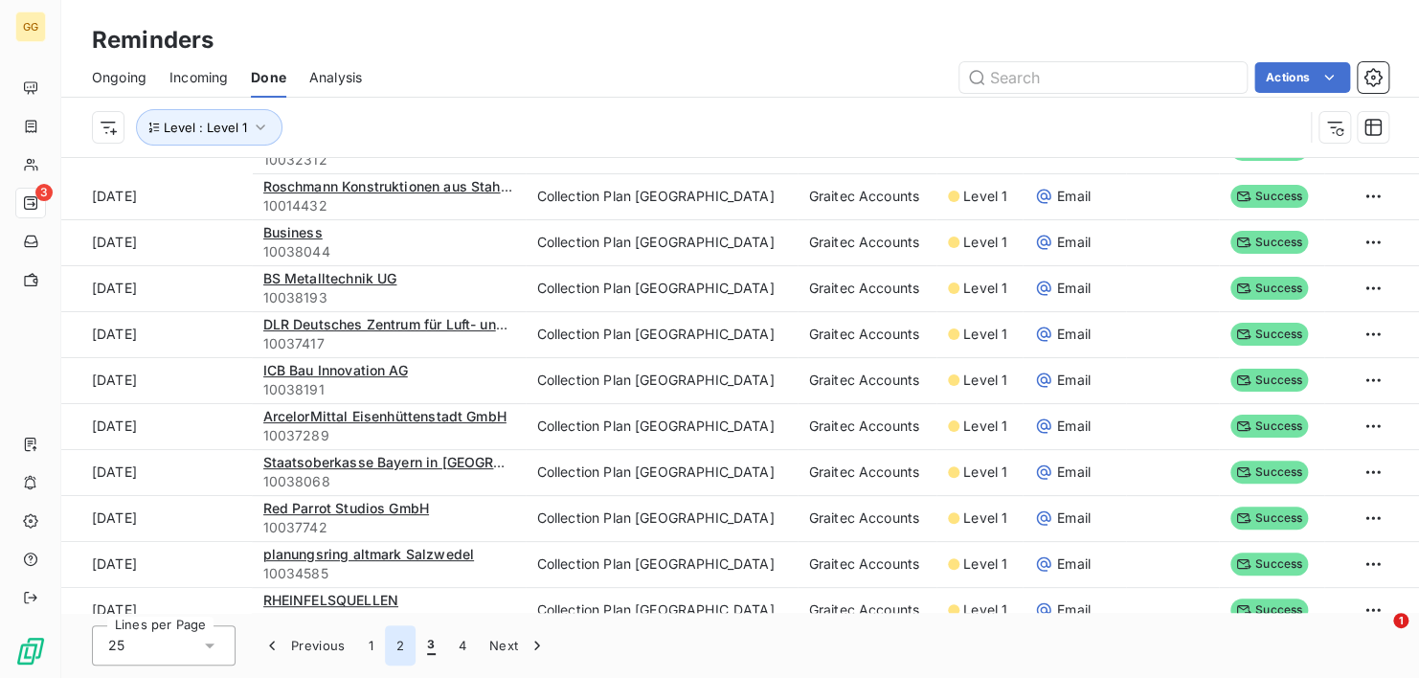
click at [396, 643] on button "2" at bounding box center [400, 645] width 31 height 40
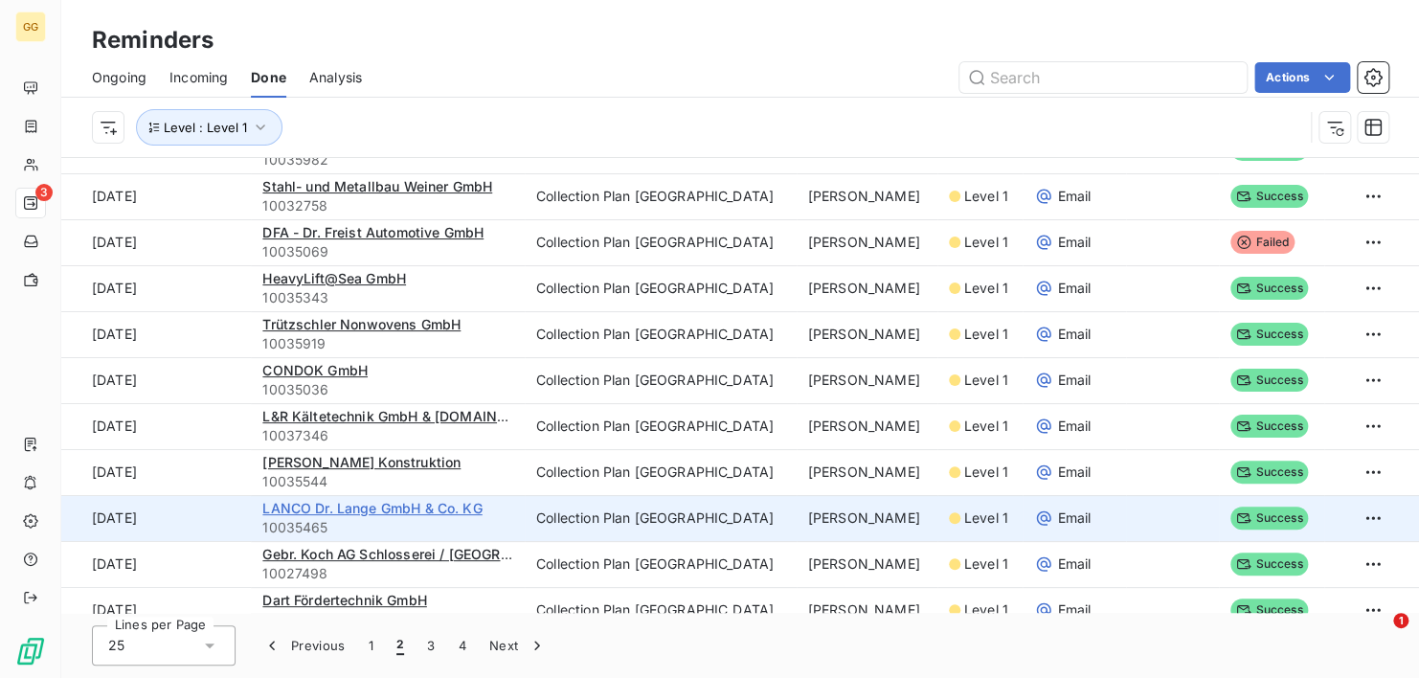
click at [403, 504] on span "LANCO Dr. Lange GmbH & Co. KG" at bounding box center [371, 508] width 219 height 16
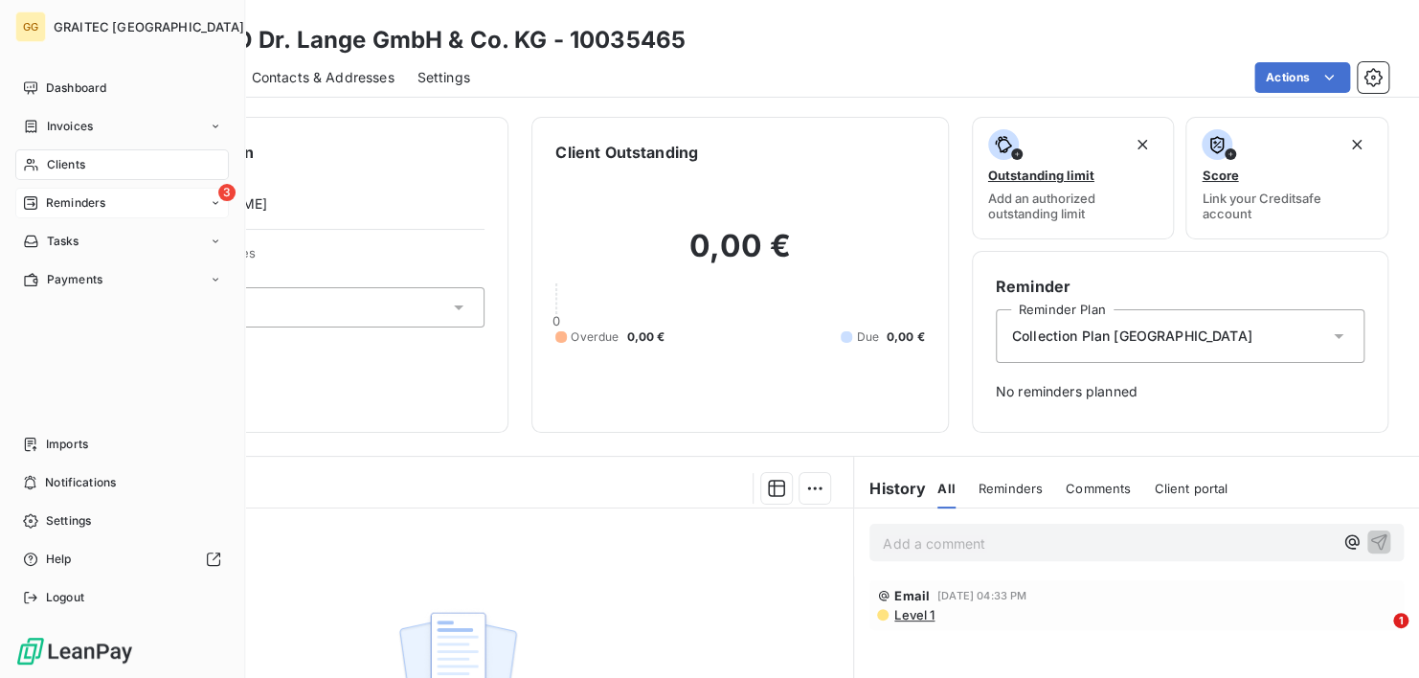
click at [114, 195] on div "3 Reminders" at bounding box center [121, 203] width 213 height 31
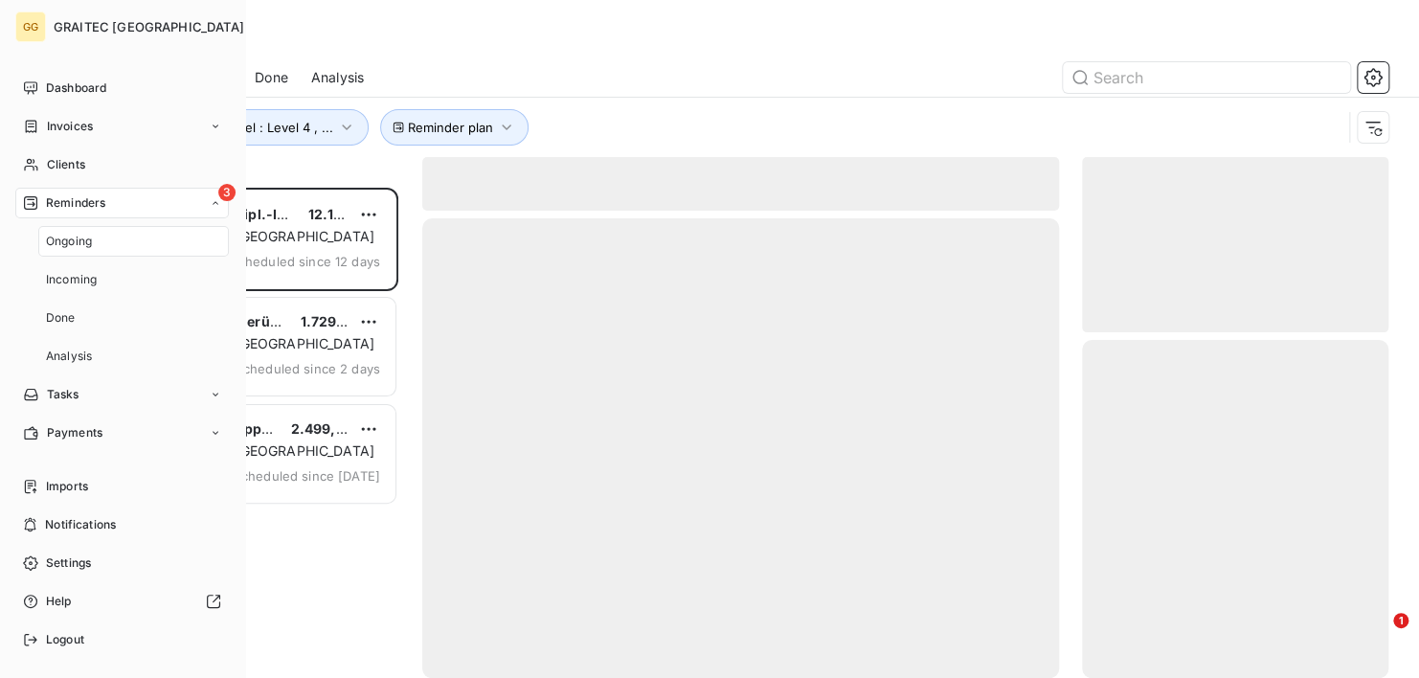
scroll to position [475, 291]
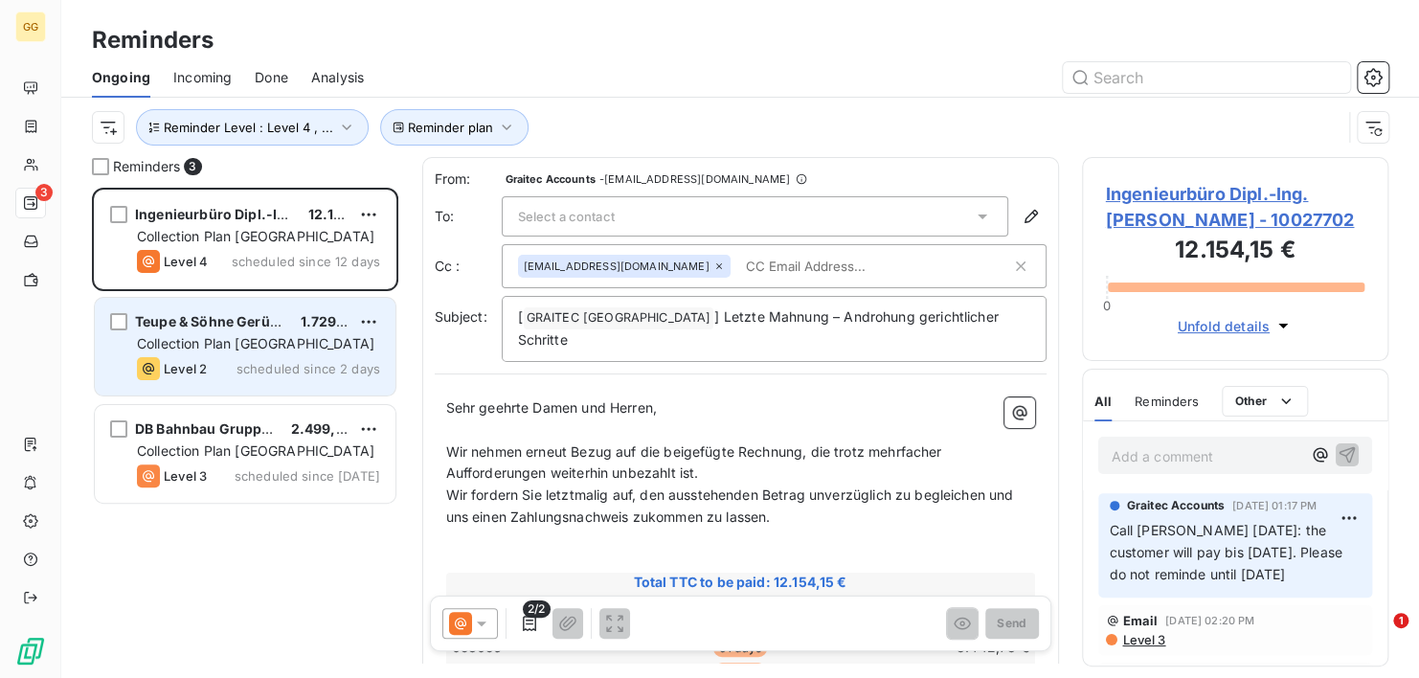
click at [240, 355] on div "Teupe & Söhne Gerüstbau GmbH 1.729,63 € Collection Plan Germany Level 2 schedul…" at bounding box center [245, 347] width 301 height 98
